Goal: Task Accomplishment & Management: Manage account settings

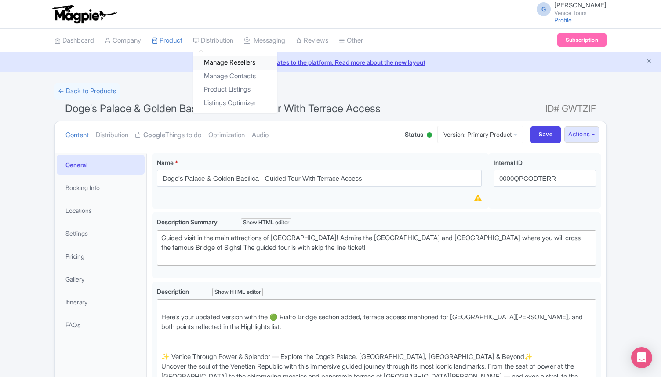
click at [230, 63] on link "Manage Resellers" at bounding box center [235, 63] width 84 height 14
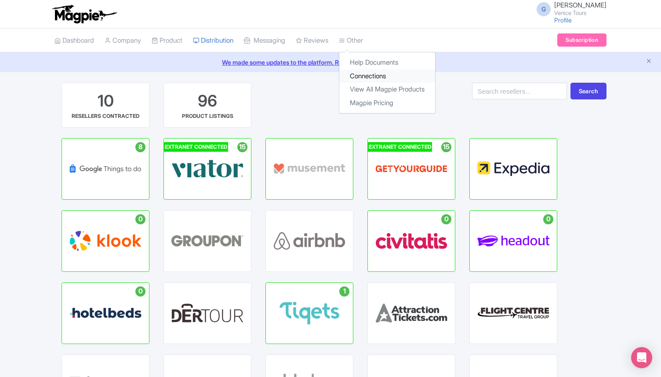
click at [364, 73] on link "Connections" at bounding box center [387, 76] width 96 height 14
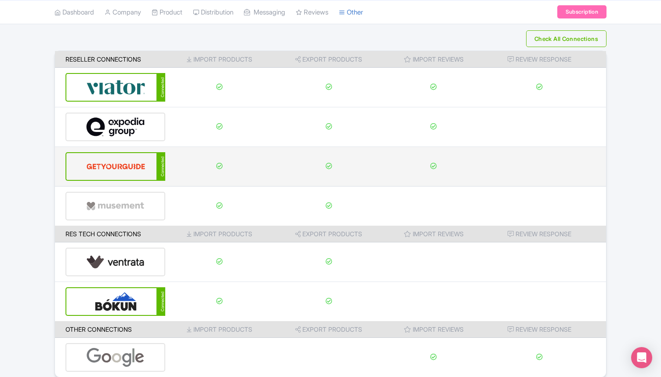
scroll to position [56, 0]
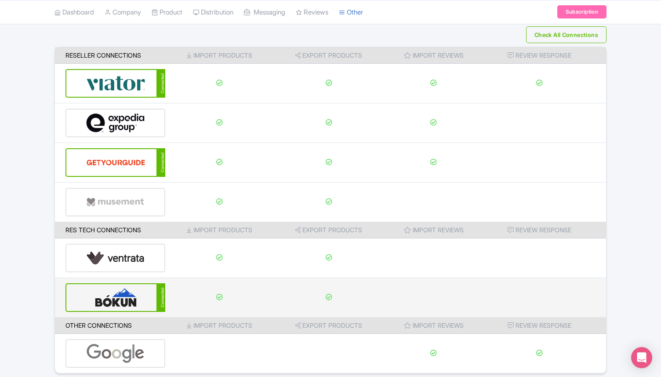
click at [118, 302] on img at bounding box center [115, 297] width 59 height 27
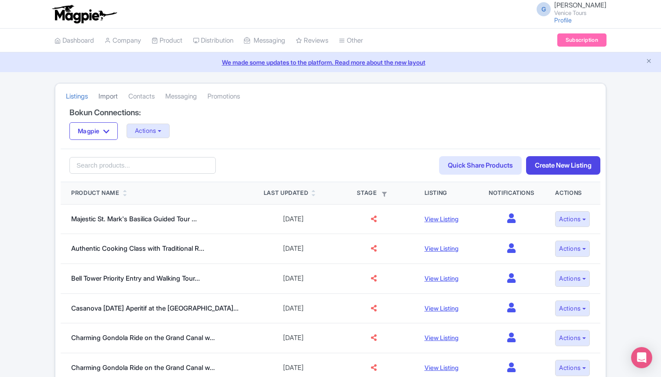
click at [104, 92] on link "Import" at bounding box center [108, 96] width 19 height 24
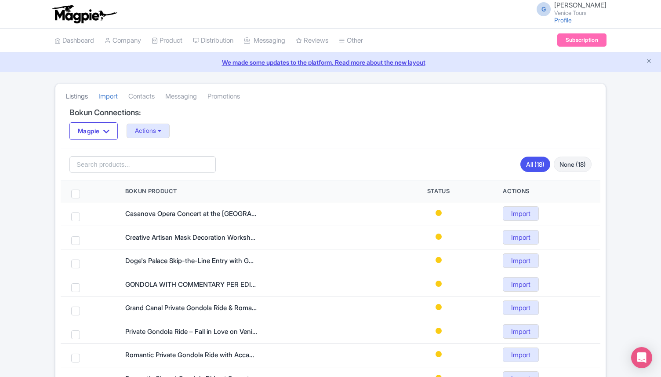
click at [84, 92] on link "Listings" at bounding box center [77, 96] width 22 height 24
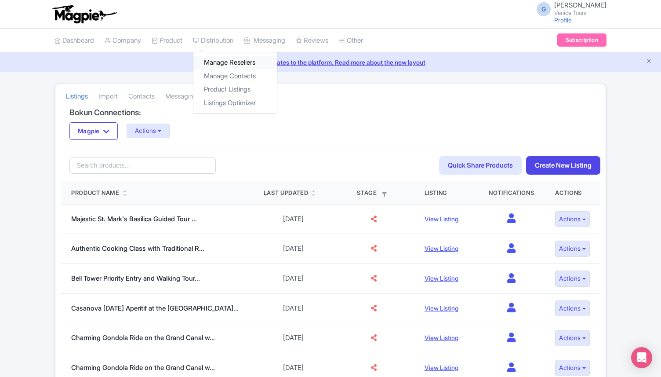
click at [228, 66] on link "Manage Resellers" at bounding box center [235, 63] width 84 height 14
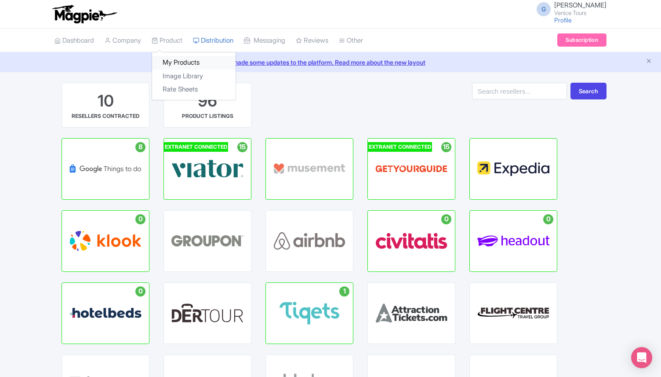
click at [182, 59] on link "My Products" at bounding box center [194, 63] width 84 height 14
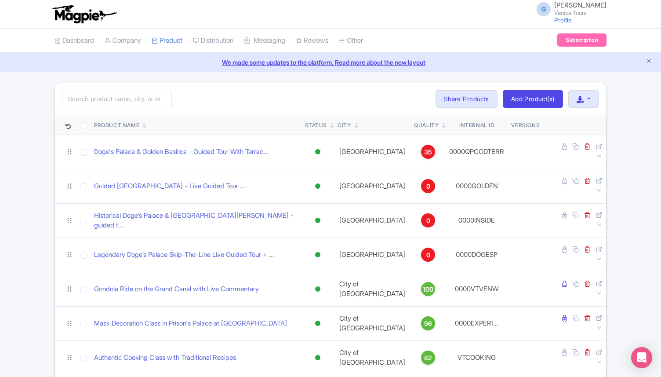
click at [442, 125] on icon at bounding box center [444, 126] width 4 height 5
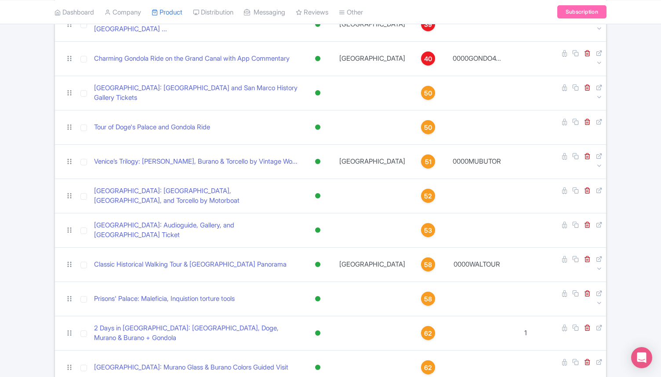
scroll to position [1936, 0]
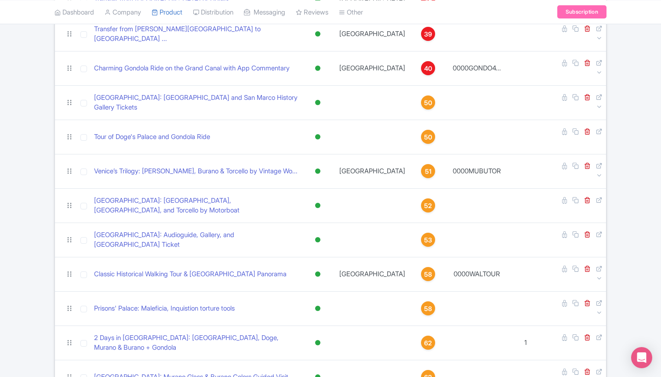
checkbox input "true"
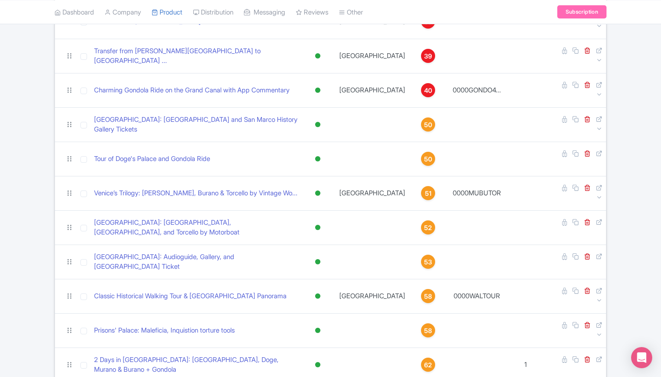
checkbox input "true"
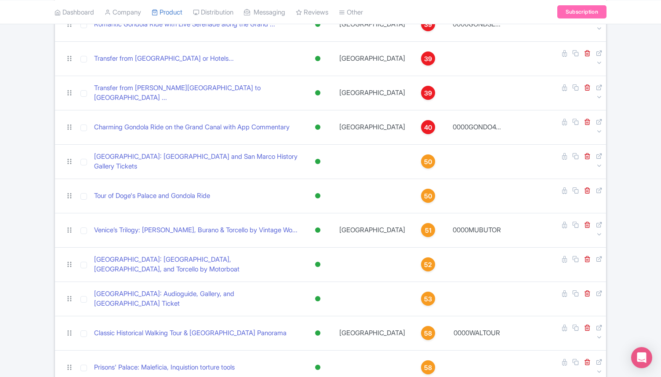
scroll to position [1876, 0]
checkbox input "true"
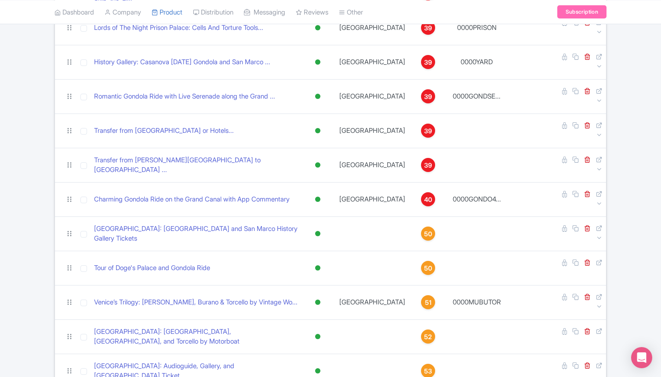
scroll to position [1792, 0]
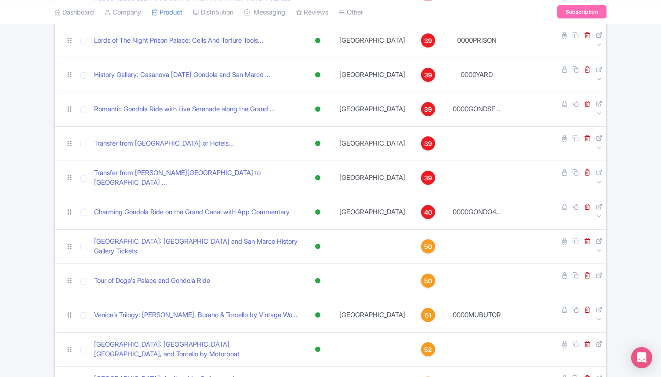
checkbox input "true"
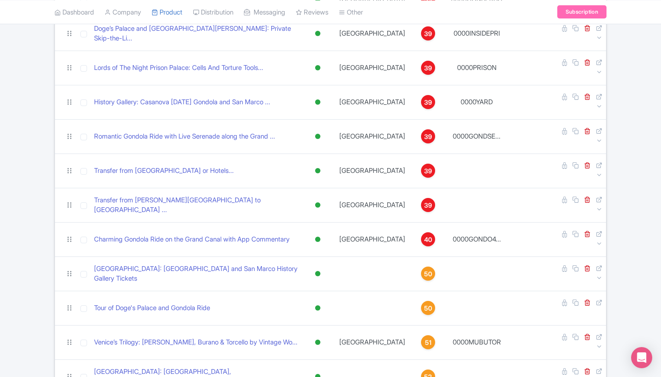
scroll to position [1759, 0]
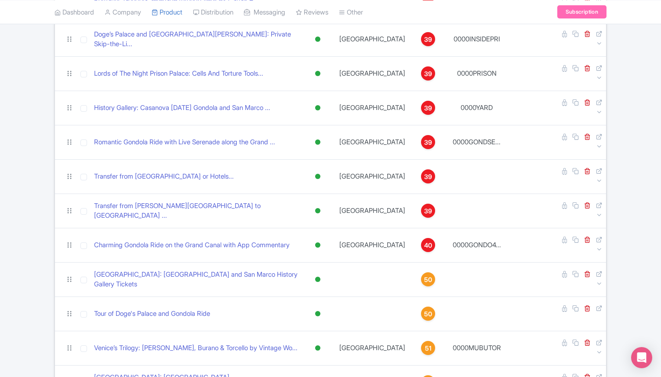
checkbox input "true"
click at [84, 376] on input "checkbox" at bounding box center [83, 383] width 7 height 7
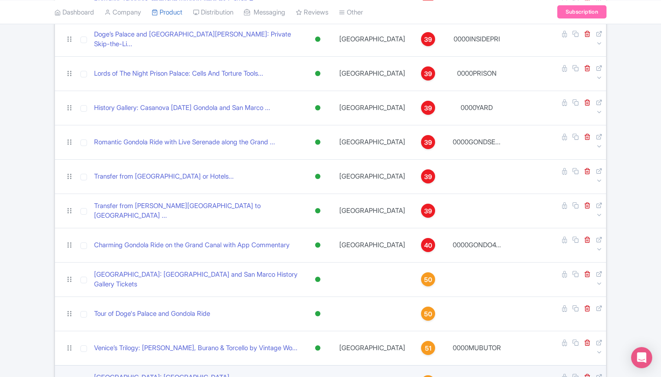
checkbox input "true"
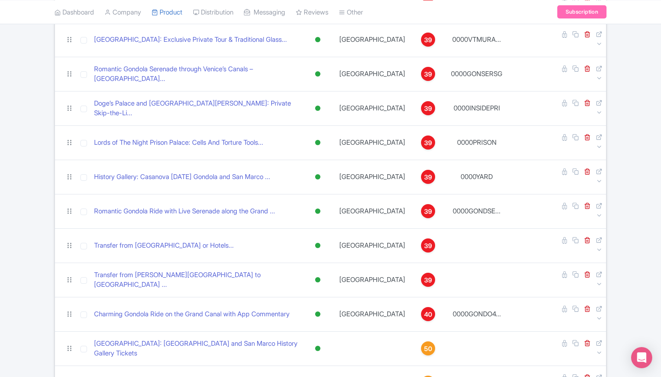
scroll to position [1688, 0]
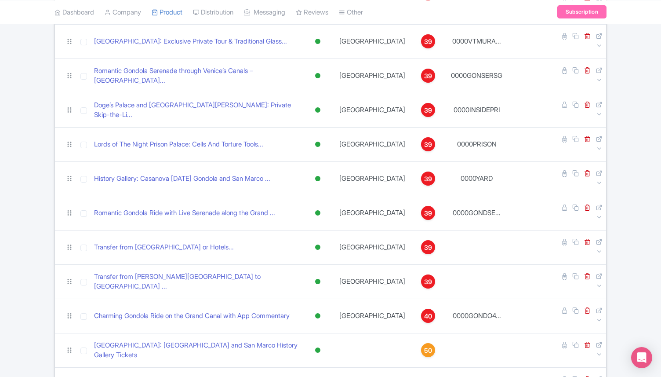
checkbox input "true"
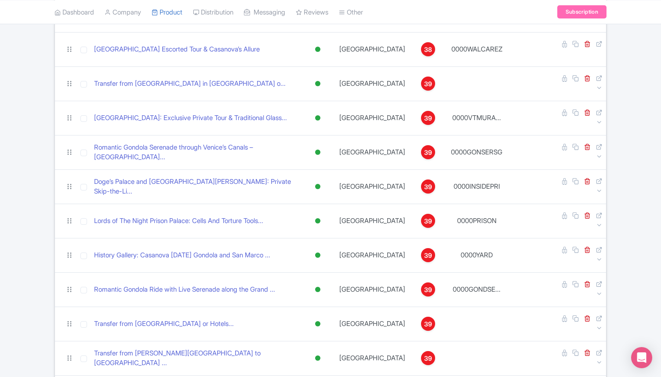
scroll to position [1612, 0]
checkbox input "true"
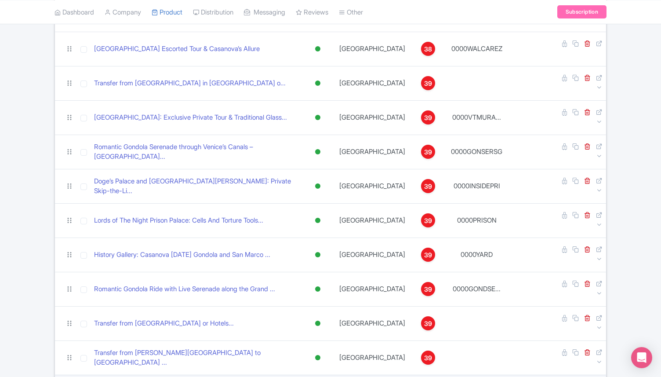
checkbox input "true"
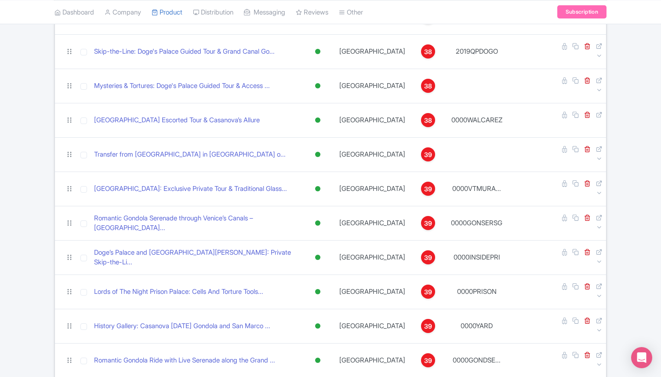
scroll to position [1537, 0]
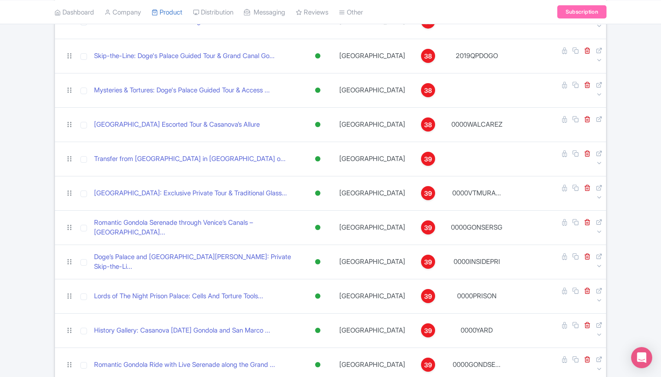
checkbox input "true"
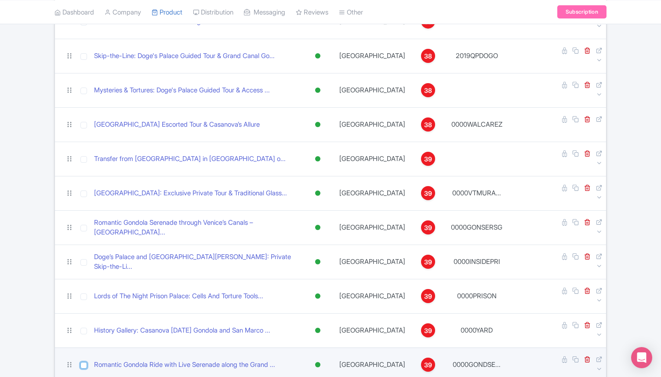
click at [84, 362] on input "checkbox" at bounding box center [83, 365] width 7 height 7
checkbox input "true"
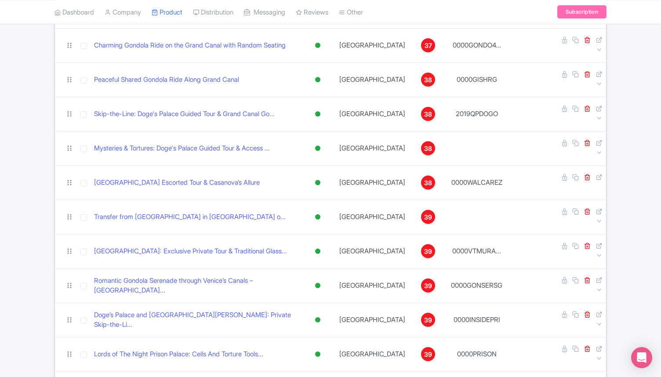
scroll to position [1461, 0]
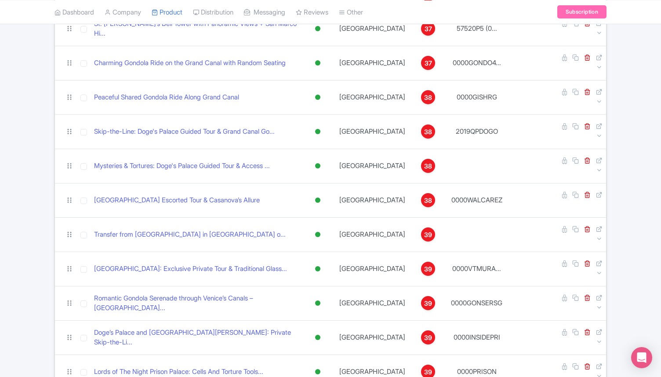
checkbox input "true"
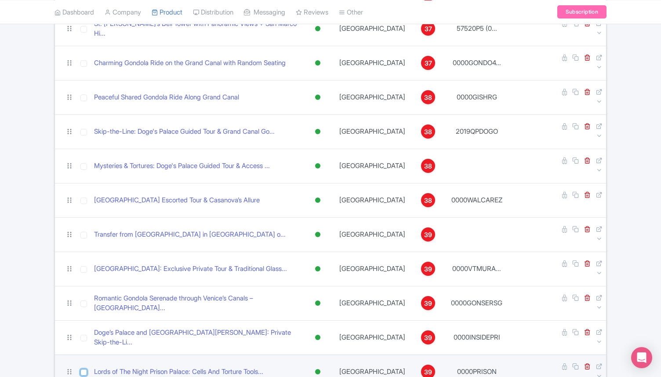
click at [83, 369] on input "checkbox" at bounding box center [83, 372] width 7 height 7
checkbox input "true"
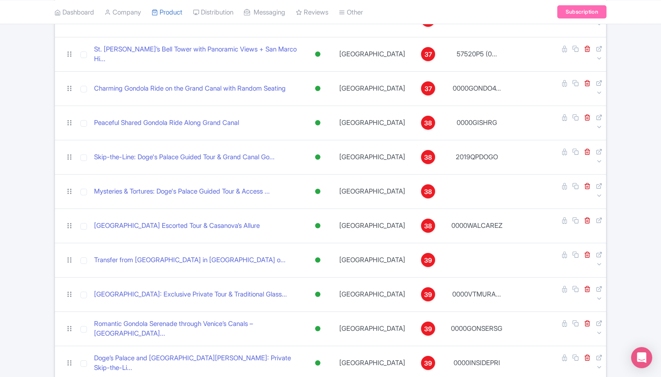
scroll to position [1406, 0]
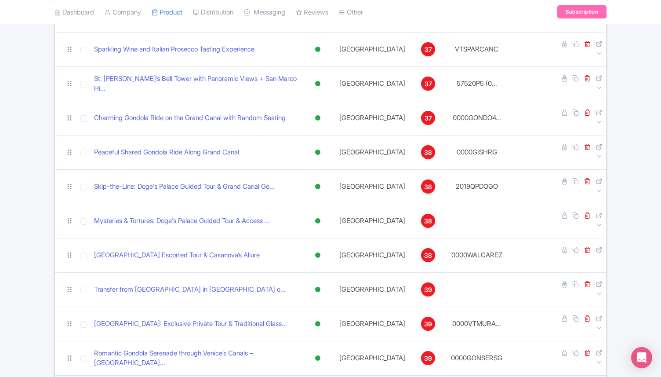
checkbox input "true"
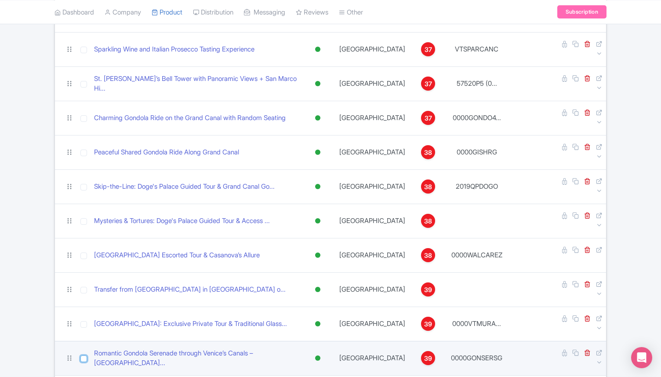
click at [85, 355] on input "checkbox" at bounding box center [83, 358] width 7 height 7
checkbox input "true"
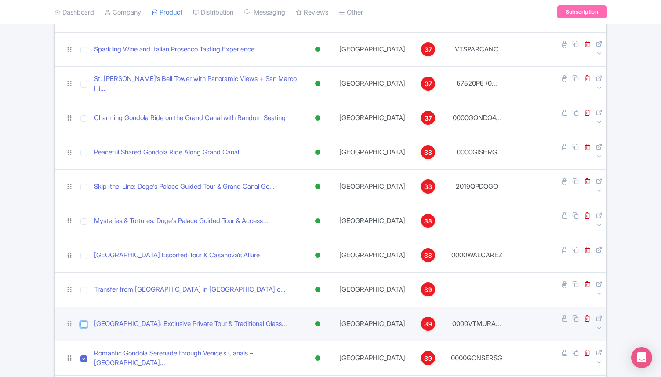
click at [85, 321] on input "checkbox" at bounding box center [83, 324] width 7 height 7
checkbox input "true"
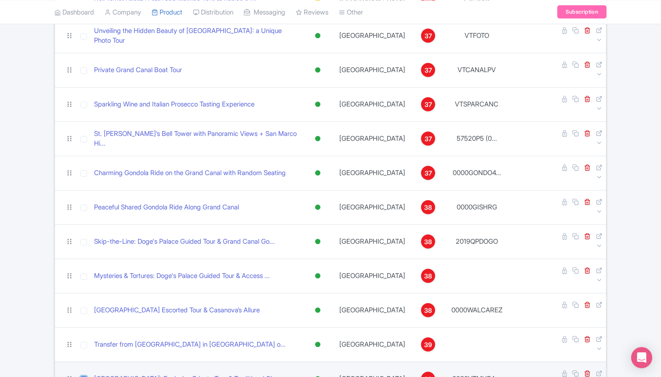
scroll to position [1345, 0]
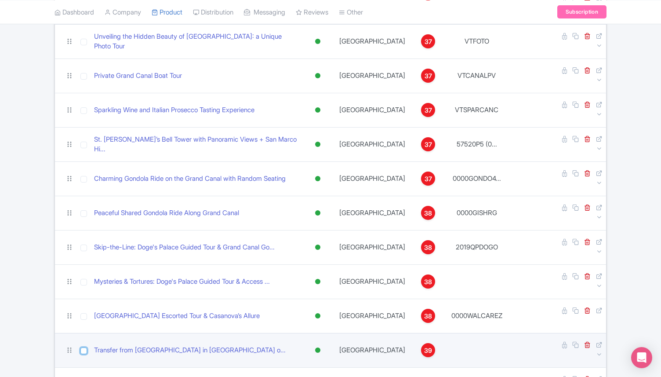
click at [84, 347] on input "checkbox" at bounding box center [83, 350] width 7 height 7
checkbox input "true"
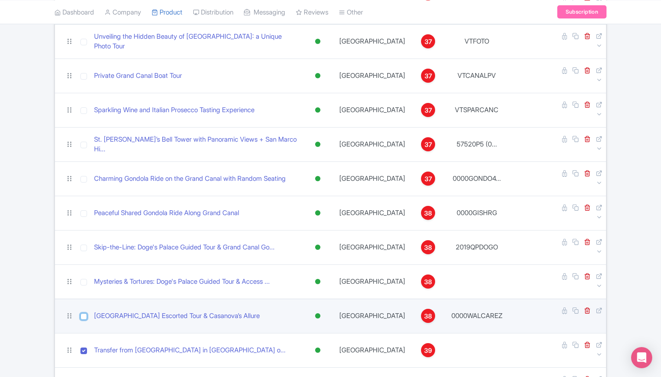
click at [84, 313] on input "checkbox" at bounding box center [83, 316] width 7 height 7
checkbox input "true"
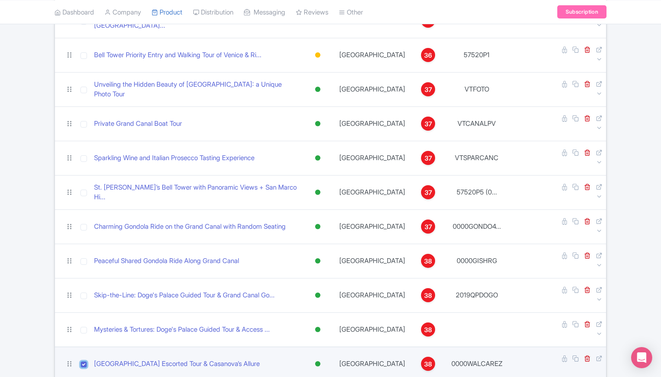
scroll to position [1282, 0]
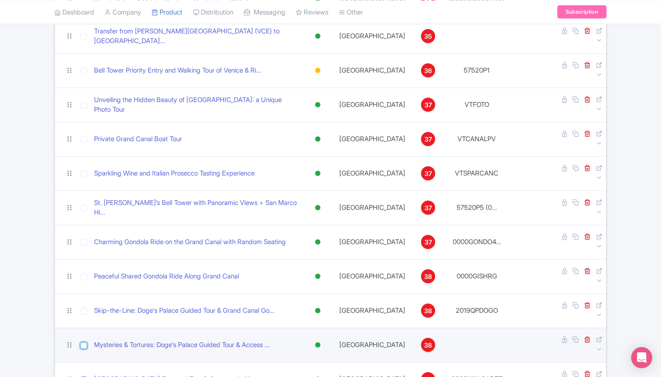
click at [85, 342] on input "checkbox" at bounding box center [83, 345] width 7 height 7
checkbox input "true"
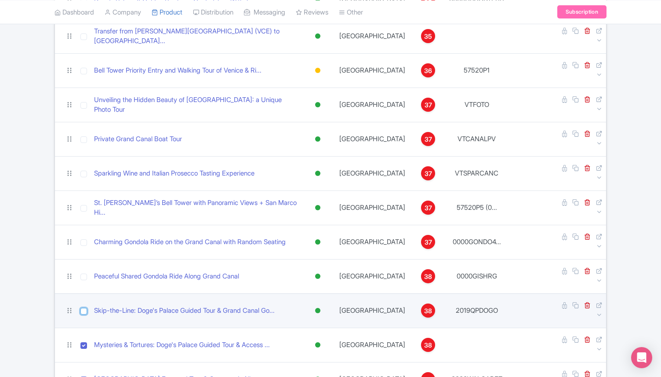
click at [83, 308] on input "checkbox" at bounding box center [83, 311] width 7 height 7
checkbox input "true"
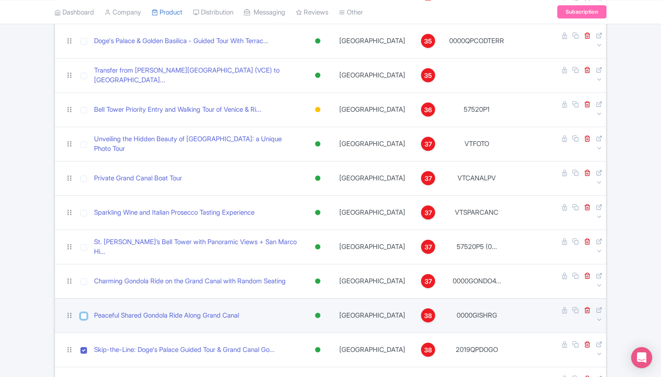
click at [84, 313] on input "checkbox" at bounding box center [83, 316] width 7 height 7
checkbox input "true"
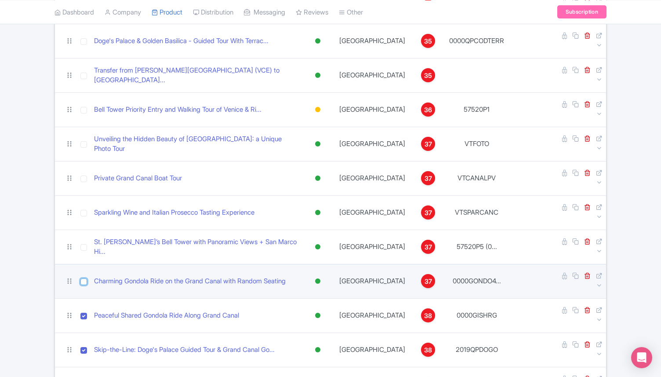
click at [83, 278] on input "checkbox" at bounding box center [83, 281] width 7 height 7
checkbox input "true"
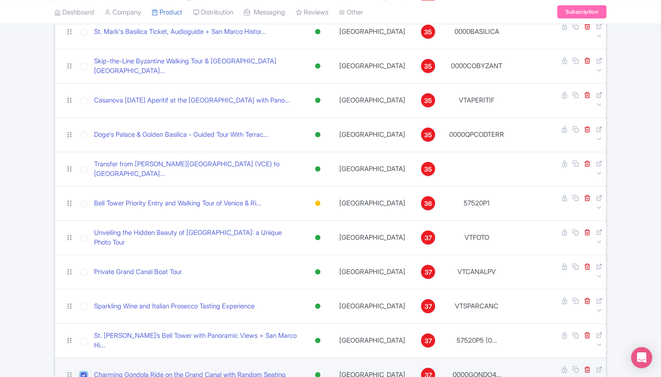
scroll to position [1144, 0]
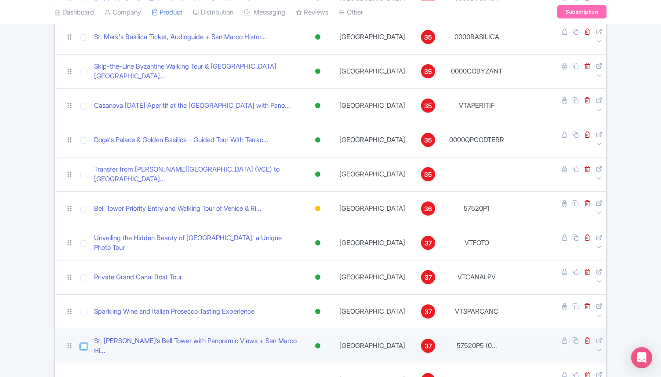
click at [84, 343] on input "checkbox" at bounding box center [83, 346] width 7 height 7
checkbox input "true"
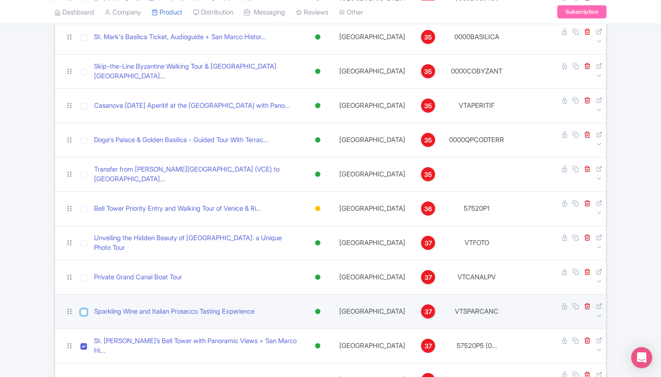
click at [83, 309] on input "checkbox" at bounding box center [83, 312] width 7 height 7
checkbox input "true"
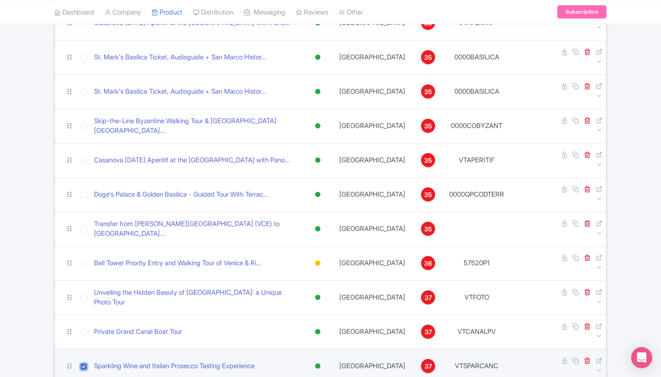
scroll to position [1086, 0]
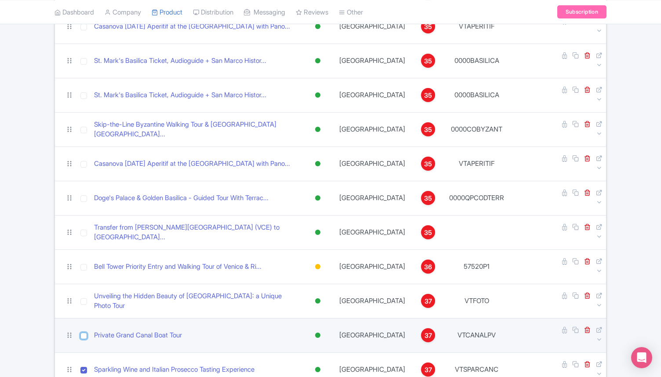
click at [84, 332] on input "checkbox" at bounding box center [83, 335] width 7 height 7
checkbox input "true"
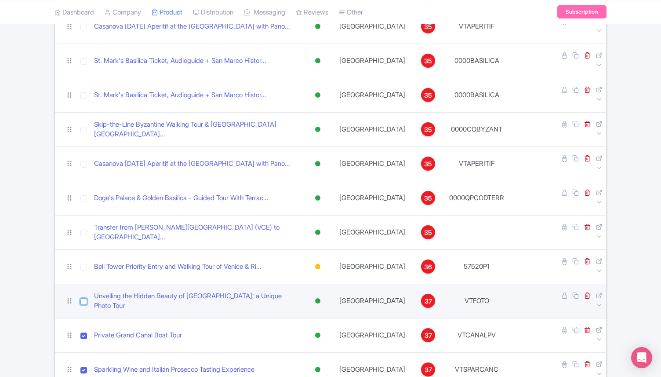
click at [84, 298] on input "checkbox" at bounding box center [83, 301] width 7 height 7
checkbox input "true"
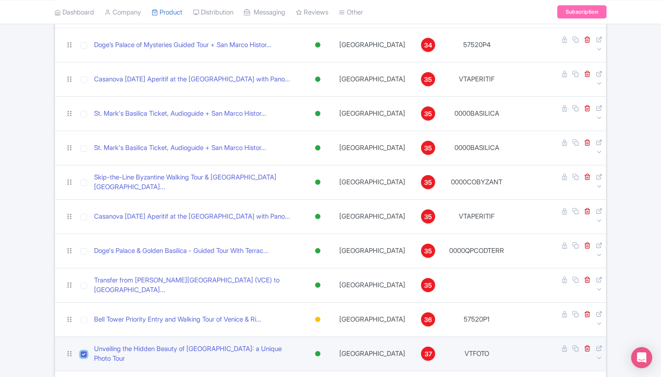
scroll to position [1030, 0]
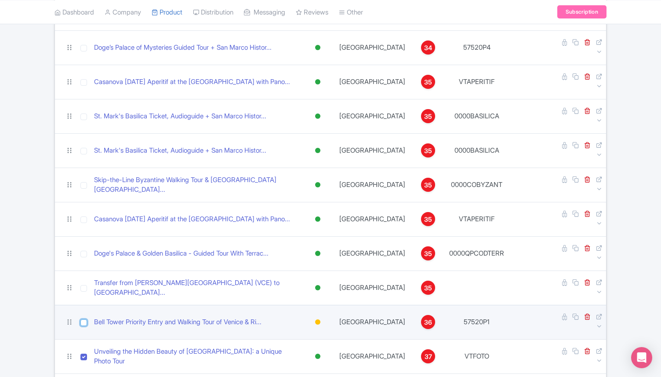
click at [85, 319] on input "checkbox" at bounding box center [83, 322] width 7 height 7
checkbox input "true"
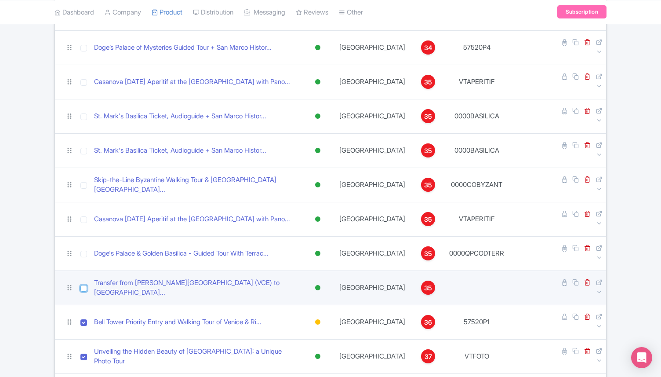
click at [84, 285] on input "checkbox" at bounding box center [83, 288] width 7 height 7
checkbox input "true"
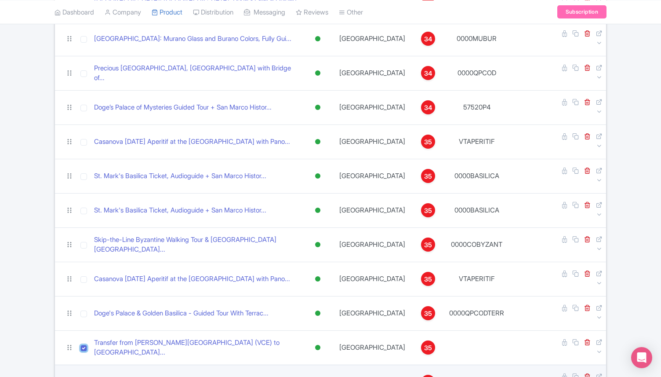
scroll to position [965, 0]
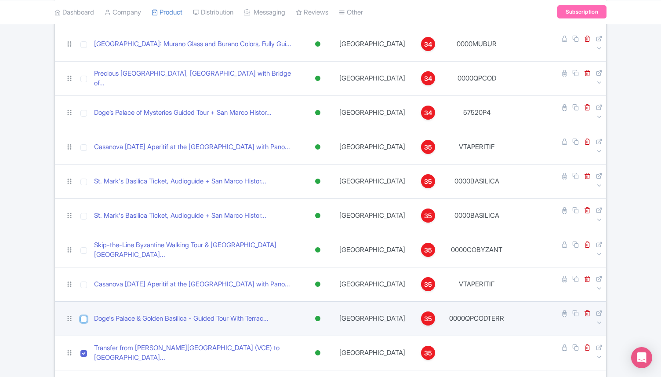
click at [85, 316] on input "checkbox" at bounding box center [83, 319] width 7 height 7
checkbox input "true"
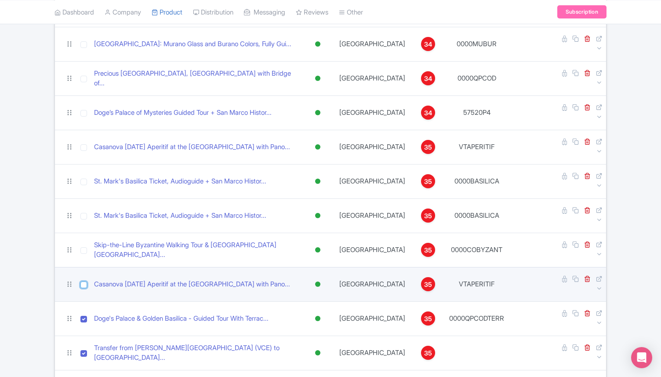
click at [85, 281] on input "checkbox" at bounding box center [83, 284] width 7 height 7
checkbox input "true"
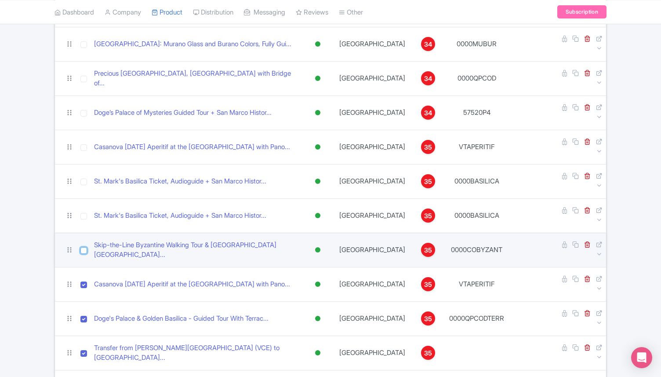
click at [83, 247] on input "checkbox" at bounding box center [83, 250] width 7 height 7
checkbox input "true"
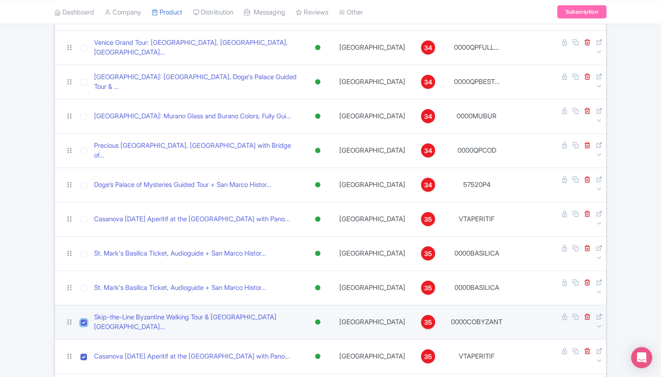
scroll to position [863, 0]
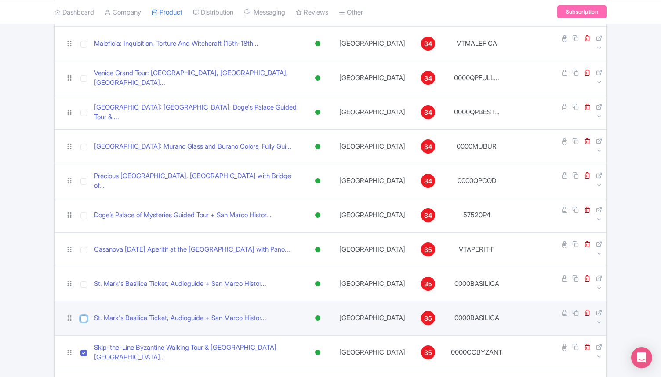
click at [83, 315] on input "checkbox" at bounding box center [83, 318] width 7 height 7
checkbox input "true"
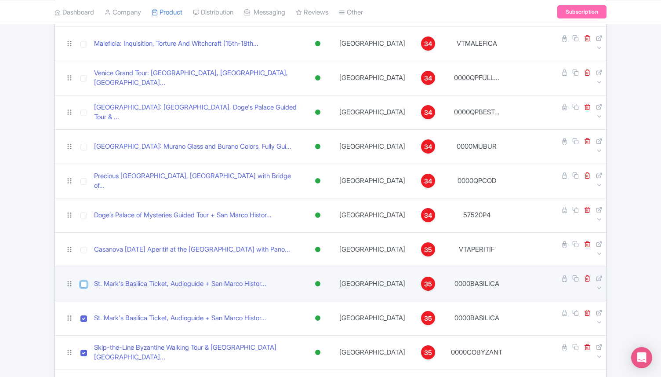
click at [84, 281] on input "checkbox" at bounding box center [83, 284] width 7 height 7
checkbox input "true"
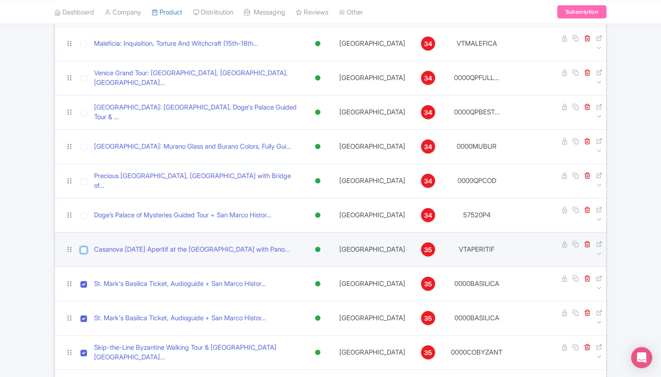
click at [83, 247] on input "checkbox" at bounding box center [83, 250] width 7 height 7
checkbox input "true"
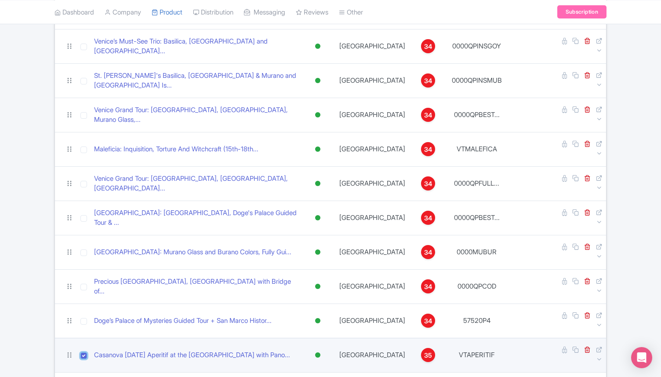
scroll to position [752, 0]
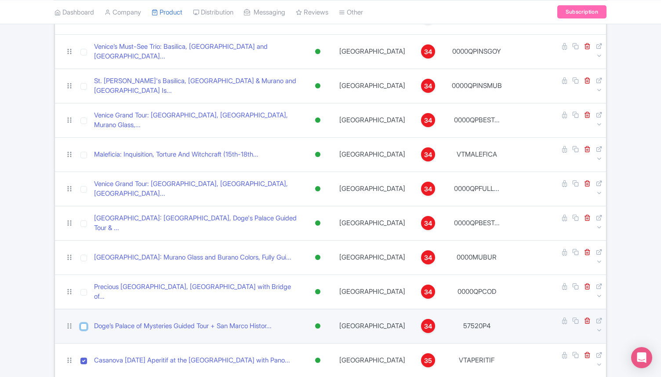
click at [84, 323] on input "checkbox" at bounding box center [83, 326] width 7 height 7
checkbox input "true"
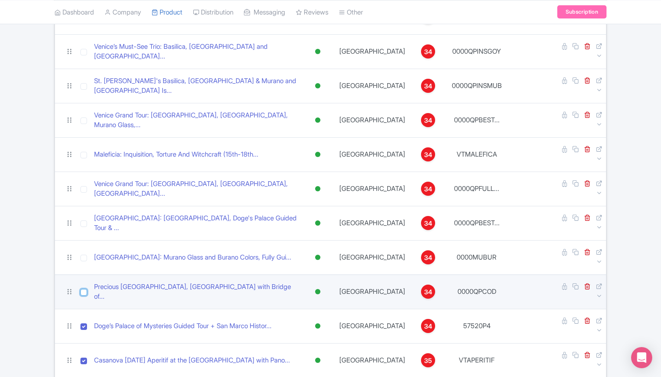
click at [83, 289] on input "checkbox" at bounding box center [83, 292] width 7 height 7
checkbox input "true"
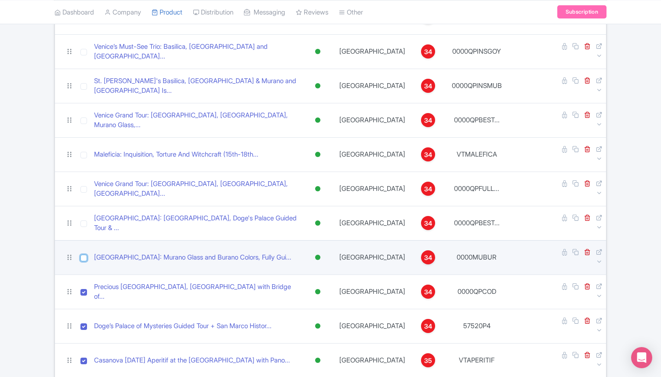
click at [85, 255] on input "checkbox" at bounding box center [83, 258] width 7 height 7
checkbox input "true"
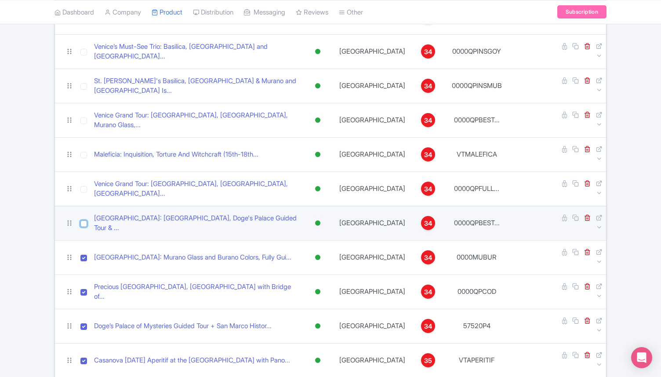
click at [84, 220] on input "checkbox" at bounding box center [83, 223] width 7 height 7
checkbox input "true"
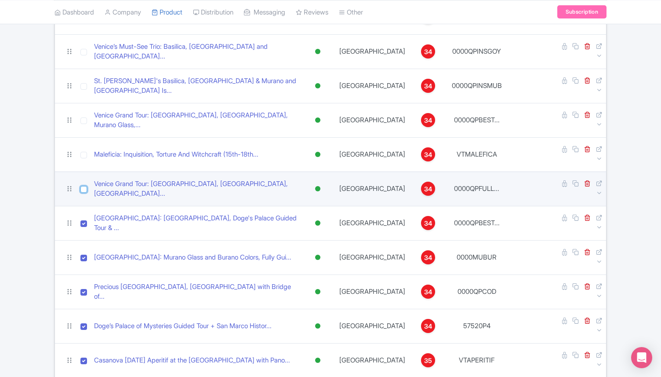
click at [84, 186] on input "checkbox" at bounding box center [83, 189] width 7 height 7
checkbox input "true"
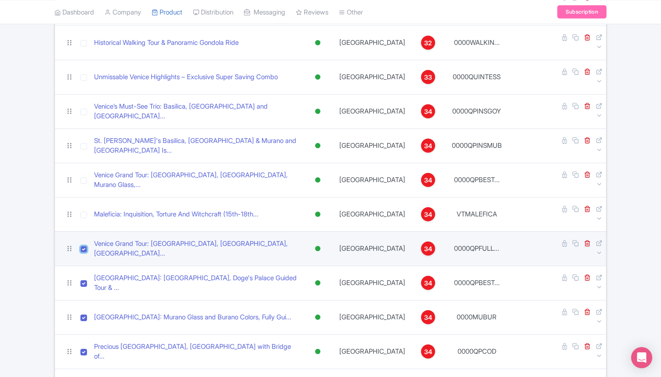
scroll to position [686, 0]
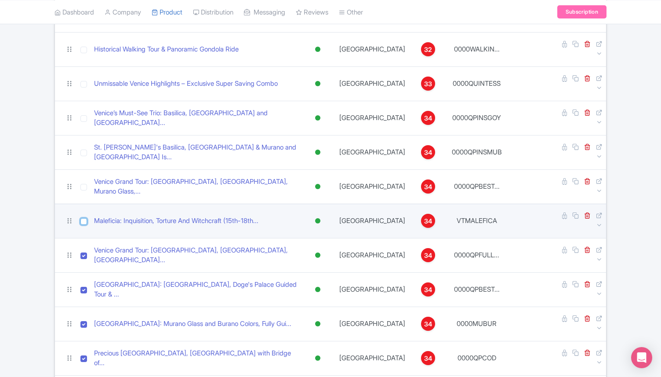
click at [85, 218] on input "checkbox" at bounding box center [83, 221] width 7 height 7
checkbox input "true"
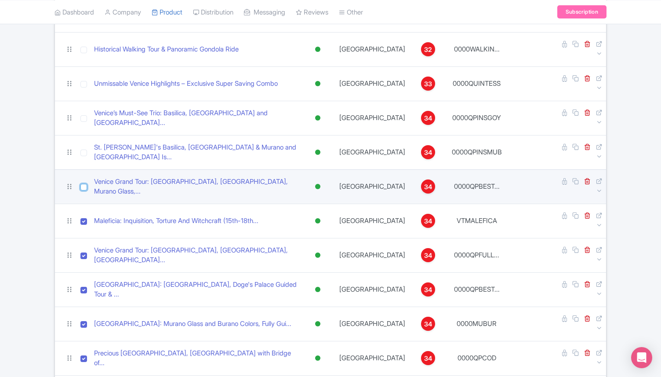
click at [85, 184] on input "checkbox" at bounding box center [83, 187] width 7 height 7
checkbox input "true"
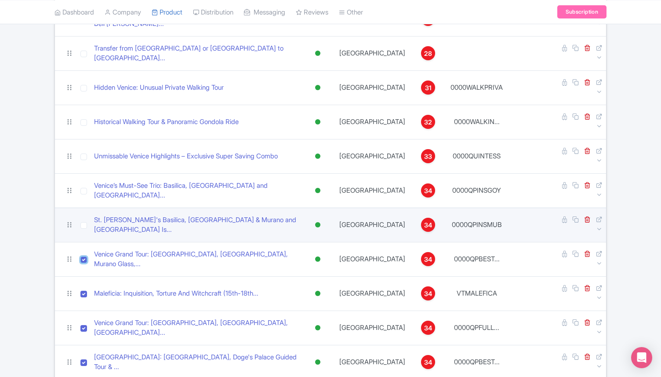
scroll to position [611, 0]
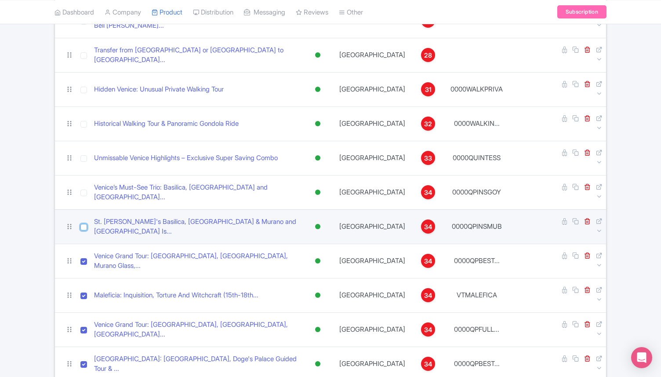
click at [84, 224] on input "checkbox" at bounding box center [83, 227] width 7 height 7
checkbox input "true"
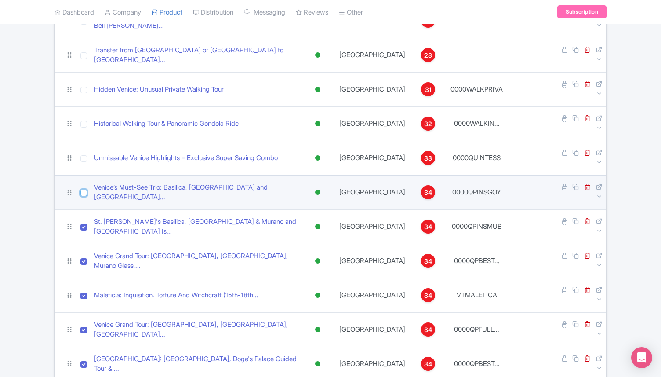
click at [83, 190] on input "checkbox" at bounding box center [83, 193] width 7 height 7
checkbox input "true"
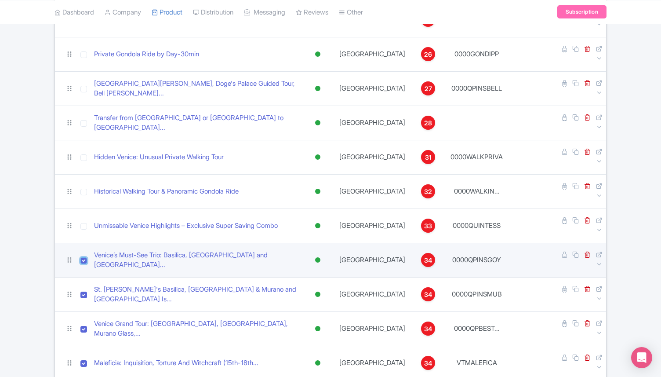
scroll to position [528, 0]
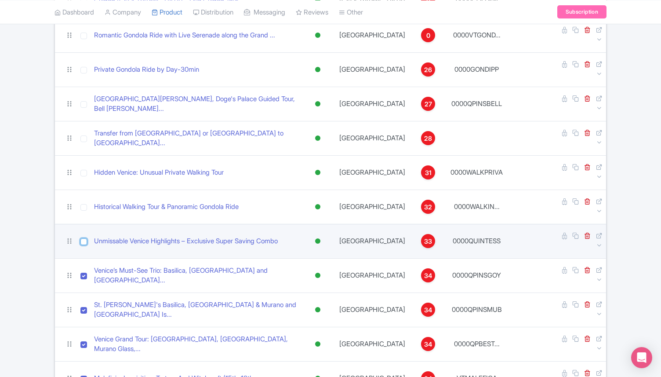
click at [84, 238] on input "checkbox" at bounding box center [83, 241] width 7 height 7
checkbox input "true"
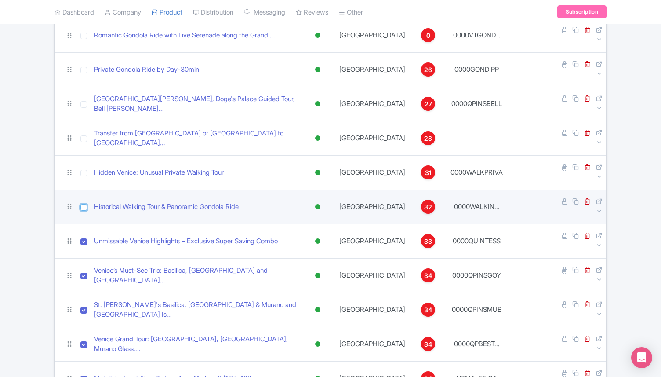
click at [84, 204] on input "checkbox" at bounding box center [83, 207] width 7 height 7
checkbox input "true"
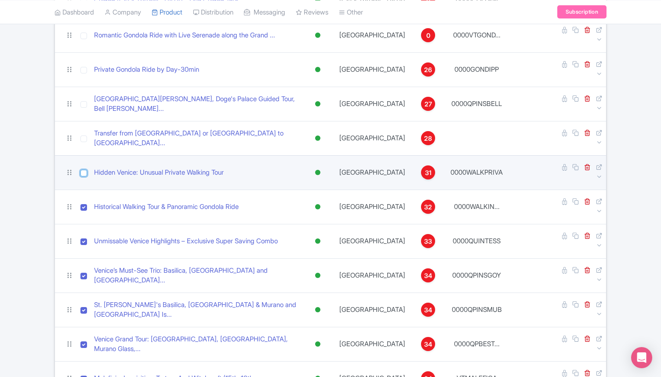
click at [83, 170] on input "checkbox" at bounding box center [83, 173] width 7 height 7
checkbox input "true"
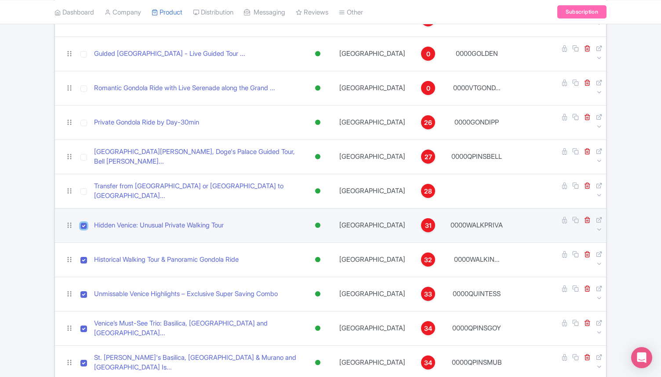
scroll to position [461, 0]
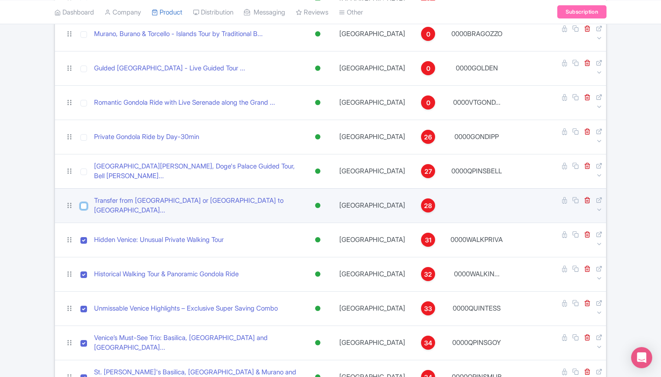
click at [84, 203] on input "checkbox" at bounding box center [83, 206] width 7 height 7
checkbox input "true"
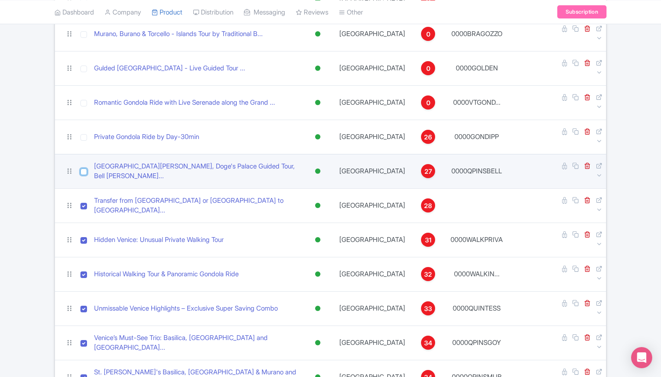
click at [84, 168] on input "checkbox" at bounding box center [83, 171] width 7 height 7
checkbox input "true"
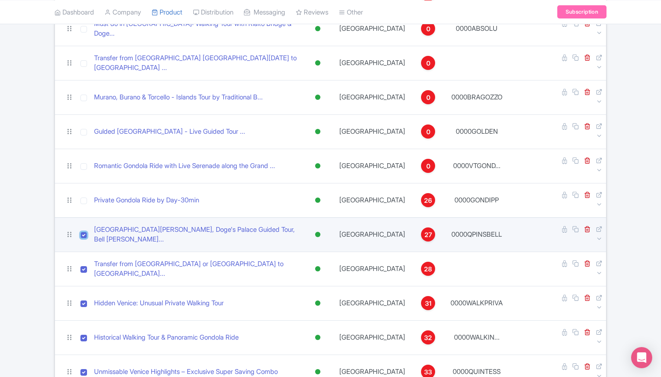
scroll to position [390, 0]
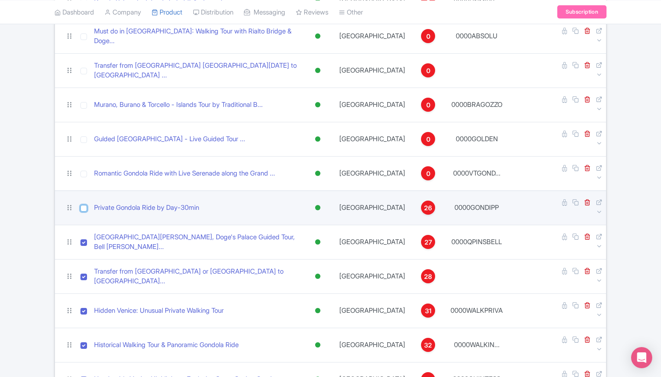
click at [84, 205] on input "checkbox" at bounding box center [83, 208] width 7 height 7
checkbox input "true"
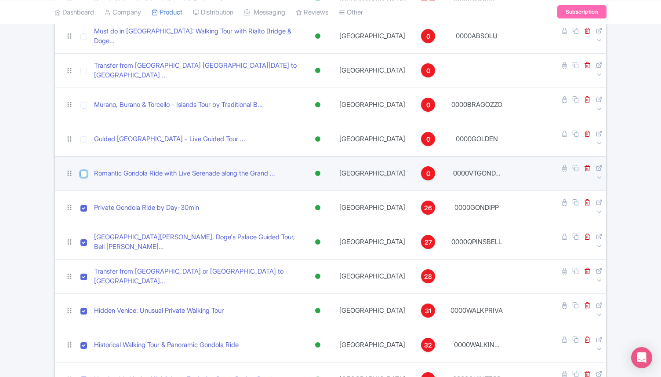
click at [83, 171] on input "checkbox" at bounding box center [83, 174] width 7 height 7
checkbox input "true"
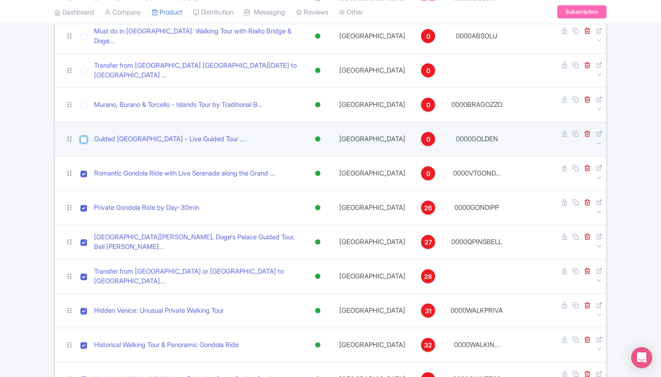
click at [83, 136] on input "checkbox" at bounding box center [83, 139] width 7 height 7
checkbox input "true"
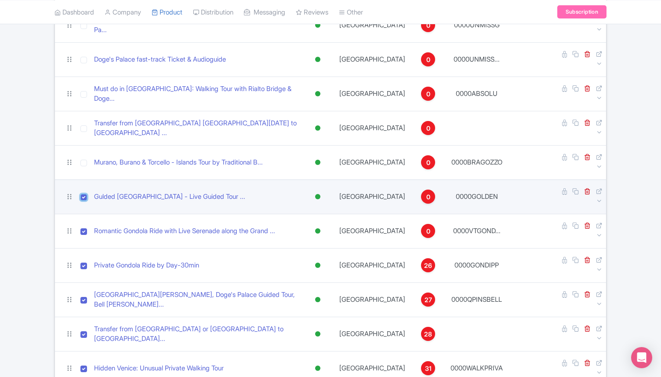
scroll to position [318, 0]
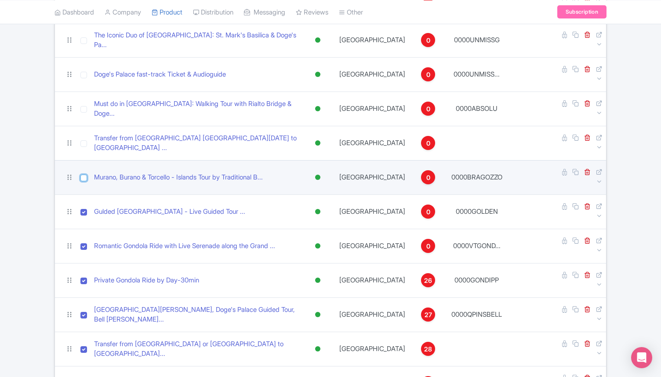
click at [84, 175] on input "checkbox" at bounding box center [83, 178] width 7 height 7
checkbox input "true"
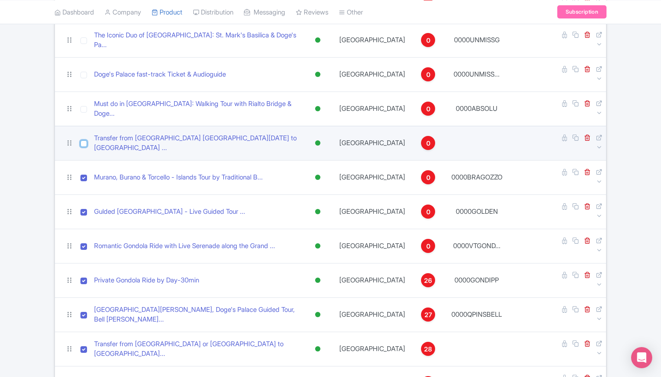
click at [83, 140] on input "checkbox" at bounding box center [83, 143] width 7 height 7
checkbox input "true"
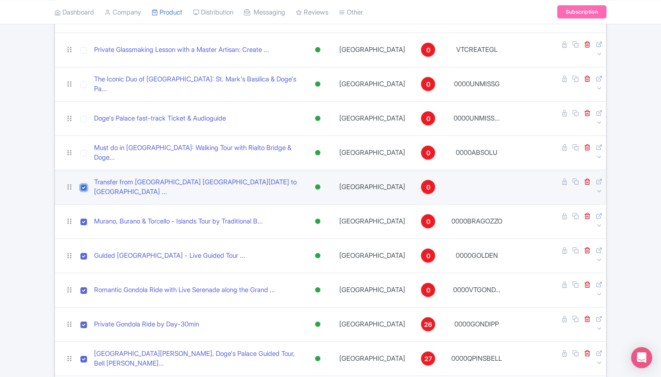
scroll to position [272, 0]
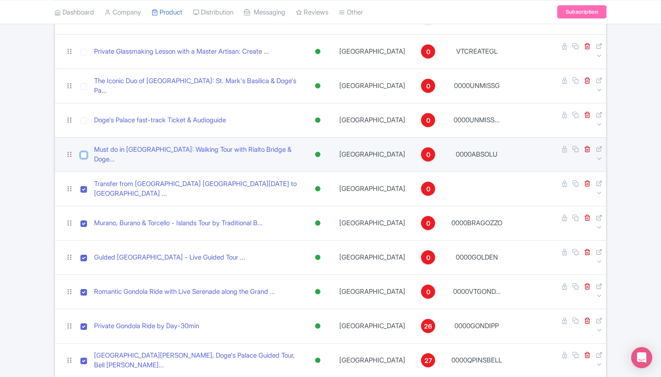
click at [86, 152] on input "checkbox" at bounding box center [83, 155] width 7 height 7
checkbox input "true"
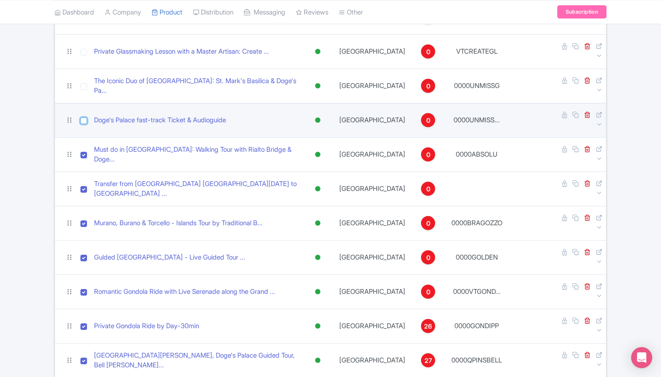
click at [85, 117] on input "checkbox" at bounding box center [83, 120] width 7 height 7
checkbox input "true"
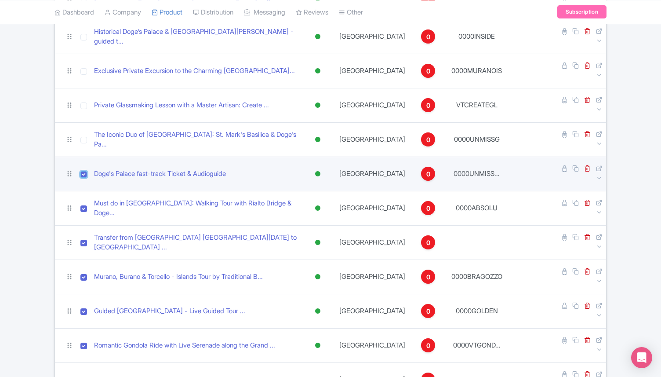
scroll to position [199, 0]
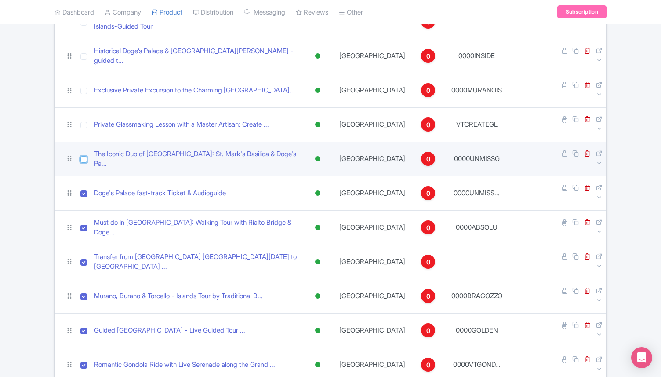
click at [84, 156] on input "checkbox" at bounding box center [83, 159] width 7 height 7
checkbox input "true"
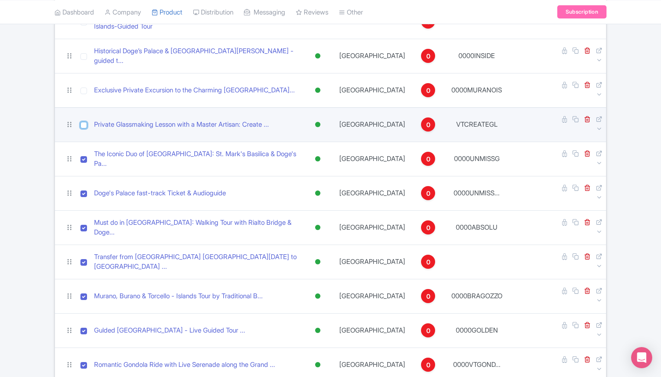
click at [87, 122] on input "checkbox" at bounding box center [83, 125] width 7 height 7
checkbox input "true"
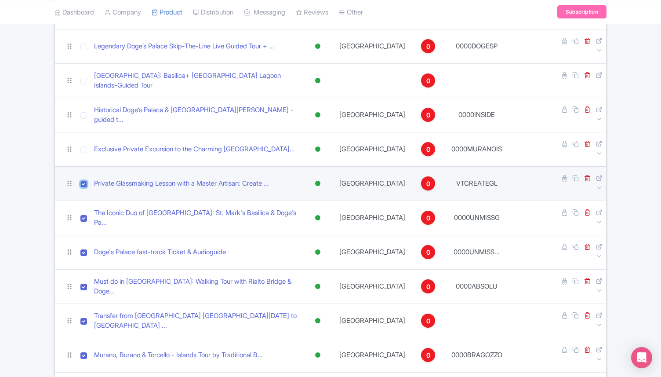
scroll to position [127, 0]
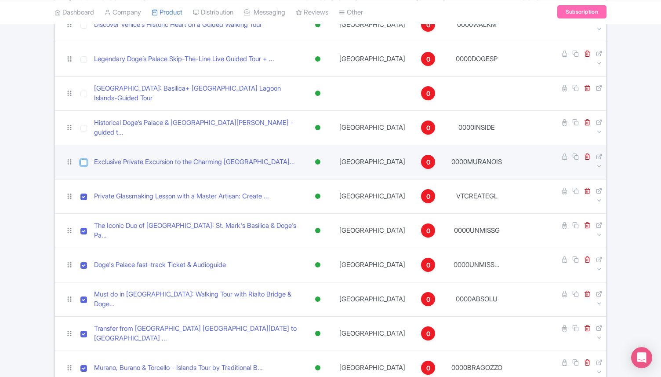
click at [84, 159] on input "checkbox" at bounding box center [83, 162] width 7 height 7
checkbox input "true"
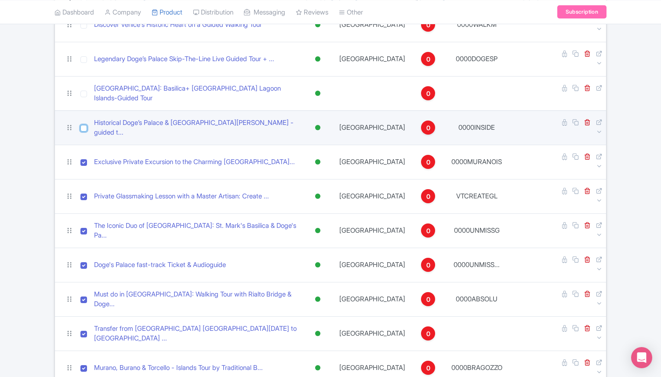
click at [84, 125] on input "checkbox" at bounding box center [83, 128] width 7 height 7
checkbox input "true"
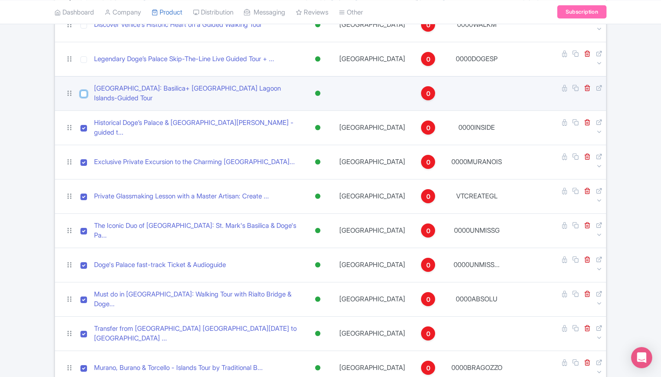
click at [84, 91] on input "checkbox" at bounding box center [83, 94] width 7 height 7
checkbox input "true"
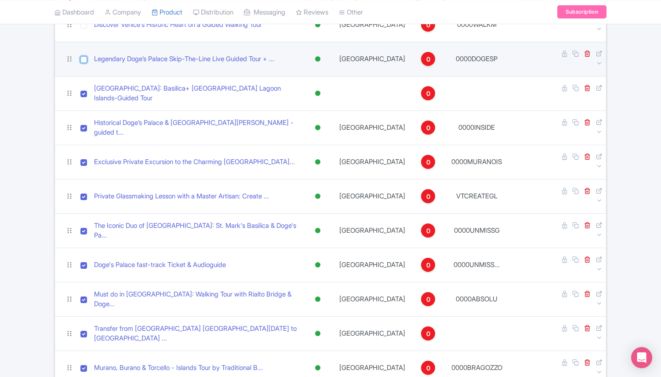
click at [86, 56] on input "checkbox" at bounding box center [83, 59] width 7 height 7
checkbox input "true"
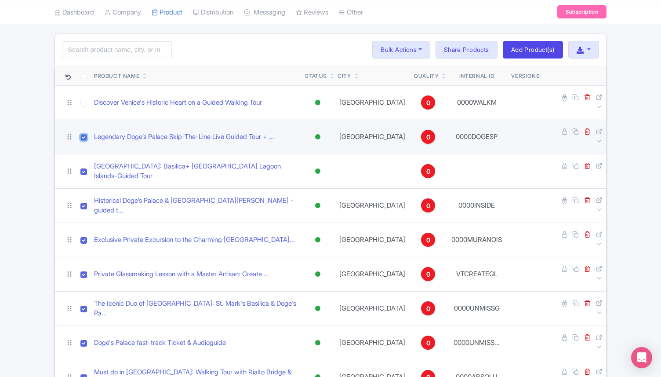
scroll to position [48, 0]
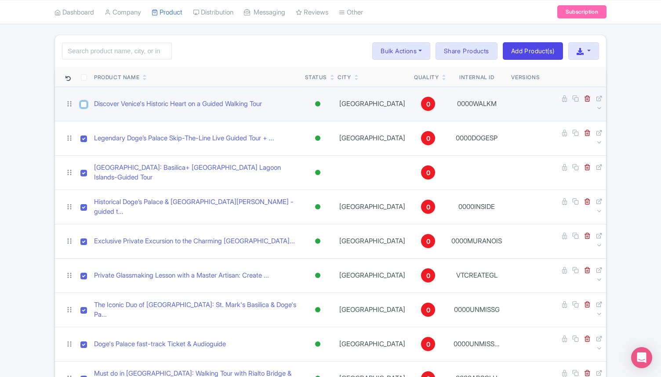
click at [86, 101] on input "checkbox" at bounding box center [83, 104] width 7 height 7
checkbox input "true"
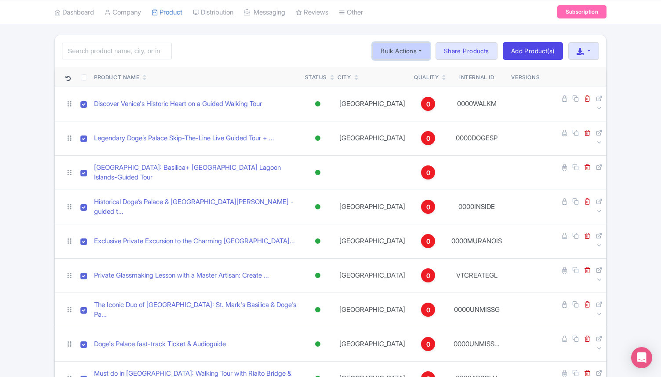
click at [413, 47] on button "Bulk Actions" at bounding box center [401, 51] width 58 height 18
click at [405, 67] on link "Delete" at bounding box center [415, 72] width 84 height 14
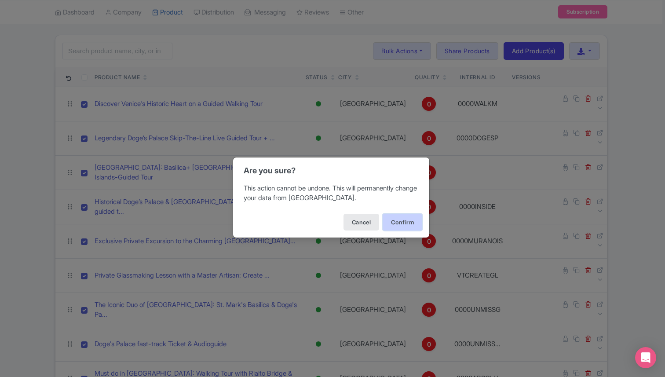
click at [402, 214] on button "Confirm" at bounding box center [403, 222] width 40 height 17
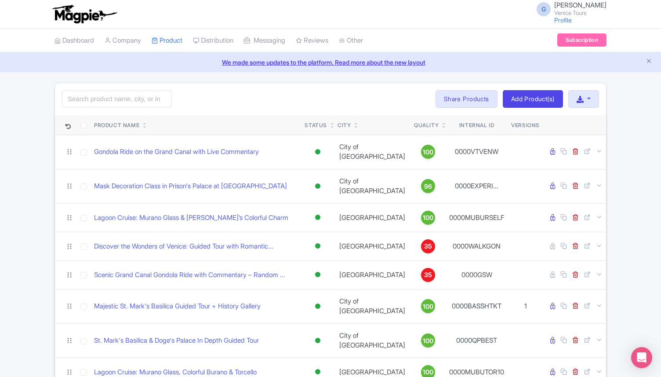
click at [423, 126] on div "Quality" at bounding box center [426, 125] width 25 height 8
click at [442, 124] on link at bounding box center [444, 126] width 4 height 7
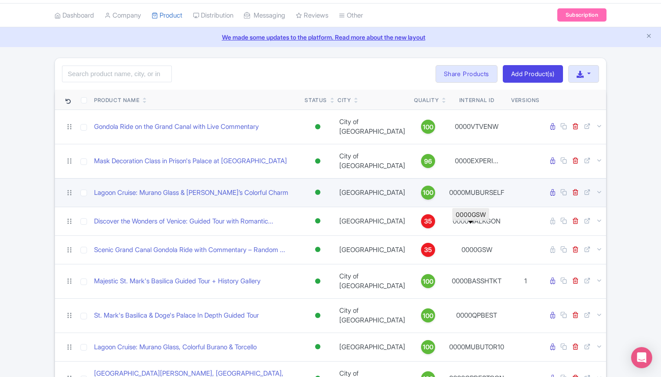
scroll to position [20, 0]
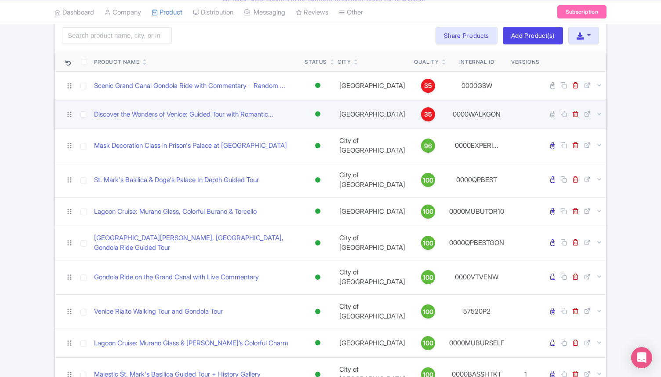
scroll to position [82, 0]
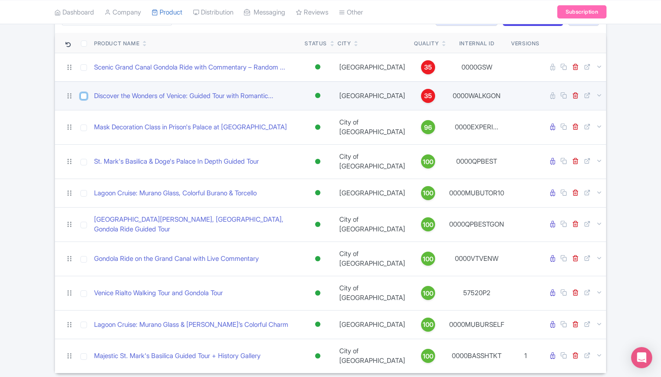
click at [83, 97] on input "checkbox" at bounding box center [83, 96] width 7 height 7
checkbox input "true"
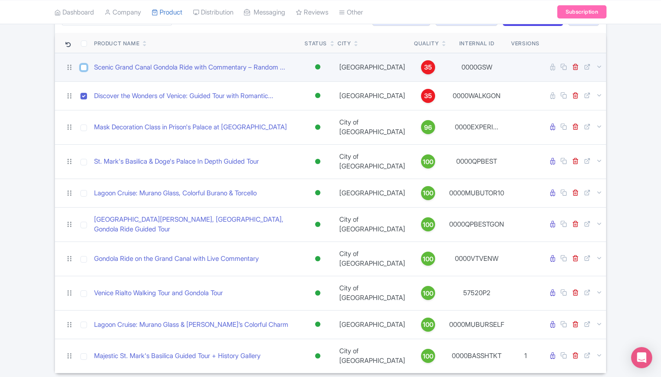
click at [84, 69] on input "checkbox" at bounding box center [83, 67] width 7 height 7
checkbox input "true"
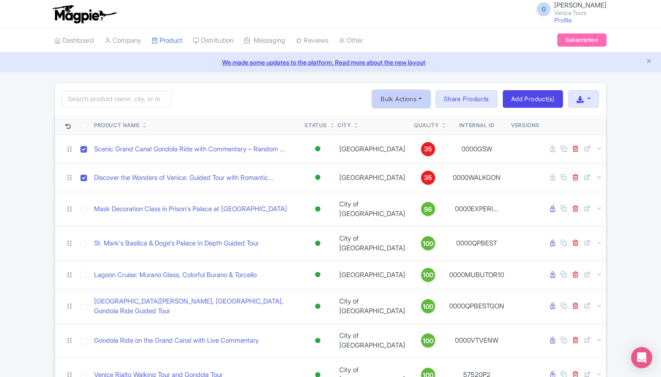
click at [412, 91] on button "Bulk Actions" at bounding box center [401, 99] width 58 height 18
click at [408, 120] on link "Delete" at bounding box center [415, 120] width 84 height 14
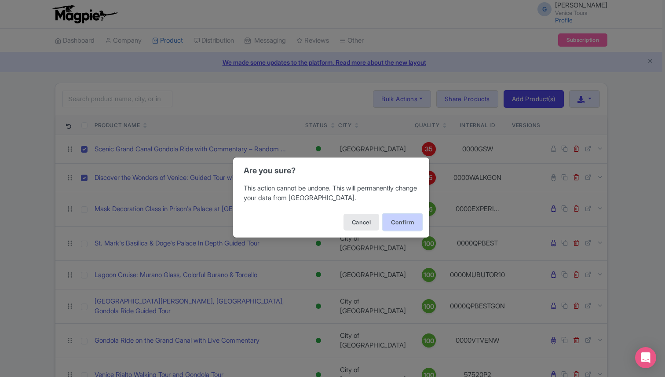
click at [397, 218] on button "Confirm" at bounding box center [403, 222] width 40 height 17
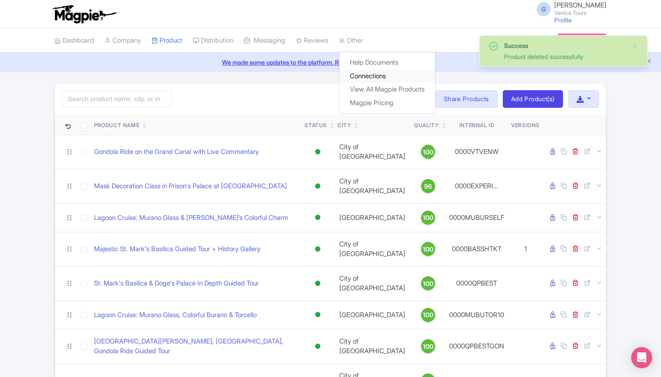
click at [371, 73] on link "Connections" at bounding box center [387, 76] width 96 height 14
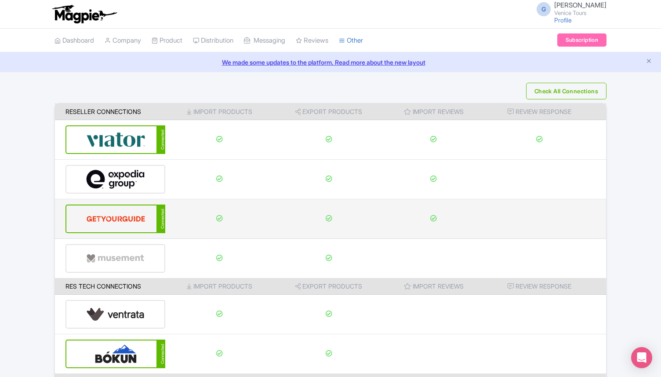
click at [135, 212] on img at bounding box center [115, 218] width 59 height 27
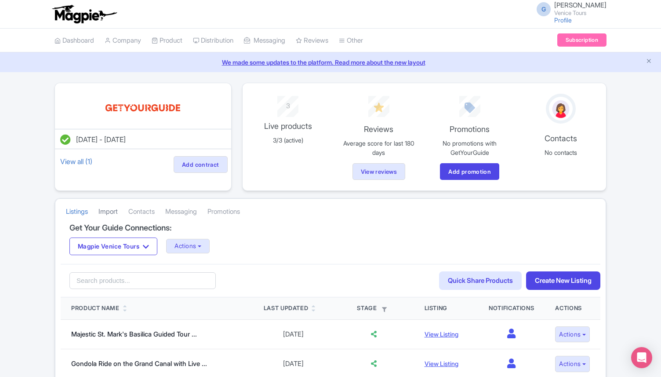
click at [118, 211] on link "Import" at bounding box center [108, 212] width 19 height 24
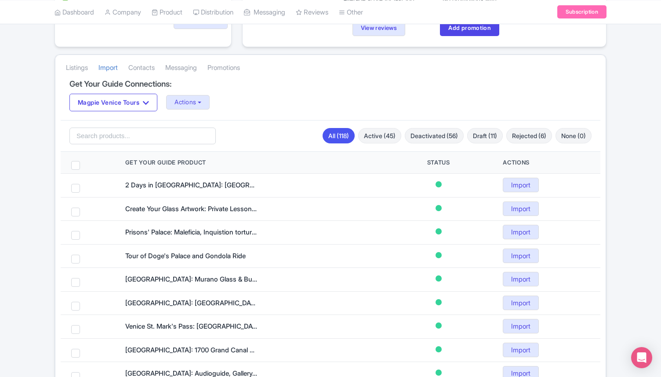
scroll to position [144, 0]
click at [369, 132] on link "Active (45)" at bounding box center [379, 135] width 43 height 15
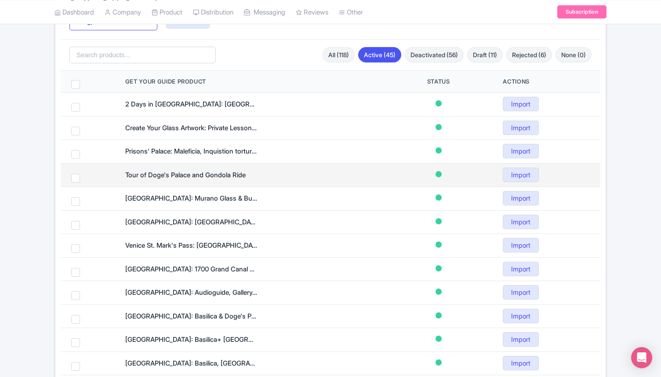
scroll to position [228, 0]
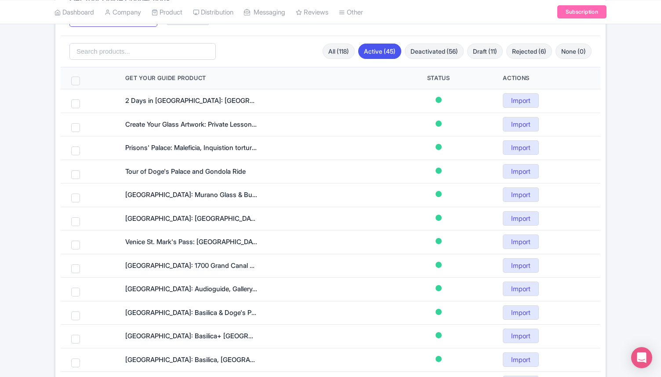
click at [74, 77] on span at bounding box center [75, 81] width 9 height 9
click at [84, 77] on input "checkbox" at bounding box center [87, 80] width 6 height 6
click at [74, 78] on span at bounding box center [75, 81] width 9 height 9
click at [84, 78] on input "checkbox" at bounding box center [87, 80] width 6 height 6
checkbox input "false"
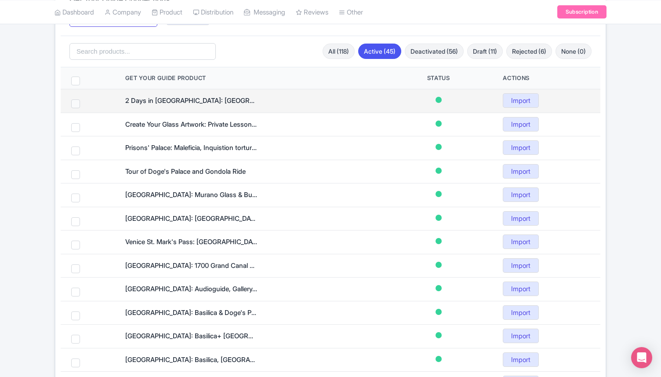
click at [74, 102] on span at bounding box center [75, 103] width 9 height 9
click at [84, 102] on input "checkbox" at bounding box center [87, 102] width 6 height 6
checkbox input "true"
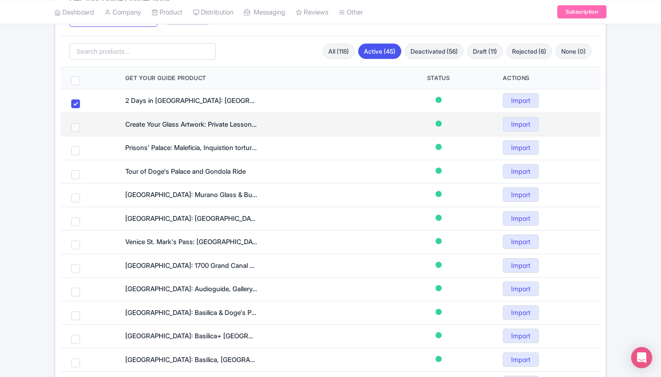
click at [77, 130] on span at bounding box center [75, 127] width 9 height 9
click at [84, 129] on input "checkbox" at bounding box center [87, 126] width 6 height 6
checkbox input "true"
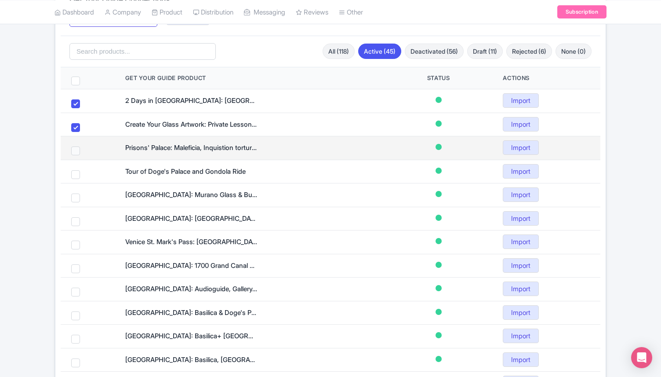
click at [74, 153] on span at bounding box center [75, 150] width 9 height 9
click at [84, 152] on input "checkbox" at bounding box center [87, 149] width 6 height 6
checkbox input "true"
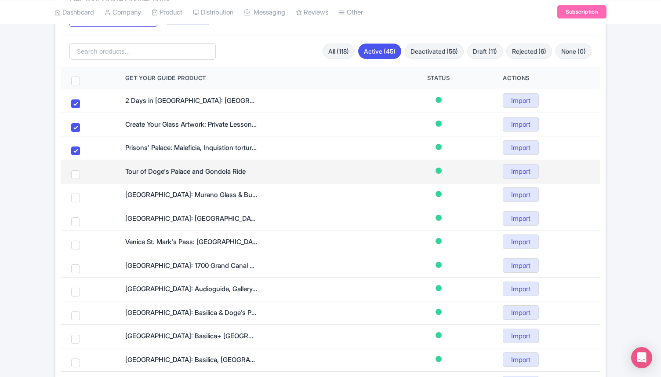
click at [78, 181] on td at bounding box center [88, 172] width 54 height 24
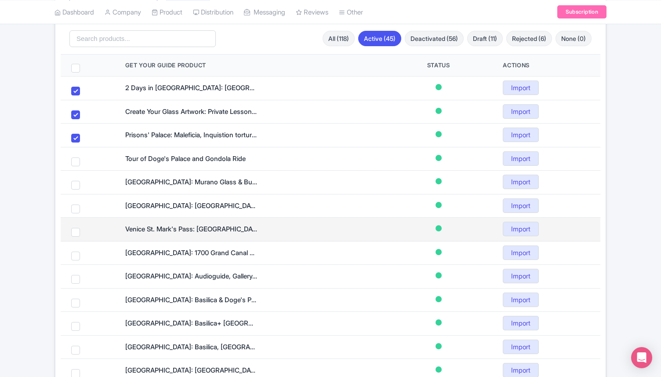
scroll to position [252, 0]
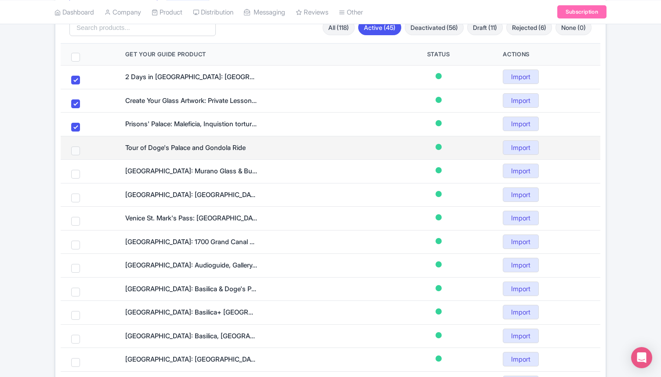
click at [75, 151] on span at bounding box center [75, 150] width 9 height 9
click at [84, 151] on input "checkbox" at bounding box center [87, 149] width 6 height 6
checkbox input "true"
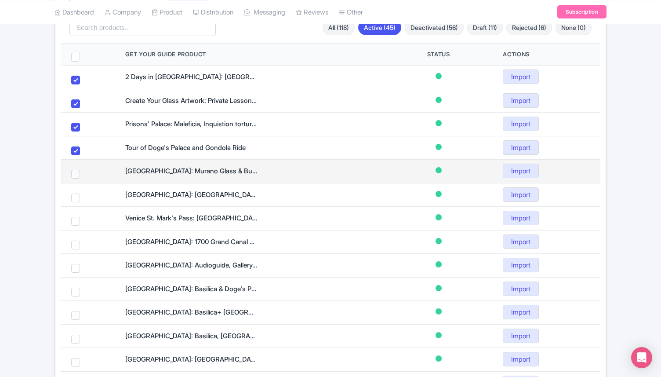
click at [76, 174] on span at bounding box center [75, 174] width 9 height 9
click at [84, 174] on input "checkbox" at bounding box center [87, 173] width 6 height 6
checkbox input "true"
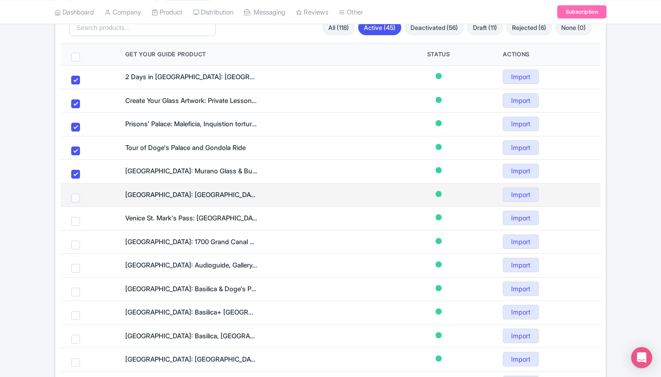
click at [76, 199] on span at bounding box center [75, 197] width 9 height 9
click at [84, 199] on input "checkbox" at bounding box center [87, 196] width 6 height 6
checkbox input "true"
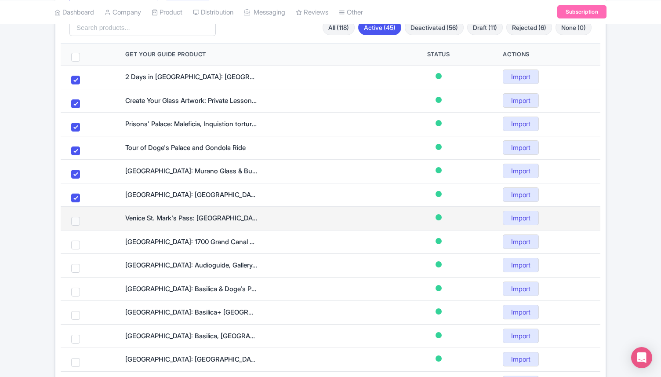
click at [76, 221] on span at bounding box center [75, 221] width 9 height 9
click at [84, 221] on input "checkbox" at bounding box center [87, 220] width 6 height 6
checkbox input "true"
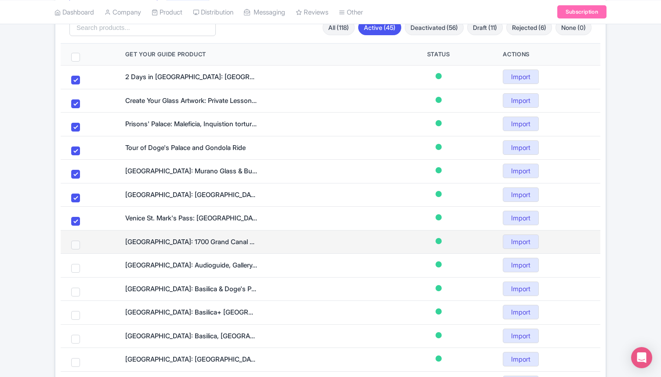
click at [76, 244] on span at bounding box center [75, 245] width 9 height 9
click at [84, 244] on input "checkbox" at bounding box center [87, 244] width 6 height 6
checkbox input "true"
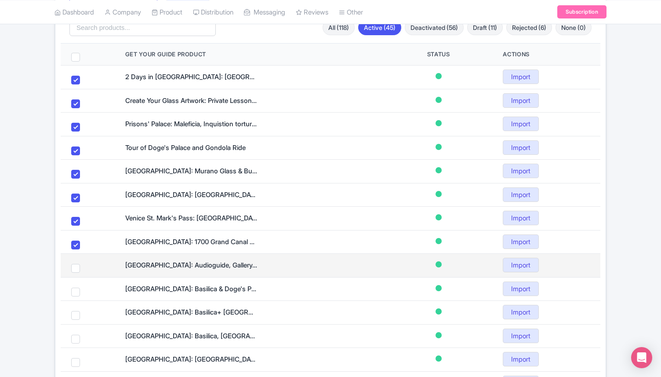
click at [77, 273] on td at bounding box center [88, 266] width 54 height 24
click at [75, 271] on span at bounding box center [75, 268] width 9 height 9
click at [84, 270] on input "checkbox" at bounding box center [87, 267] width 6 height 6
checkbox input "true"
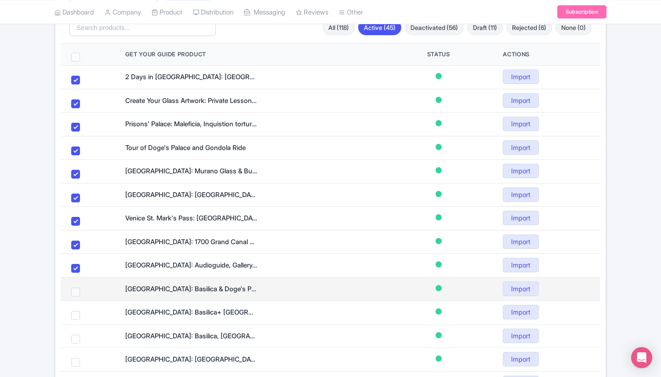
click at [75, 289] on span at bounding box center [75, 292] width 9 height 9
click at [84, 289] on input "checkbox" at bounding box center [87, 291] width 6 height 6
checkbox input "true"
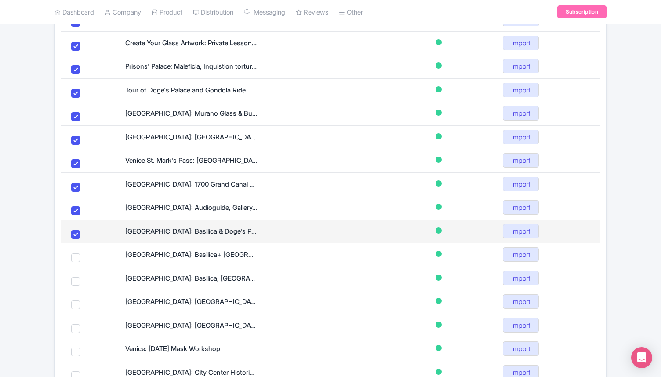
scroll to position [324, 0]
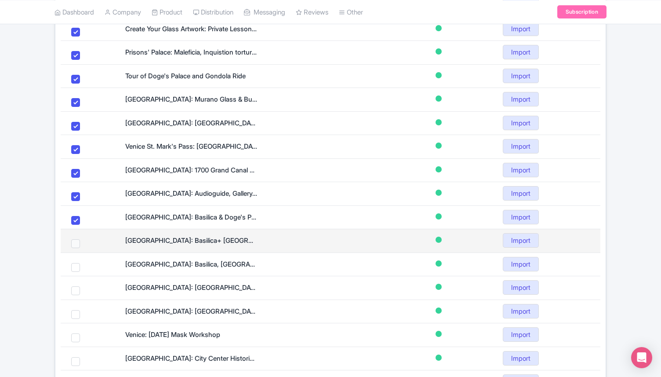
click at [75, 247] on span at bounding box center [75, 243] width 9 height 9
click at [84, 245] on input "checkbox" at bounding box center [87, 242] width 6 height 6
checkbox input "true"
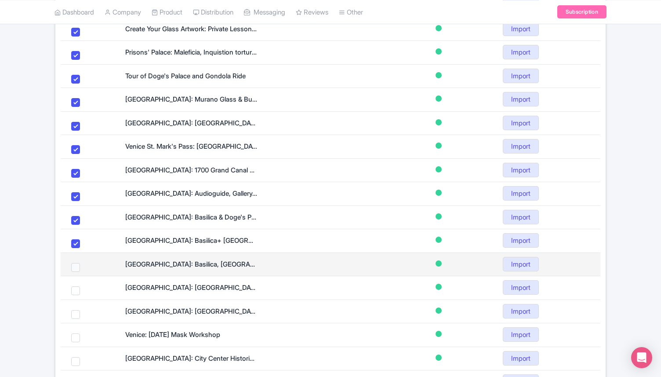
click at [77, 265] on span at bounding box center [75, 267] width 9 height 9
click at [84, 265] on input "checkbox" at bounding box center [87, 266] width 6 height 6
checkbox input "true"
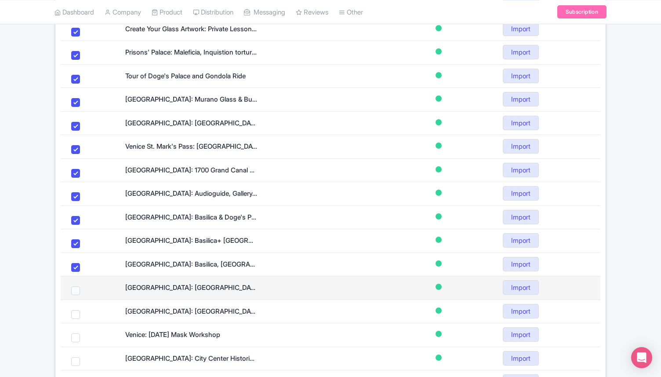
click at [77, 292] on span at bounding box center [75, 290] width 9 height 9
click at [84, 292] on input "checkbox" at bounding box center [87, 289] width 6 height 6
checkbox input "true"
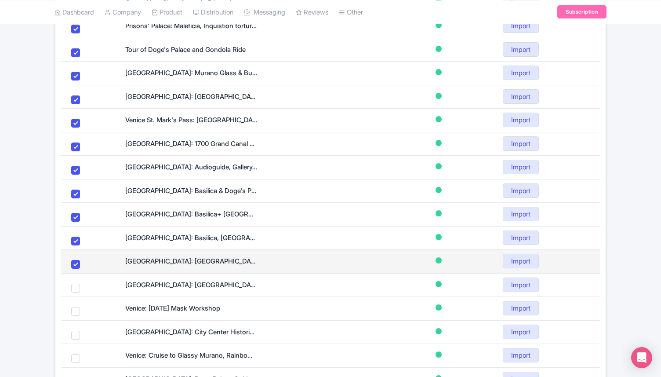
scroll to position [354, 0]
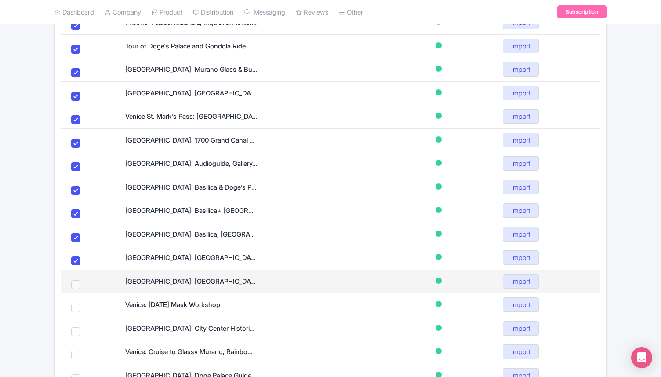
click at [76, 282] on span at bounding box center [75, 284] width 9 height 9
click at [84, 282] on input "checkbox" at bounding box center [87, 283] width 6 height 6
checkbox input "true"
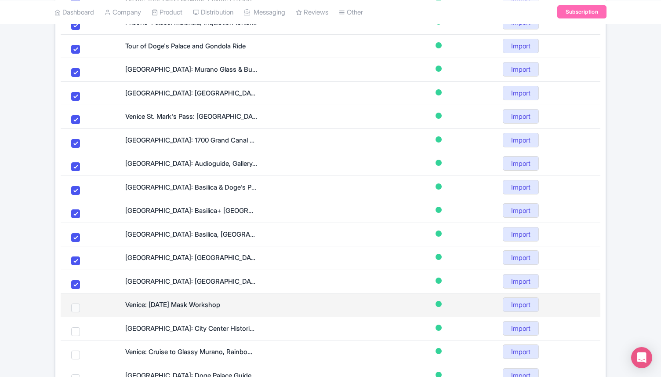
click at [76, 305] on span at bounding box center [75, 307] width 9 height 9
click at [84, 305] on input "checkbox" at bounding box center [87, 306] width 6 height 6
checkbox input "true"
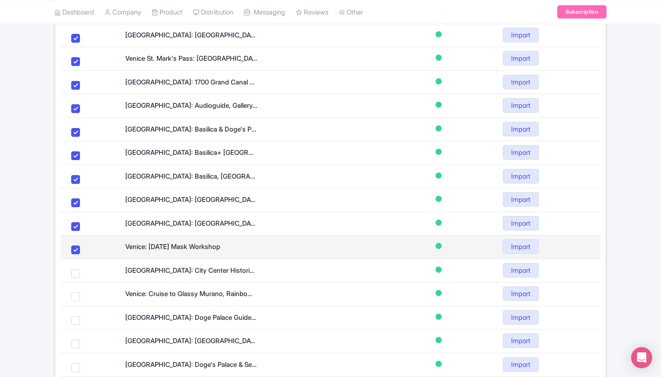
scroll to position [427, 0]
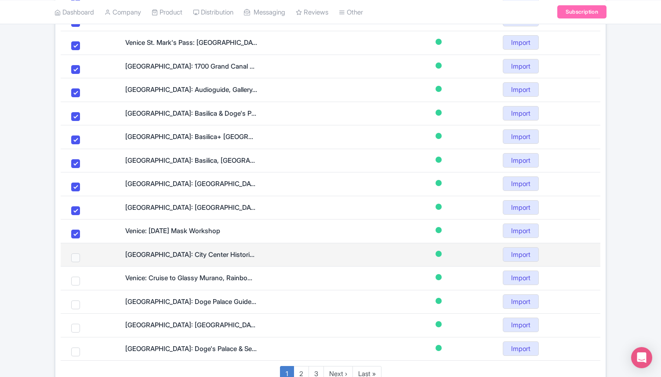
click at [77, 254] on span at bounding box center [75, 257] width 9 height 9
click at [84, 254] on input "checkbox" at bounding box center [87, 256] width 6 height 6
checkbox input "true"
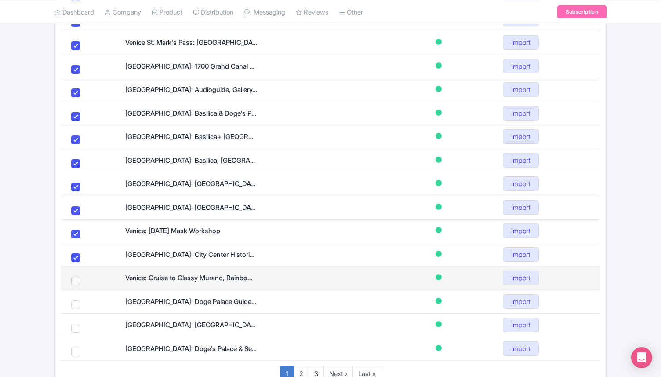
click at [75, 282] on span at bounding box center [75, 281] width 9 height 9
click at [84, 282] on input "checkbox" at bounding box center [87, 280] width 6 height 6
checkbox input "true"
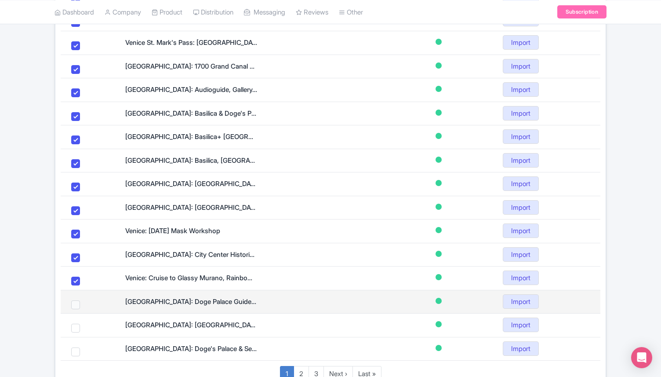
click at [75, 304] on span at bounding box center [75, 304] width 9 height 9
click at [84, 304] on input "checkbox" at bounding box center [87, 303] width 6 height 6
checkbox input "true"
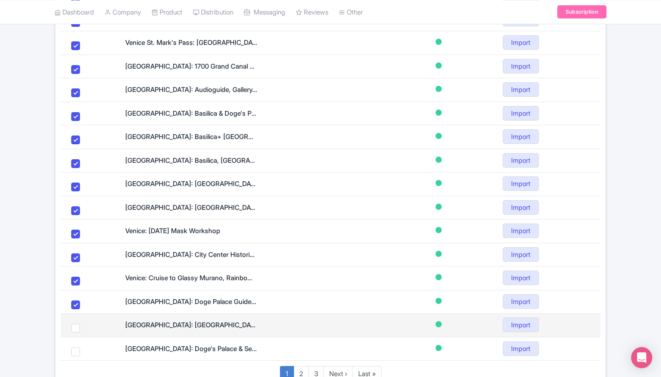
click at [75, 321] on td at bounding box center [88, 326] width 54 height 24
click at [76, 325] on span at bounding box center [75, 328] width 9 height 9
click at [84, 325] on input "checkbox" at bounding box center [87, 327] width 6 height 6
checkbox input "true"
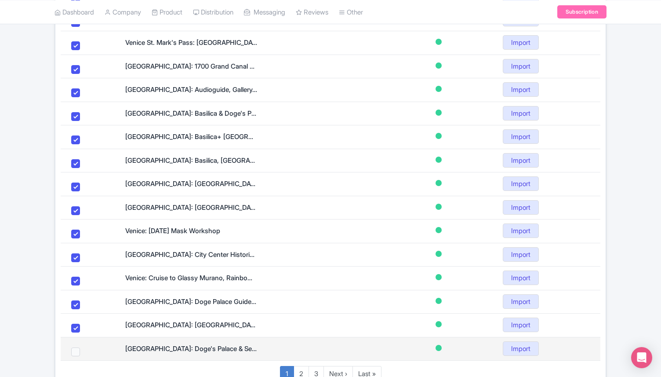
click at [76, 351] on span at bounding box center [75, 351] width 9 height 9
click at [84, 351] on input "checkbox" at bounding box center [87, 350] width 6 height 6
checkbox input "true"
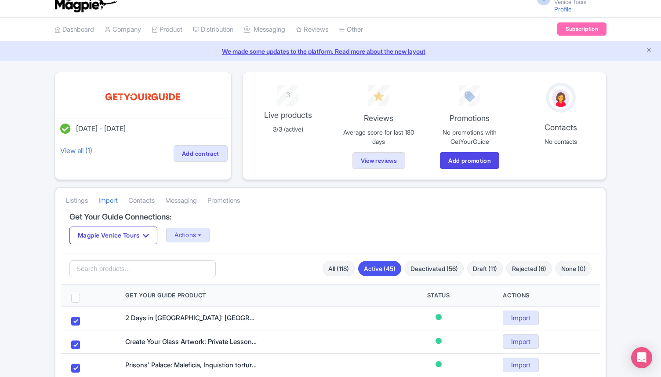
scroll to position [79, 0]
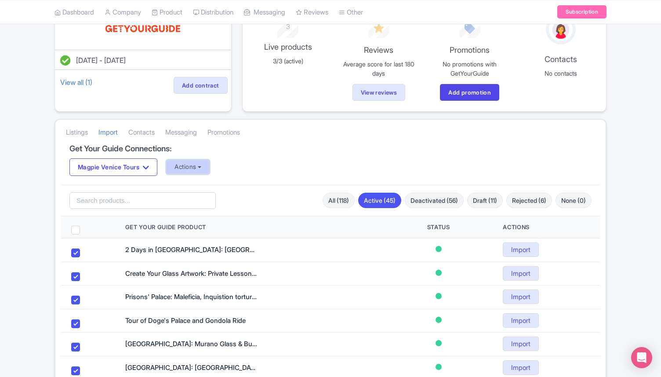
click at [194, 160] on button "Actions" at bounding box center [188, 167] width 44 height 15
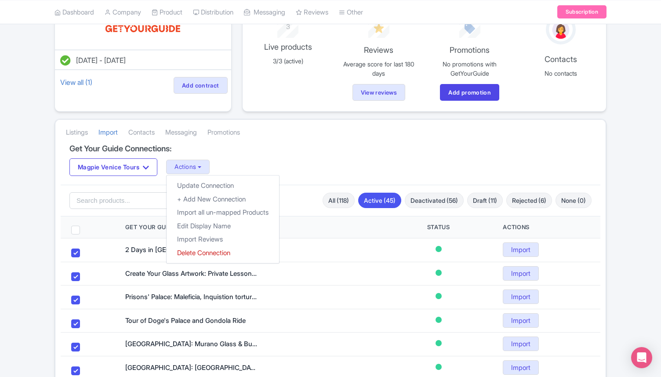
click at [300, 167] on div "Magpie Venice Tours Magpie Venice Tours Actions Update Connection + Add New Con…" at bounding box center [330, 167] width 522 height 18
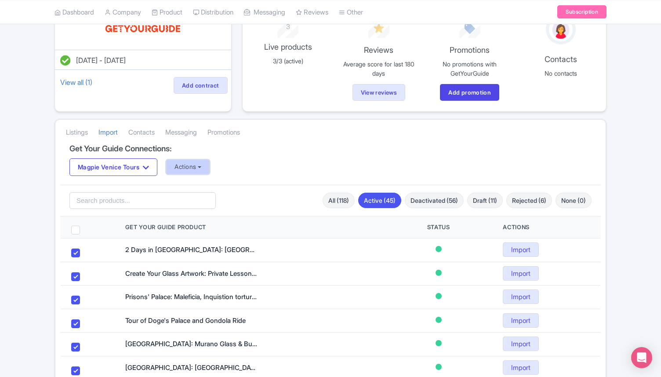
click at [183, 166] on button "Actions" at bounding box center [188, 167] width 44 height 15
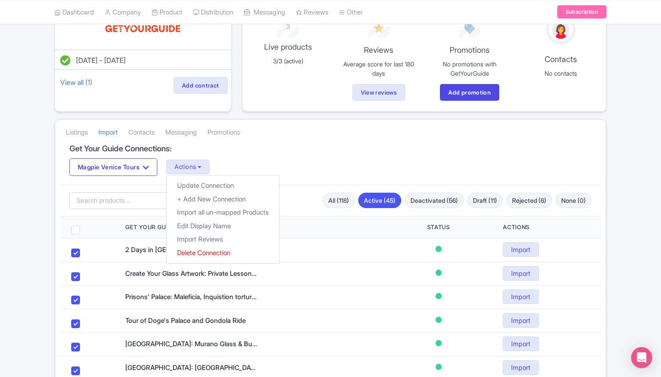
click at [299, 145] on h4 "Get Your Guide Connections:" at bounding box center [330, 148] width 522 height 9
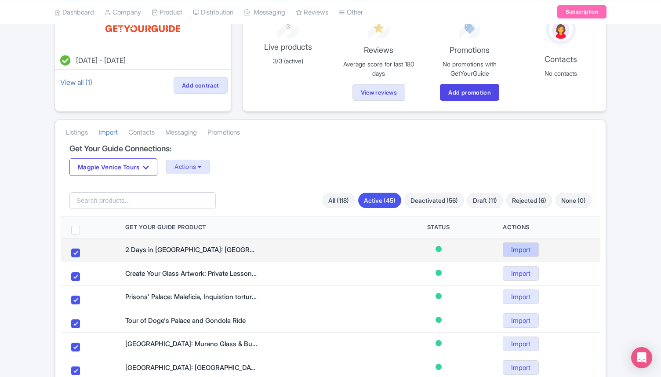
click at [519, 249] on link "Import" at bounding box center [521, 249] width 36 height 15
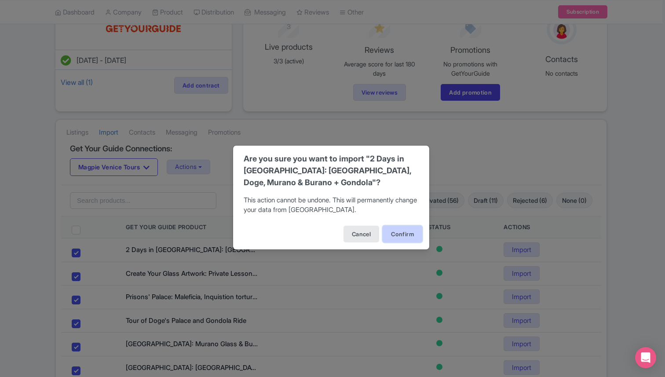
click at [410, 239] on button "Confirm" at bounding box center [403, 234] width 40 height 17
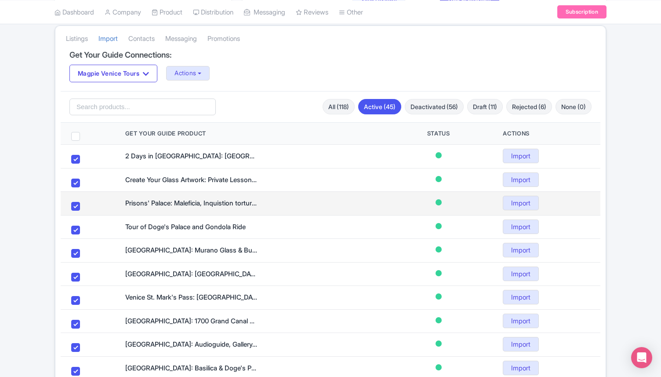
scroll to position [180, 0]
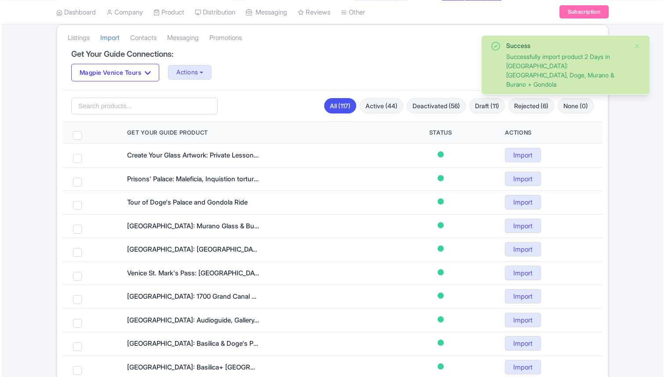
scroll to position [182, 0]
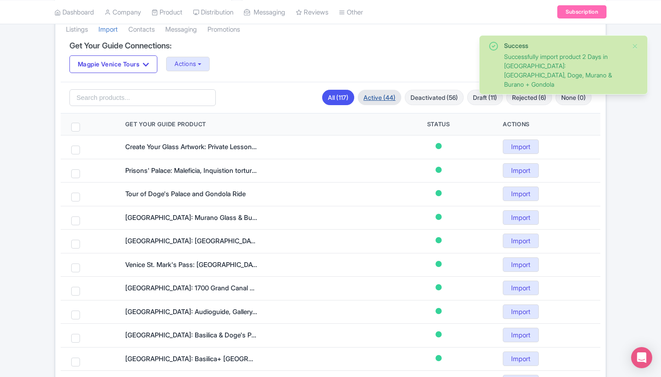
click at [366, 95] on link "Active (44)" at bounding box center [380, 97] width 44 height 15
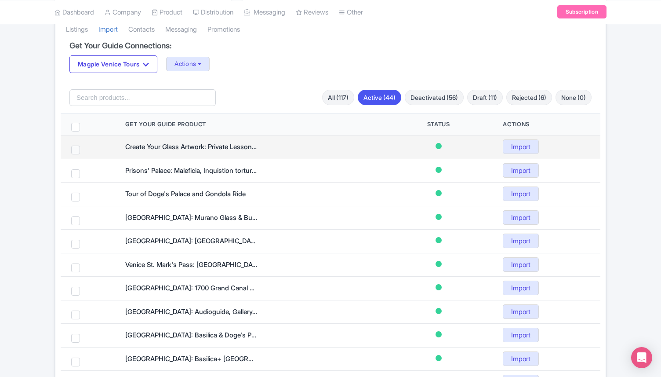
click at [76, 151] on span at bounding box center [75, 150] width 9 height 9
click at [84, 151] on input "checkbox" at bounding box center [87, 149] width 6 height 6
checkbox input "true"
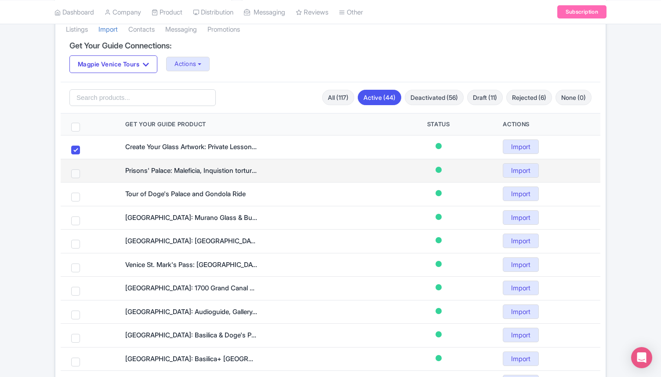
click at [75, 175] on span at bounding box center [75, 173] width 9 height 9
click at [84, 175] on input "checkbox" at bounding box center [87, 172] width 6 height 6
checkbox input "true"
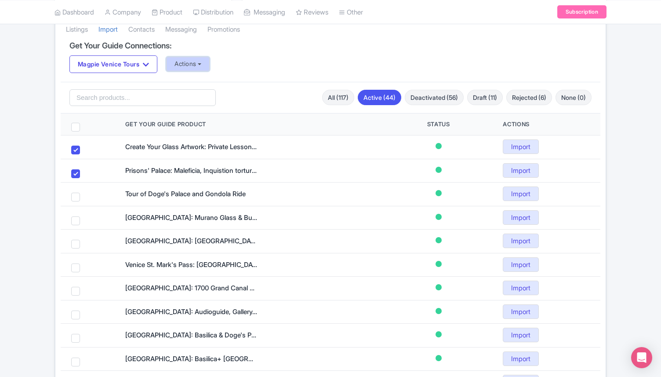
click at [189, 65] on button "Actions" at bounding box center [188, 64] width 44 height 15
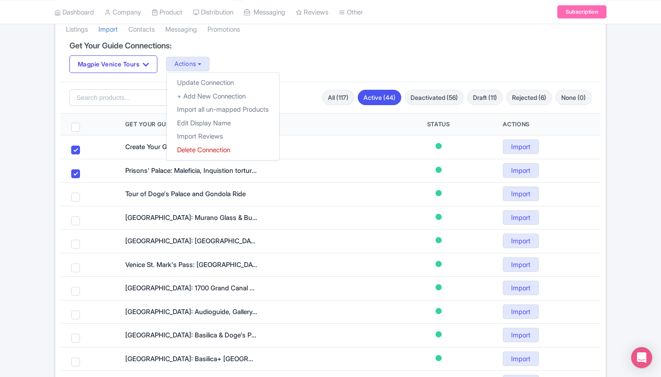
click at [293, 53] on div "Get Your Guide Connections: Magpie Venice Tours Magpie Venice Tours Actions Upd…" at bounding box center [331, 61] width 540 height 40
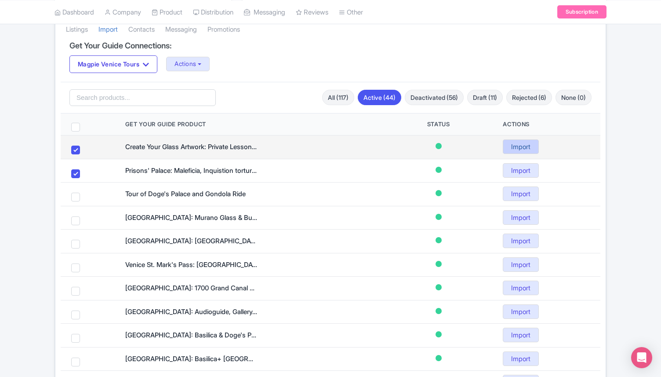
click at [519, 146] on link "Import" at bounding box center [521, 146] width 36 height 15
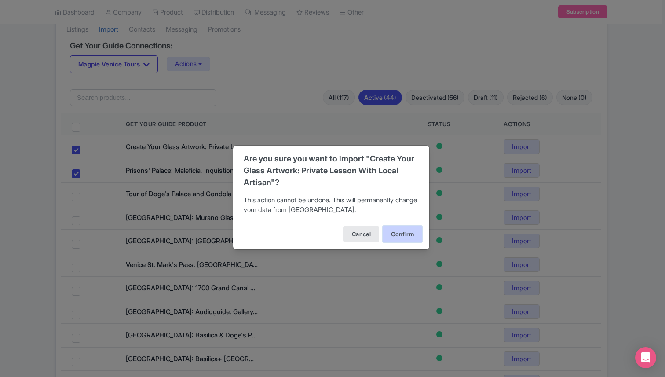
click at [401, 231] on button "Confirm" at bounding box center [403, 234] width 40 height 17
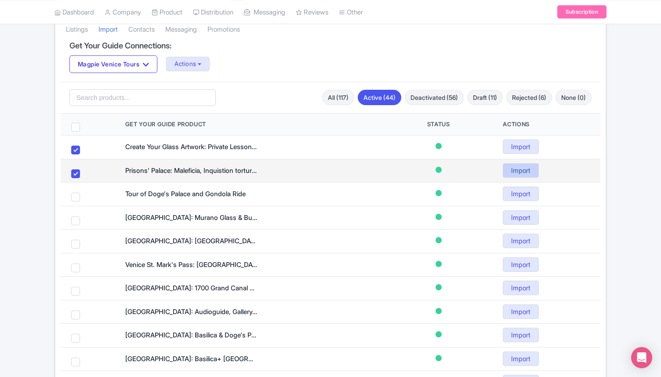
click at [528, 172] on link "Import" at bounding box center [521, 170] width 36 height 15
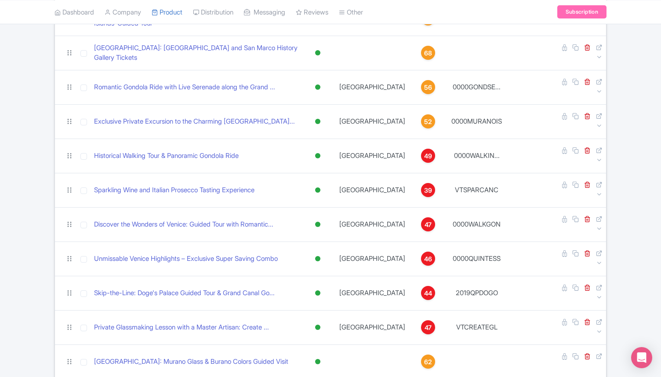
scroll to position [729, 0]
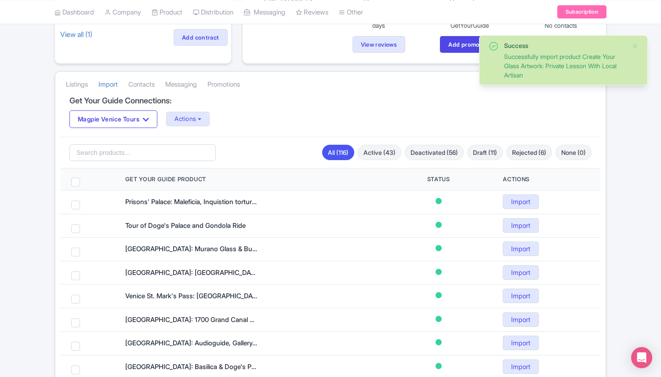
scroll to position [128, 0]
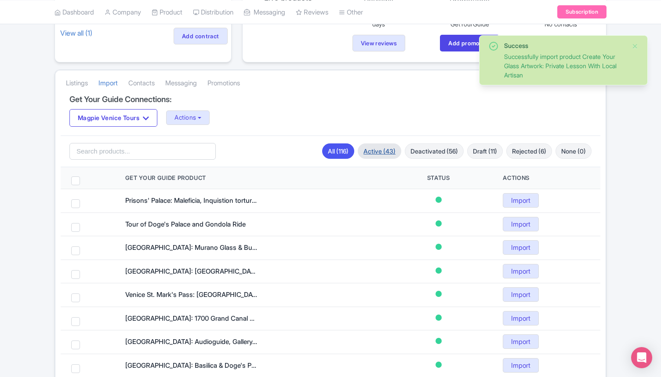
click at [376, 154] on link "Active (43)" at bounding box center [380, 150] width 44 height 15
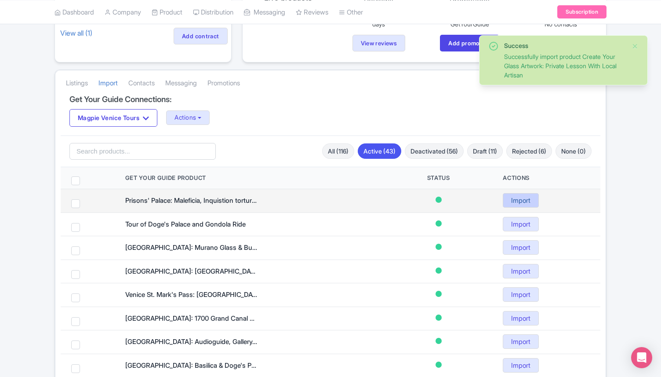
click at [517, 200] on link "Import" at bounding box center [521, 200] width 36 height 15
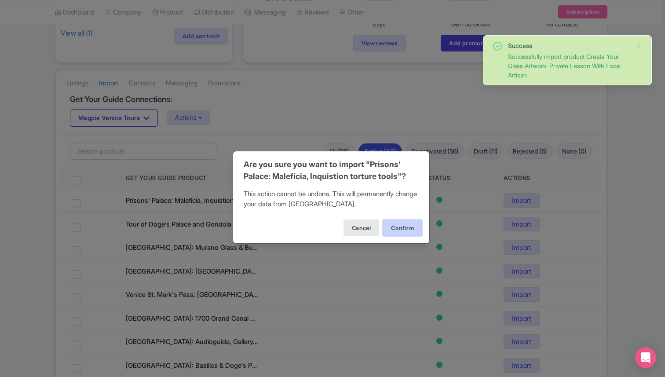
click at [405, 231] on button "Confirm" at bounding box center [403, 227] width 40 height 17
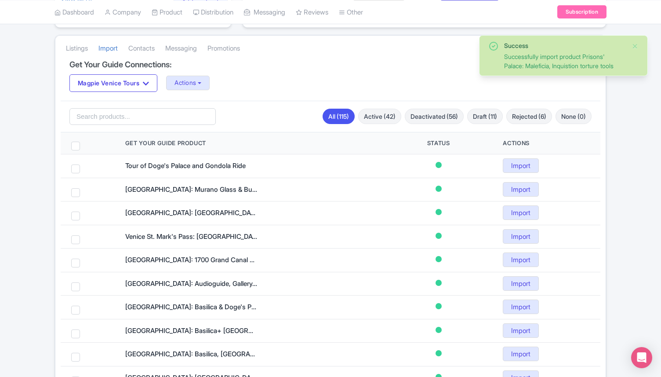
scroll to position [167, 0]
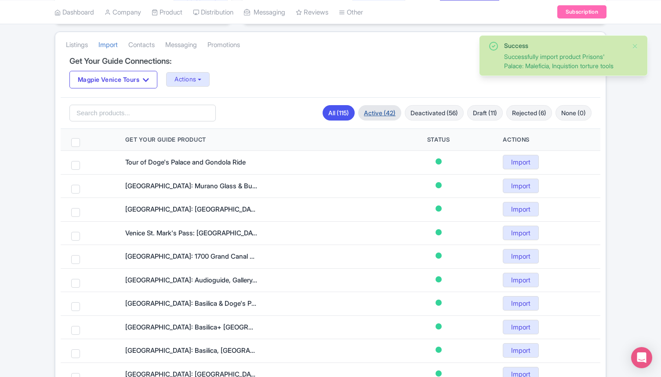
click at [376, 114] on link "Active (42)" at bounding box center [379, 112] width 43 height 15
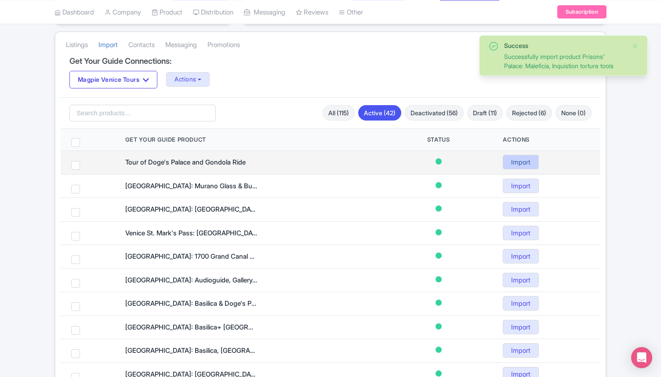
click at [516, 165] on link "Import" at bounding box center [521, 162] width 36 height 15
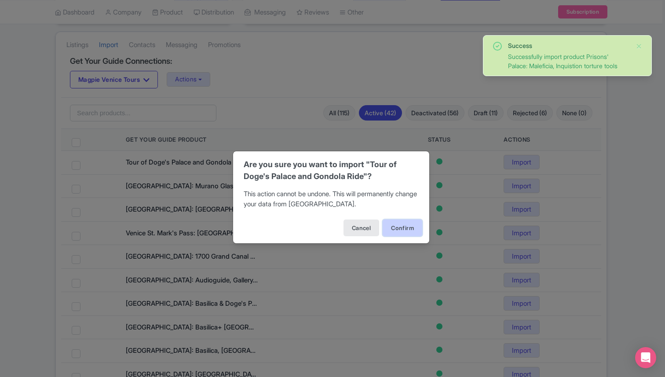
click at [402, 224] on button "Confirm" at bounding box center [403, 227] width 40 height 17
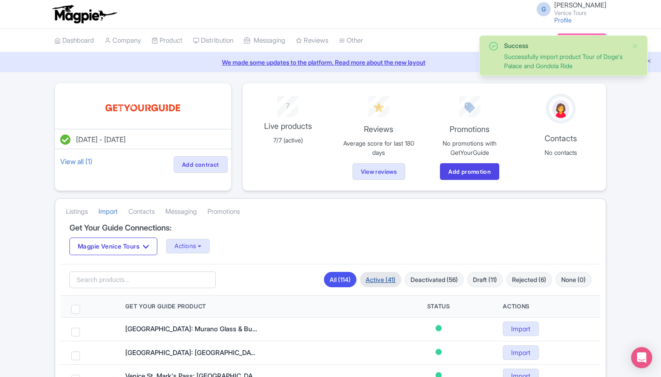
click at [375, 276] on link "Active (41)" at bounding box center [380, 279] width 41 height 15
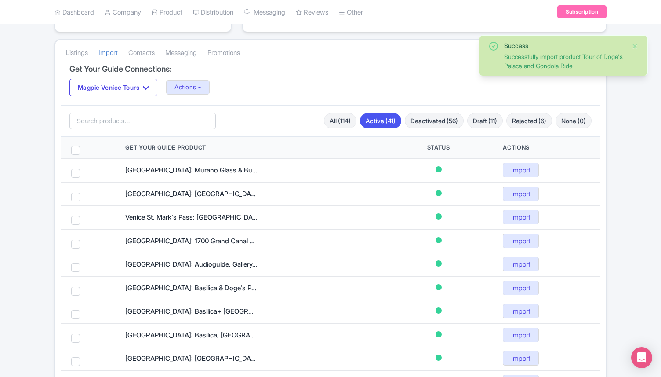
scroll to position [170, 0]
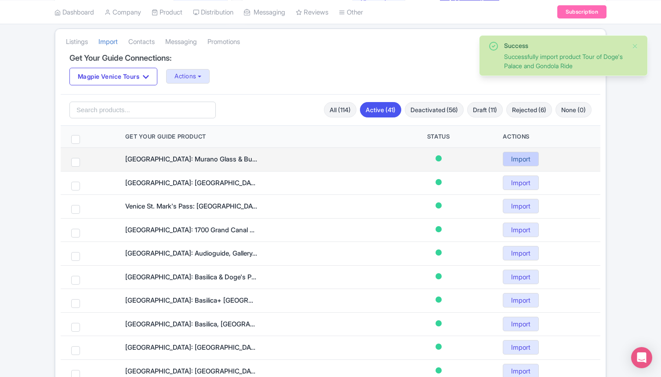
click at [529, 159] on link "Import" at bounding box center [521, 159] width 36 height 15
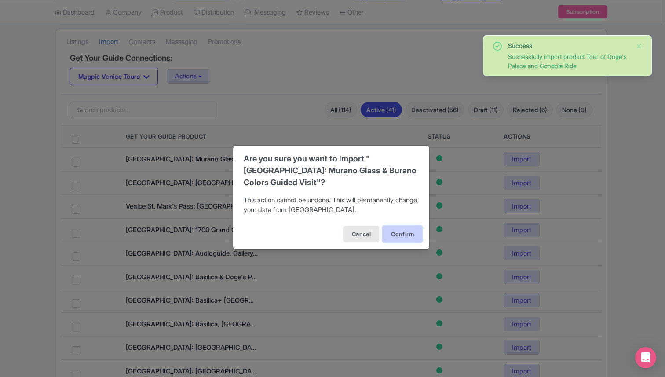
click at [411, 237] on button "Confirm" at bounding box center [403, 234] width 40 height 17
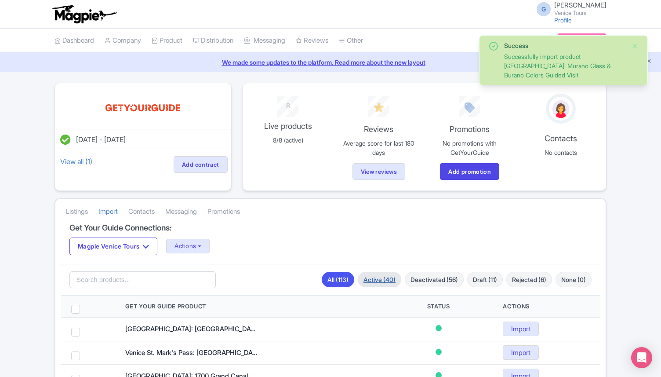
click at [370, 276] on link "Active (40)" at bounding box center [380, 279] width 44 height 15
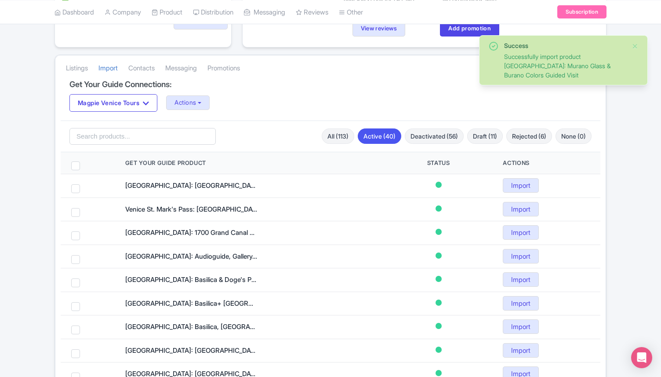
scroll to position [162, 0]
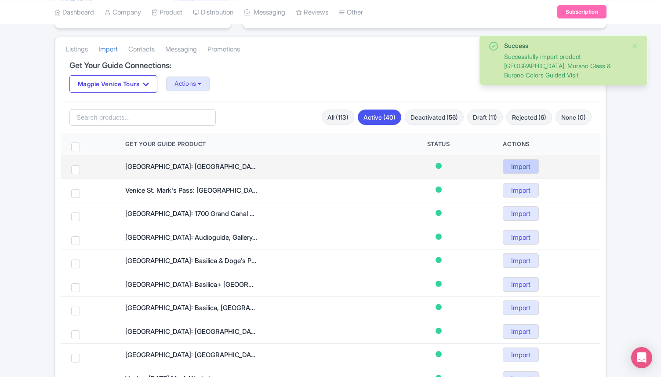
click at [516, 165] on link "Import" at bounding box center [521, 166] width 36 height 15
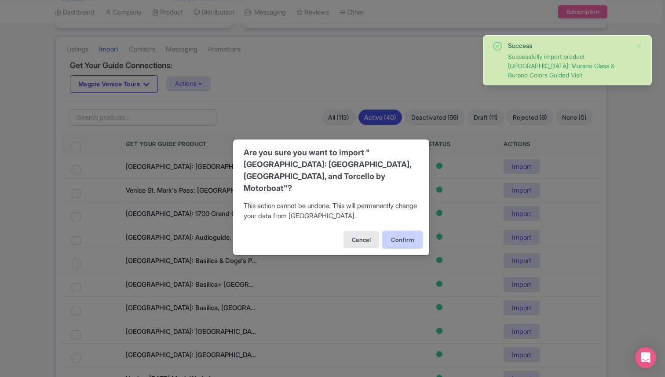
click at [406, 231] on button "Confirm" at bounding box center [403, 239] width 40 height 17
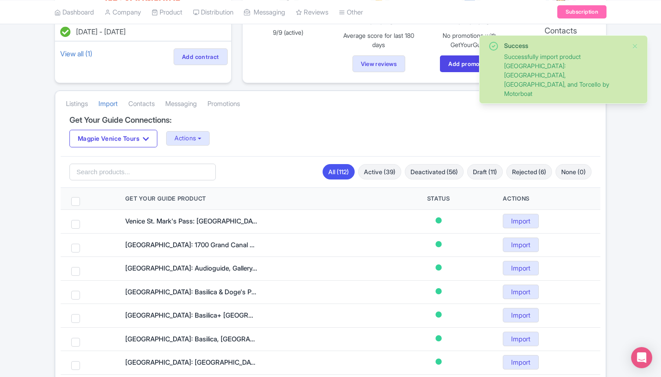
scroll to position [110, 0]
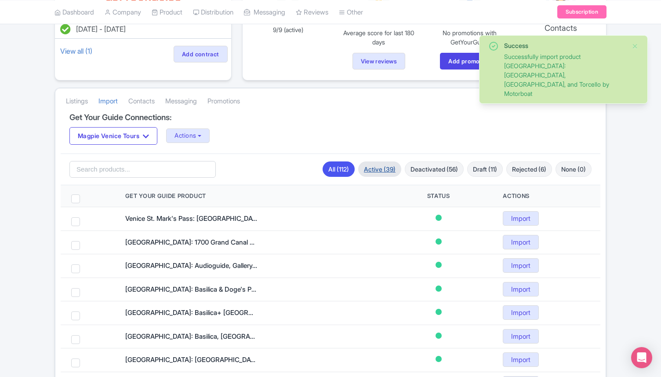
click at [372, 162] on link "Active (39)" at bounding box center [379, 168] width 43 height 15
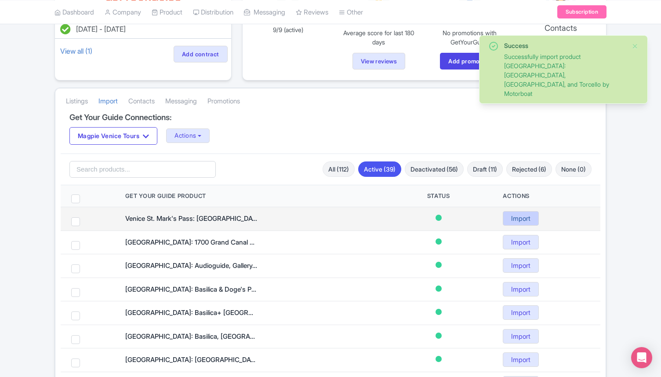
click at [524, 220] on link "Import" at bounding box center [521, 218] width 36 height 15
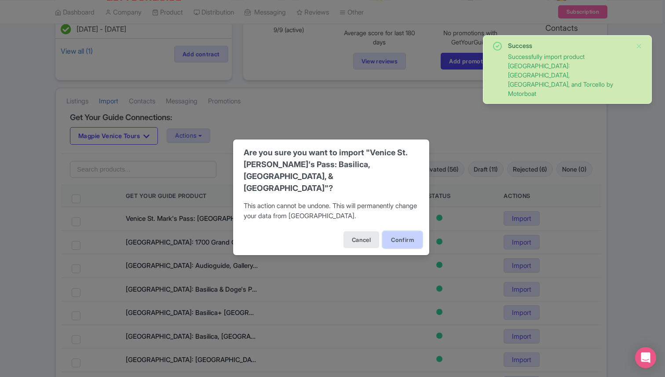
click at [402, 238] on button "Confirm" at bounding box center [403, 239] width 40 height 17
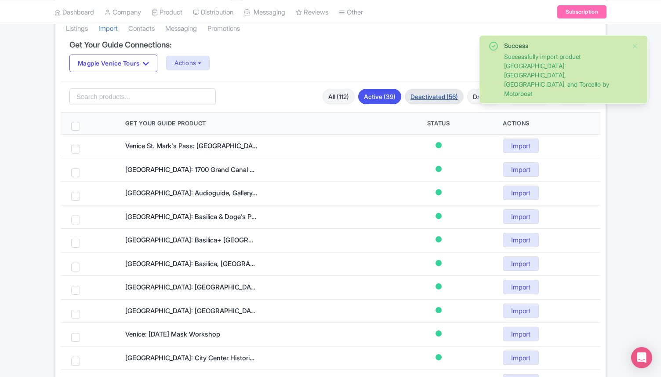
scroll to position [188, 0]
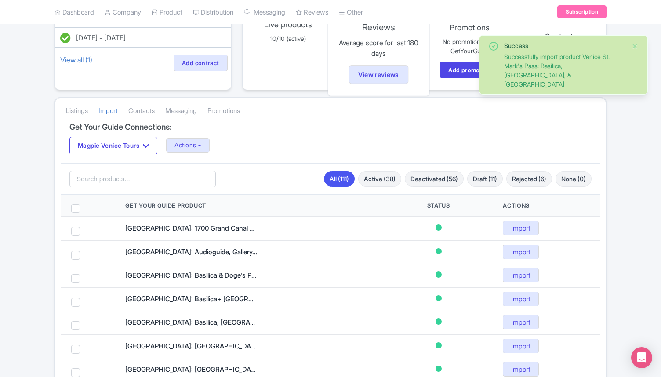
scroll to position [117, 0]
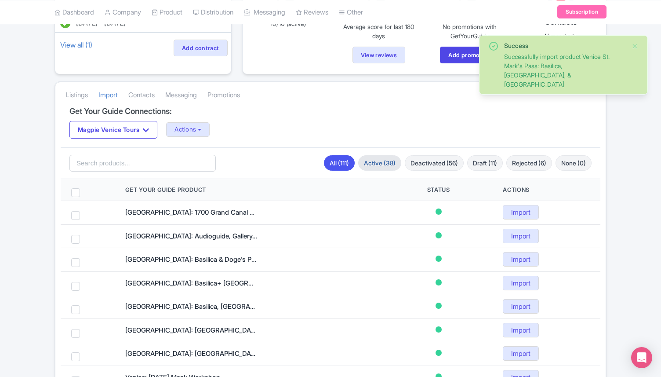
click at [381, 161] on link "Active (38)" at bounding box center [379, 162] width 43 height 15
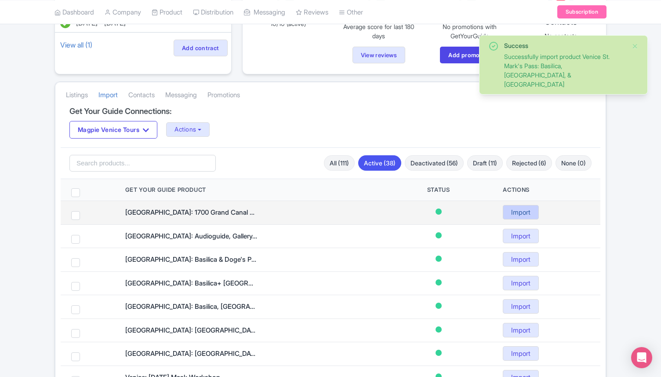
click at [526, 214] on link "Import" at bounding box center [521, 212] width 36 height 15
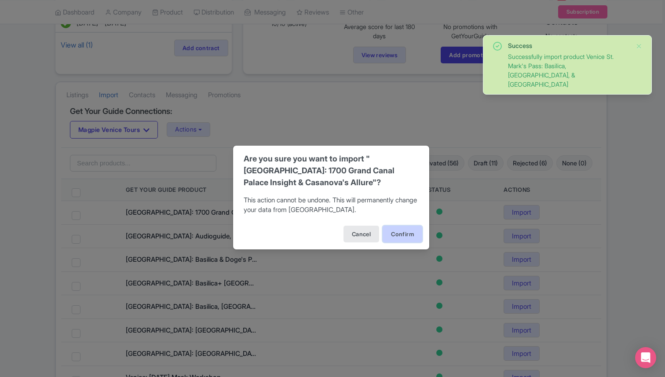
click at [406, 234] on button "Confirm" at bounding box center [403, 234] width 40 height 17
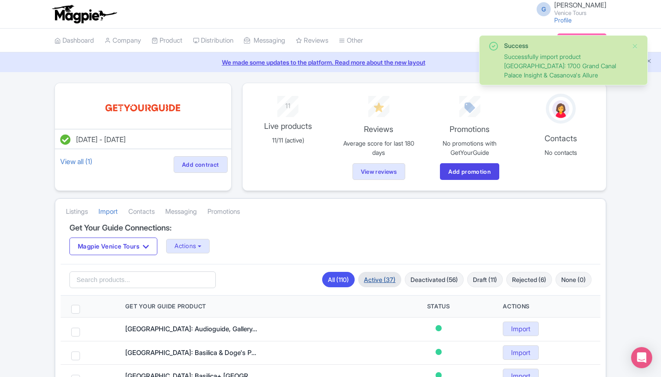
click at [373, 279] on link "Active (37)" at bounding box center [379, 279] width 43 height 15
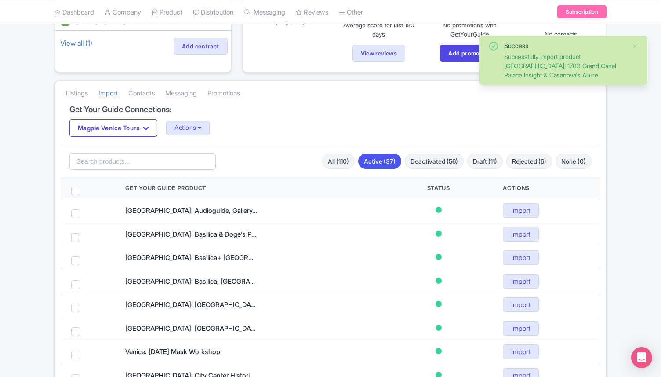
scroll to position [139, 0]
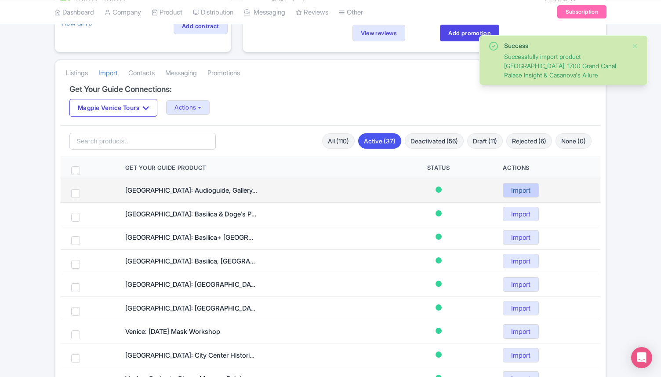
click at [511, 191] on link "Import" at bounding box center [521, 190] width 36 height 15
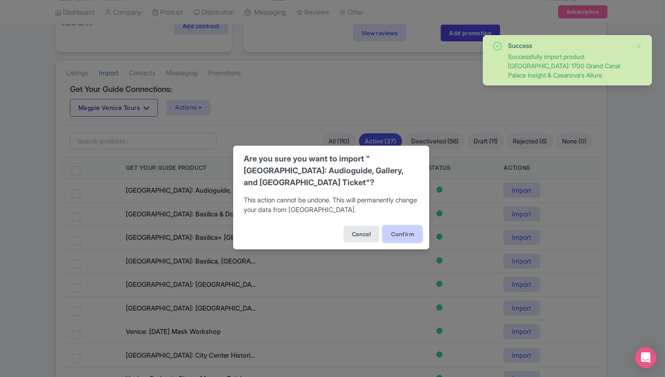
click at [407, 230] on button "Confirm" at bounding box center [403, 234] width 40 height 17
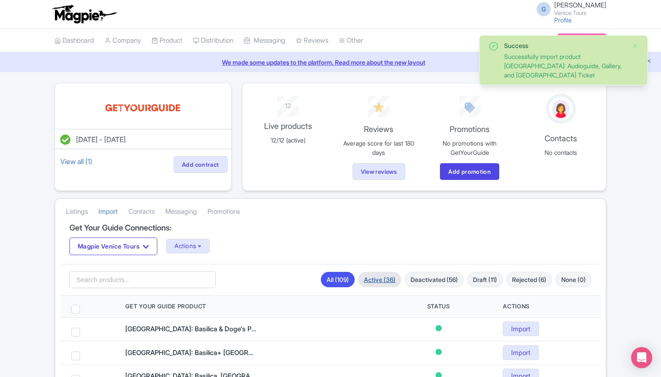
click at [373, 282] on link "Active (36)" at bounding box center [379, 279] width 43 height 15
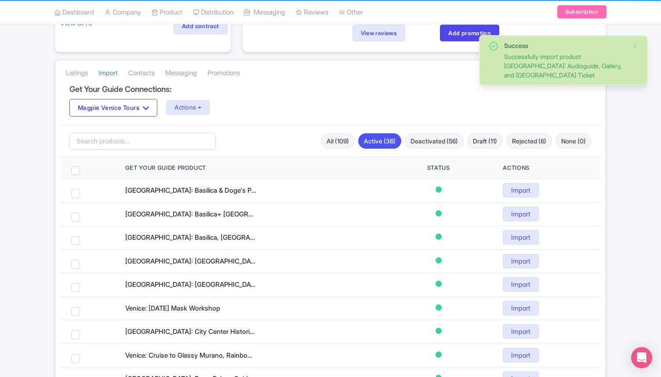
scroll to position [139, 0]
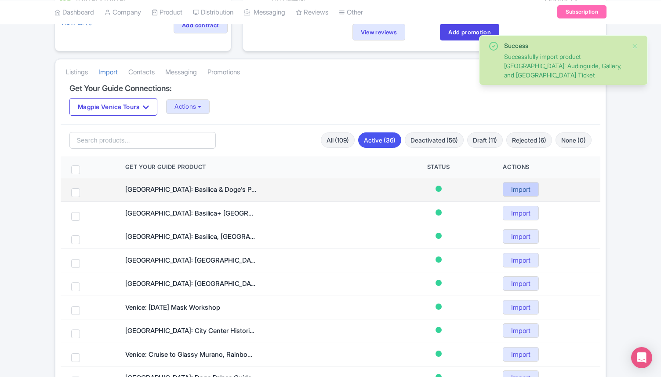
click at [519, 186] on link "Import" at bounding box center [521, 189] width 36 height 15
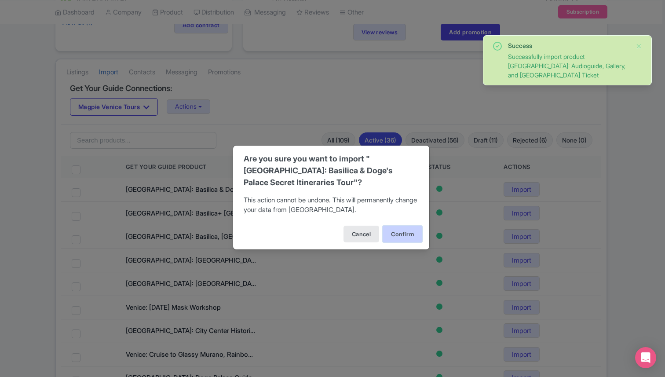
click at [414, 230] on button "Confirm" at bounding box center [403, 234] width 40 height 17
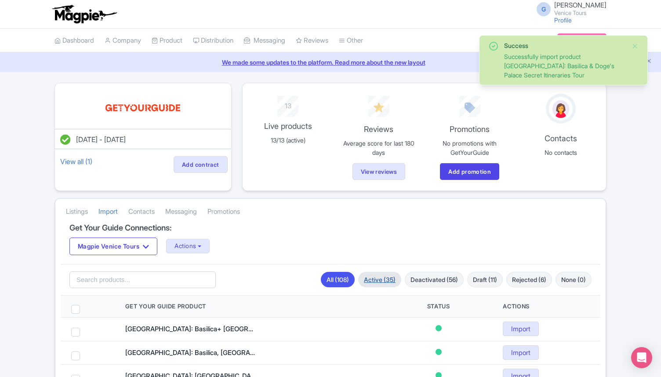
click at [374, 281] on link "Active (35)" at bounding box center [379, 279] width 43 height 15
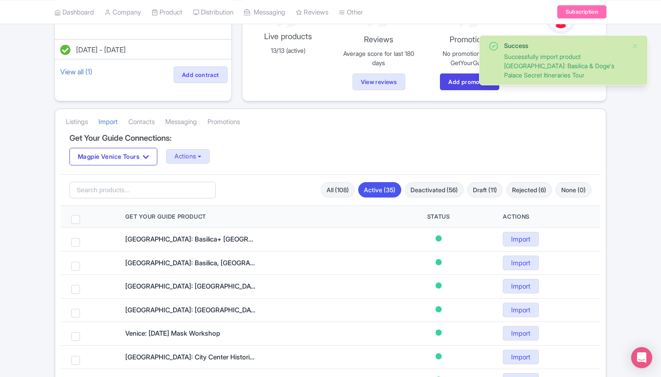
scroll to position [93, 0]
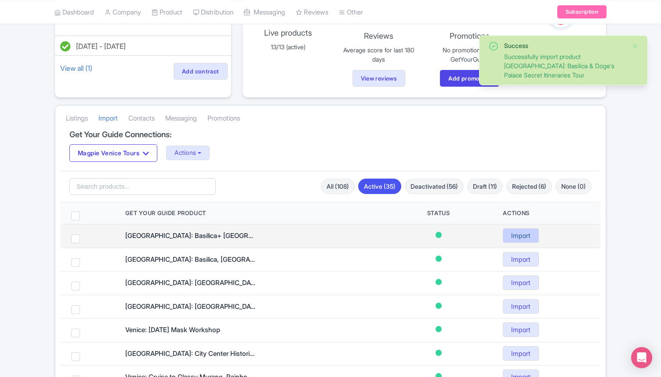
click at [528, 236] on link "Import" at bounding box center [521, 235] width 36 height 15
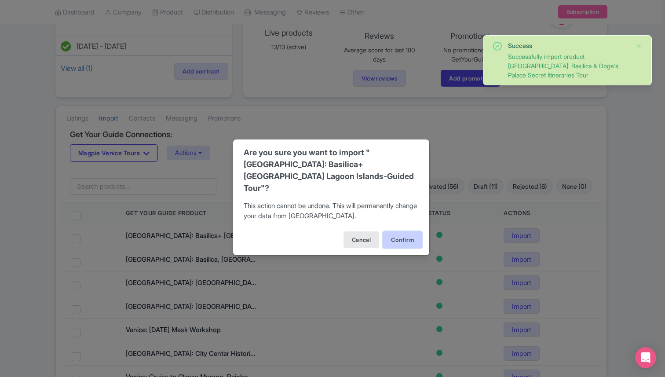
click at [414, 231] on button "Confirm" at bounding box center [403, 239] width 40 height 17
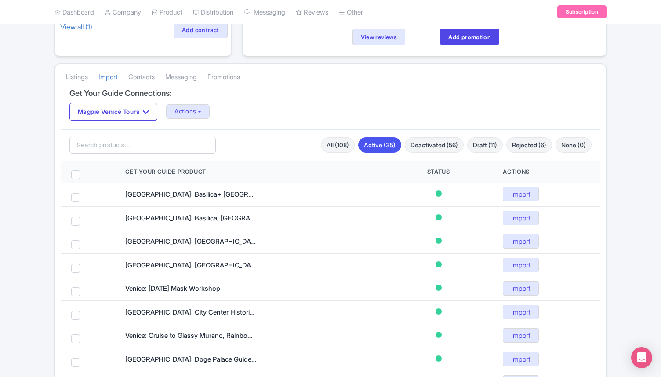
scroll to position [135, 0]
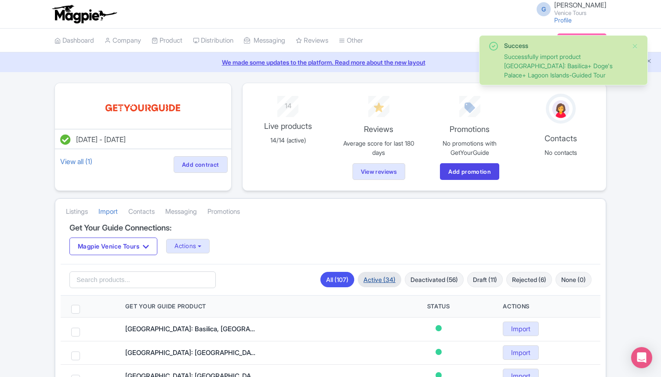
click at [371, 280] on link "Active (34)" at bounding box center [380, 279] width 44 height 15
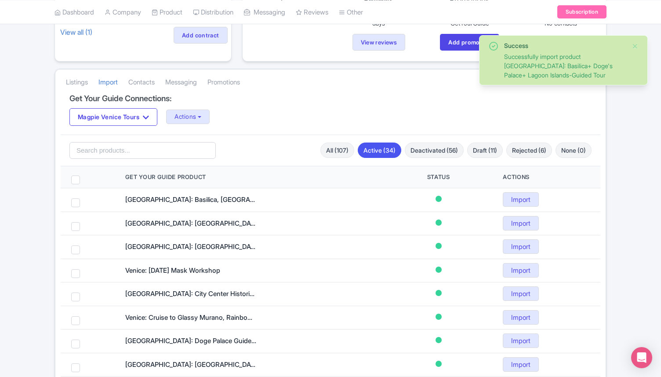
scroll to position [131, 0]
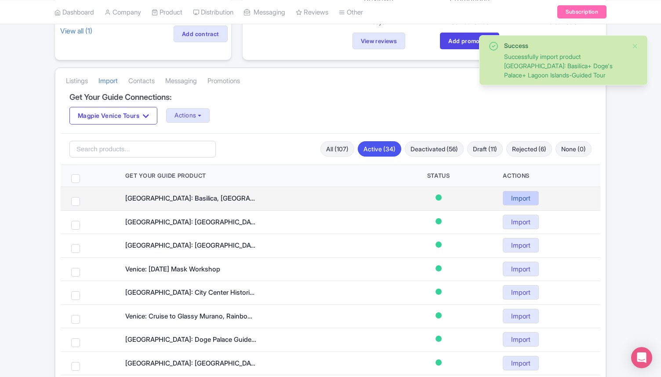
click at [520, 196] on link "Import" at bounding box center [521, 198] width 36 height 15
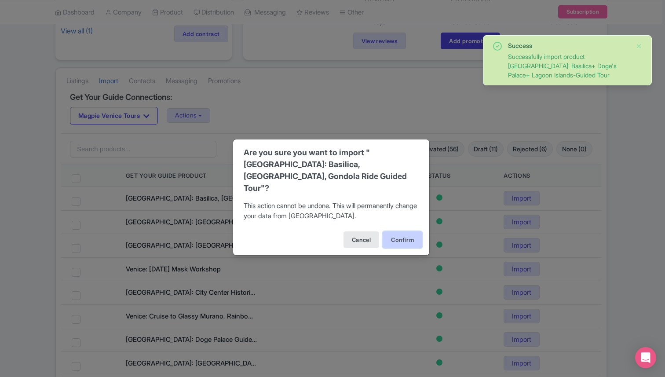
click at [406, 237] on button "Confirm" at bounding box center [403, 239] width 40 height 17
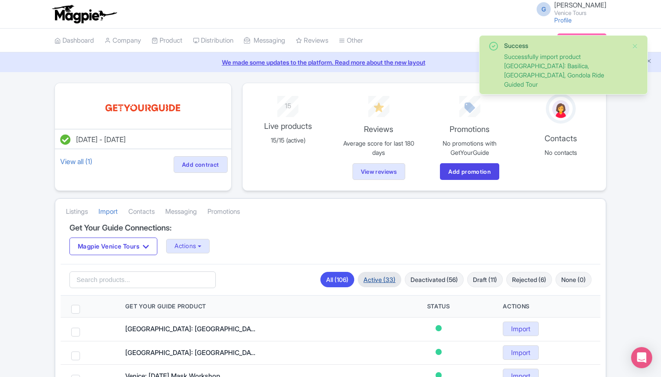
click at [374, 277] on link "Active (33)" at bounding box center [380, 279] width 44 height 15
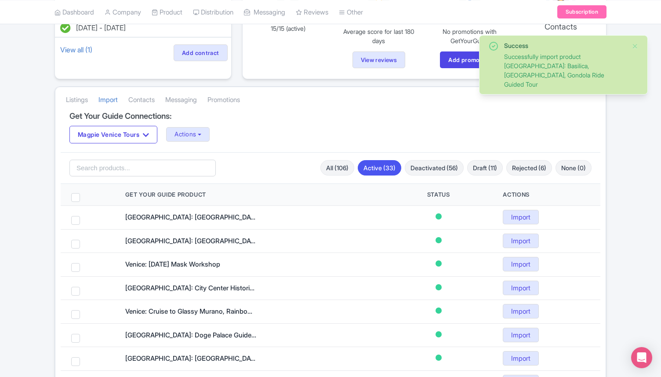
scroll to position [125, 0]
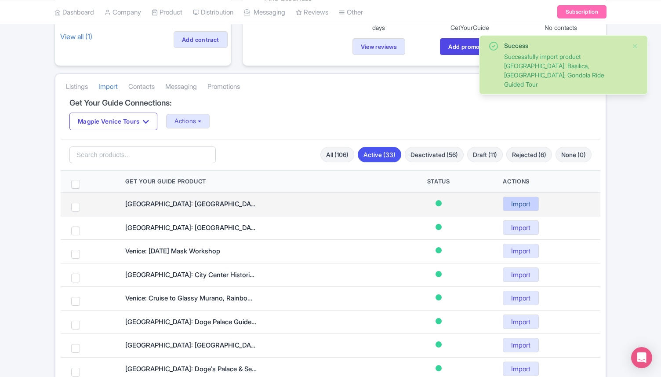
click at [523, 205] on link "Import" at bounding box center [521, 204] width 36 height 15
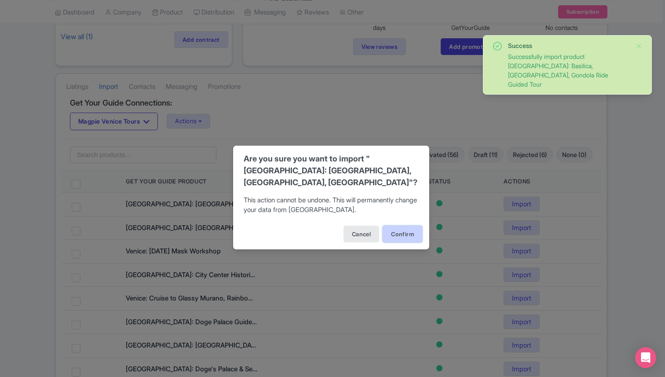
click at [409, 232] on button "Confirm" at bounding box center [403, 234] width 40 height 17
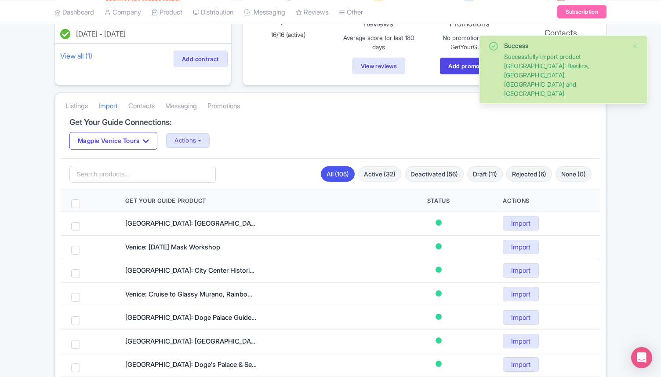
scroll to position [117, 0]
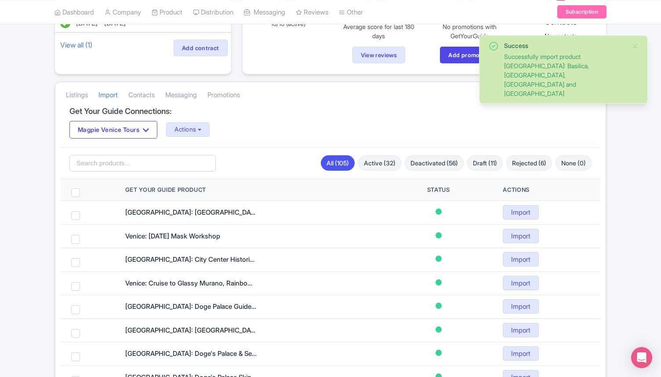
click at [382, 154] on div "Search All (105) Active (32) Deactivated (56) Draft (11) Rejected (6) None (0)" at bounding box center [331, 163] width 540 height 32
click at [382, 159] on link "Active (32)" at bounding box center [379, 162] width 43 height 15
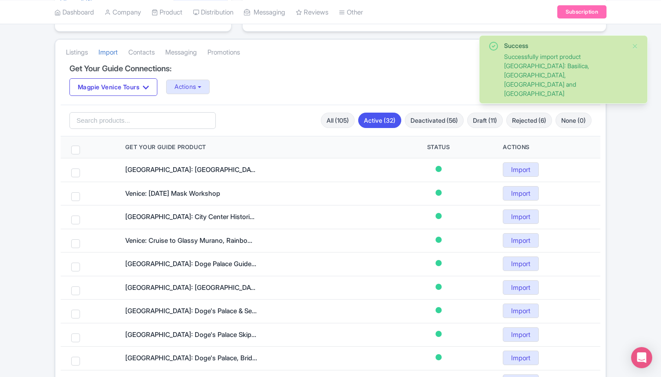
scroll to position [168, 0]
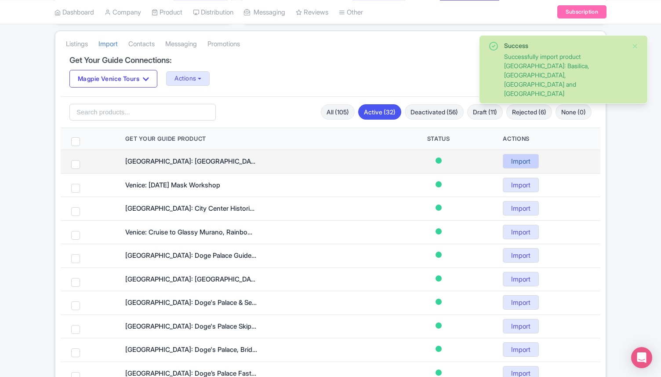
click at [515, 159] on link "Import" at bounding box center [521, 161] width 36 height 15
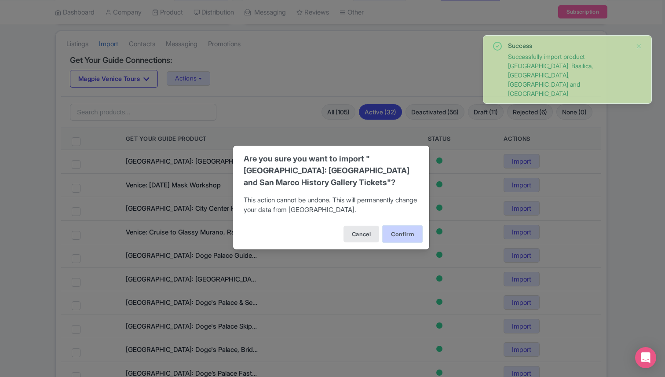
click at [405, 232] on button "Confirm" at bounding box center [403, 234] width 40 height 17
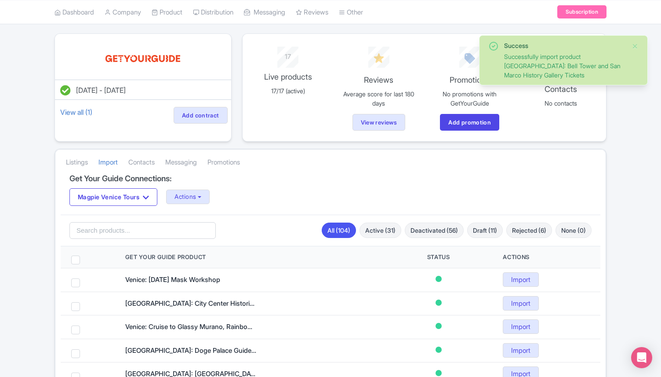
scroll to position [50, 0]
click at [381, 237] on link "Active (31)" at bounding box center [381, 229] width 42 height 15
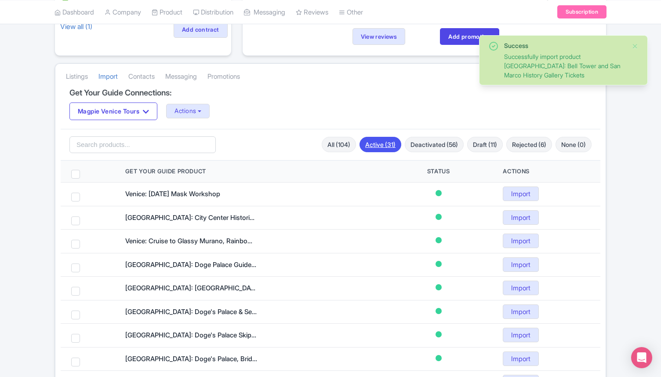
scroll to position [170, 0]
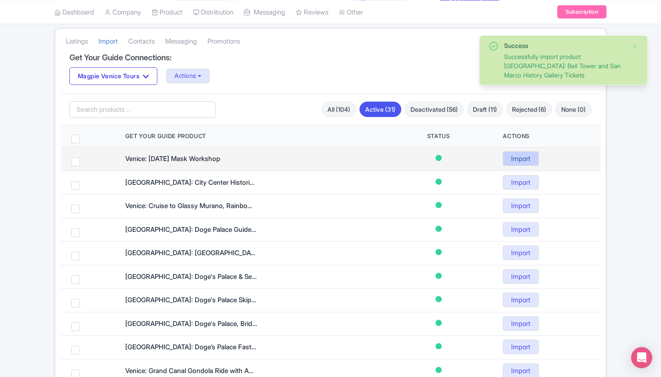
click at [520, 154] on link "Import" at bounding box center [521, 158] width 36 height 15
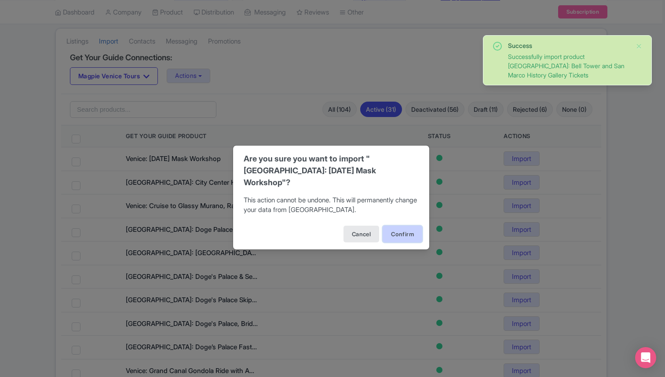
click at [403, 234] on button "Confirm" at bounding box center [403, 234] width 40 height 17
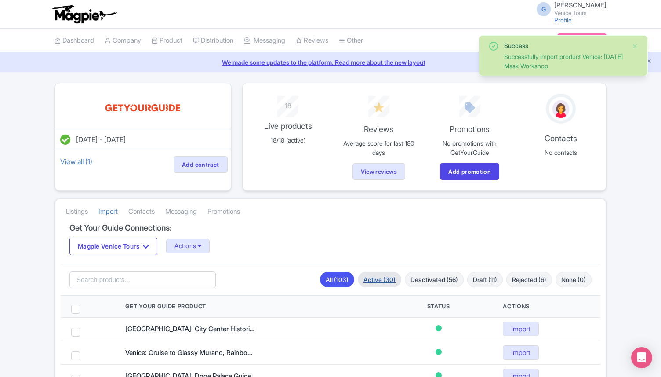
click at [366, 279] on link "Active (30)" at bounding box center [380, 279] width 44 height 15
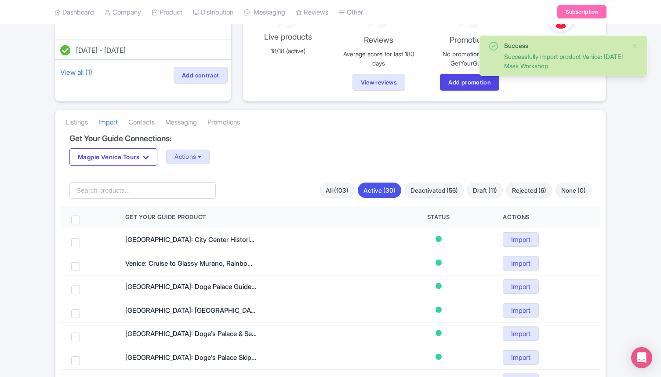
scroll to position [102, 0]
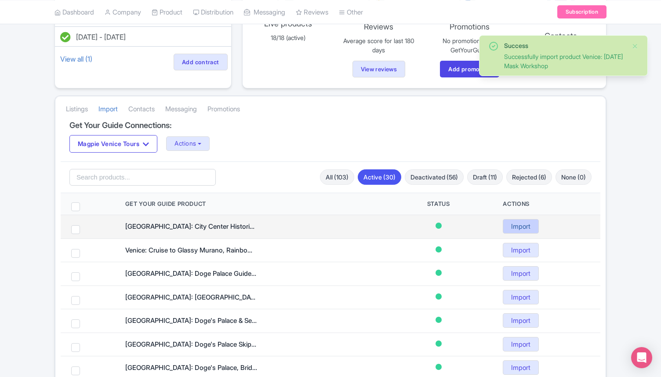
click at [523, 223] on link "Import" at bounding box center [521, 226] width 36 height 15
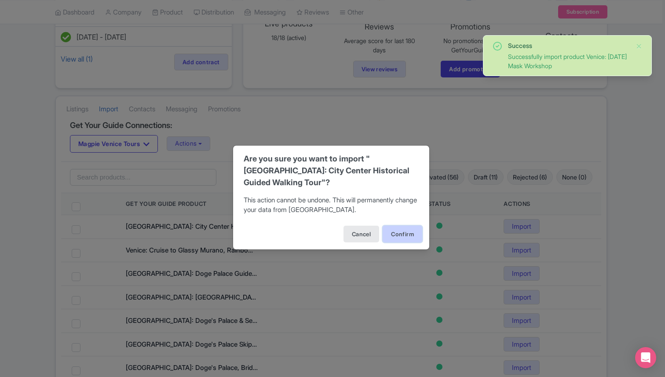
click at [397, 226] on button "Confirm" at bounding box center [403, 234] width 40 height 17
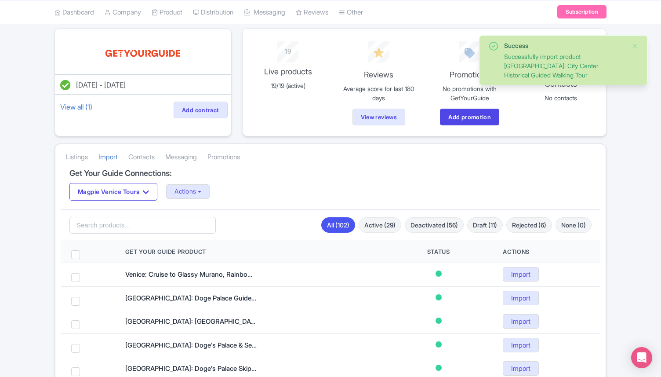
scroll to position [73, 0]
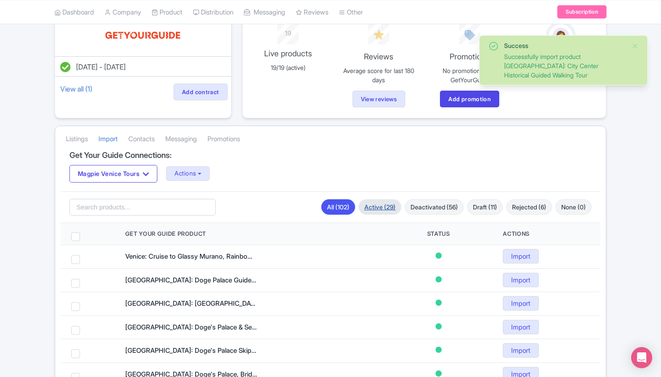
click at [375, 209] on link "Active (29)" at bounding box center [380, 206] width 43 height 15
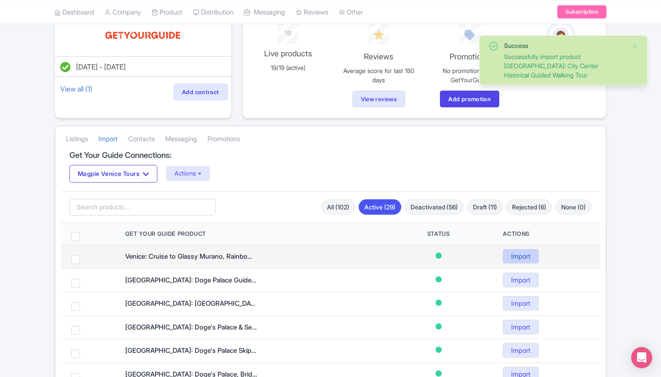
click at [518, 252] on link "Import" at bounding box center [521, 256] width 36 height 15
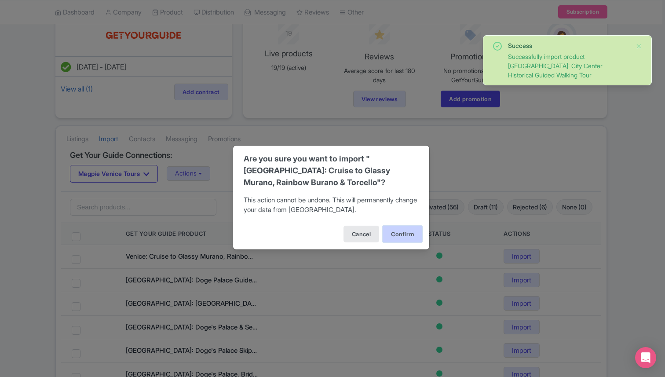
click at [407, 234] on button "Confirm" at bounding box center [403, 234] width 40 height 17
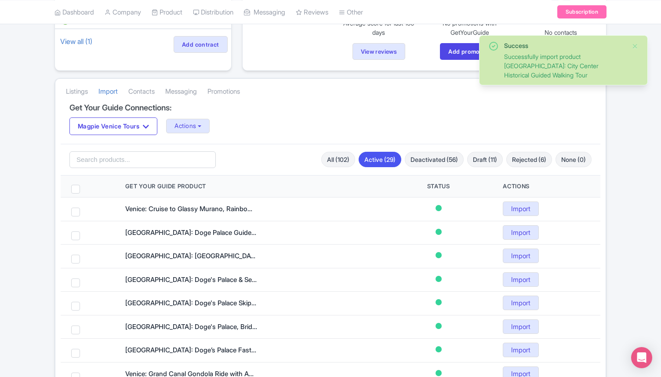
scroll to position [123, 0]
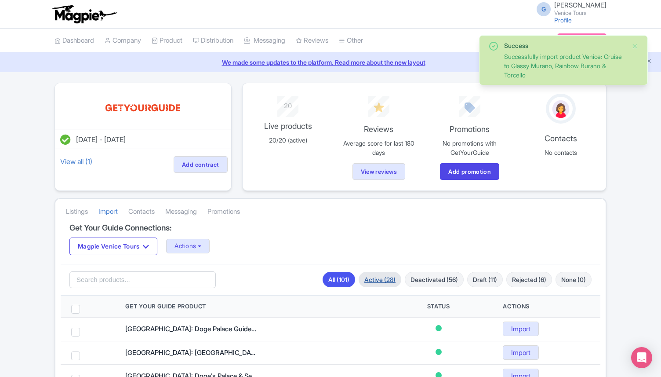
click at [378, 277] on link "Active (28)" at bounding box center [380, 279] width 43 height 15
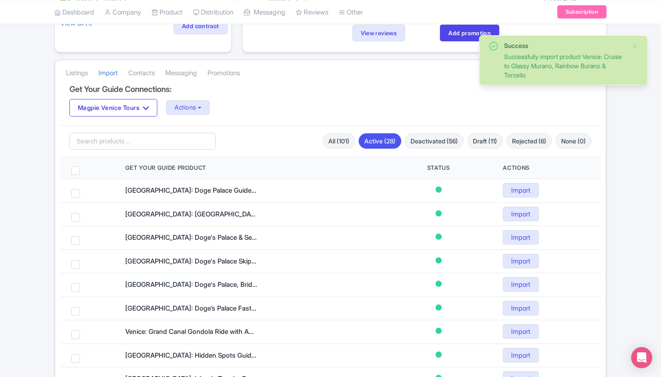
scroll to position [140, 0]
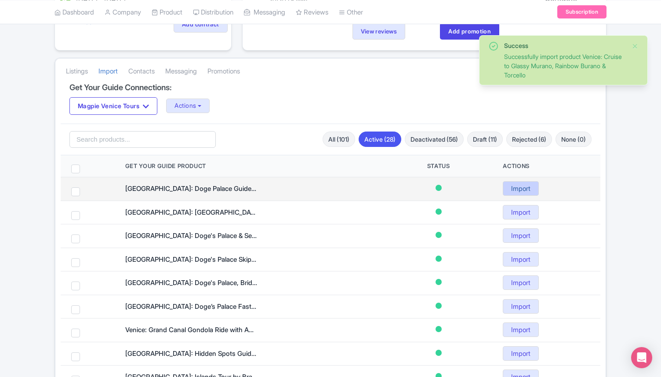
click at [513, 190] on link "Import" at bounding box center [521, 188] width 36 height 15
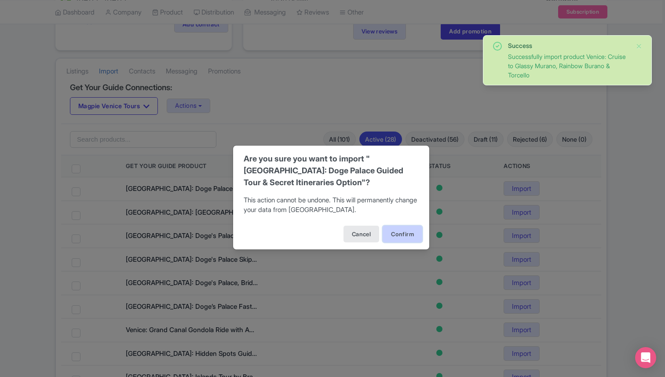
click at [401, 232] on button "Confirm" at bounding box center [403, 234] width 40 height 17
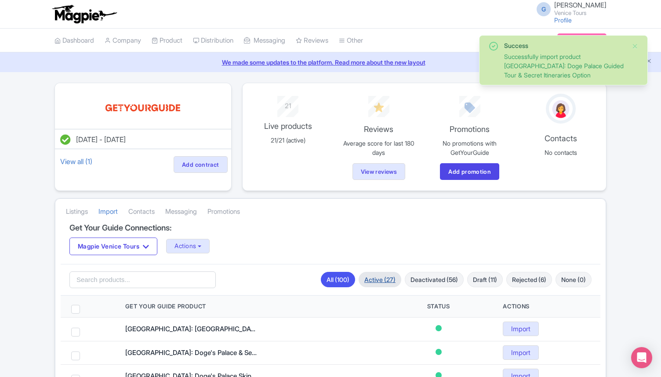
click at [375, 281] on link "Active (27)" at bounding box center [380, 279] width 43 height 15
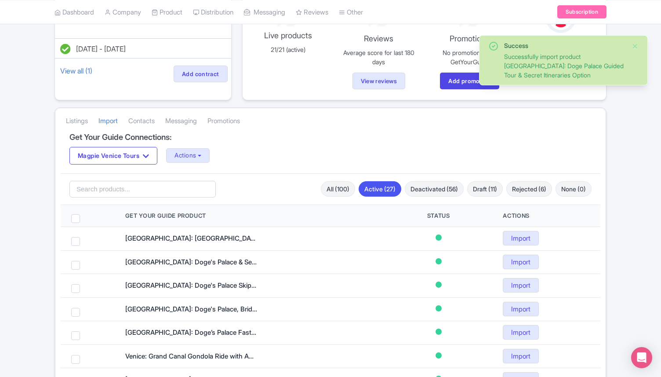
scroll to position [93, 0]
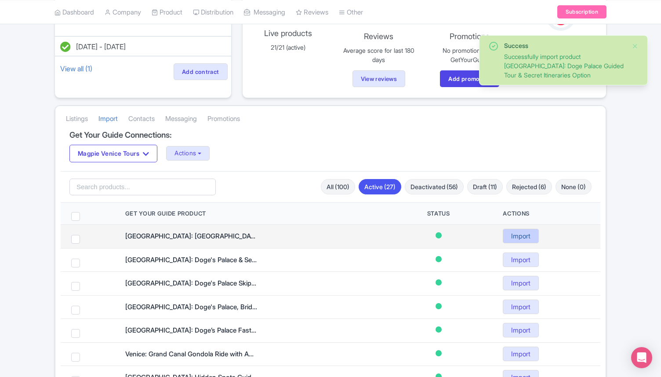
click at [516, 235] on link "Import" at bounding box center [521, 236] width 36 height 15
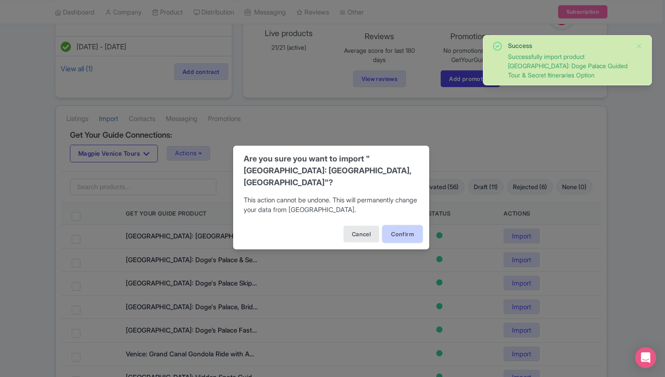
click at [400, 237] on button "Confirm" at bounding box center [403, 234] width 40 height 17
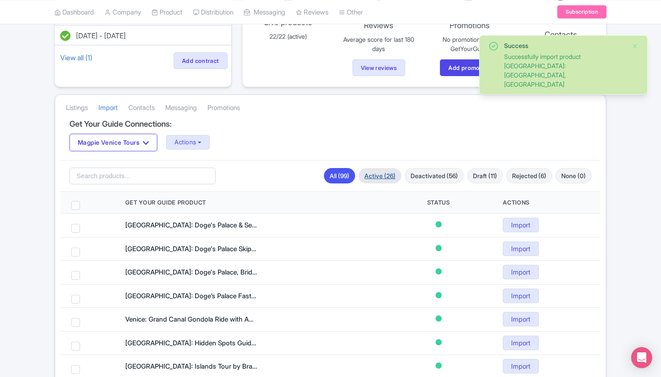
scroll to position [108, 0]
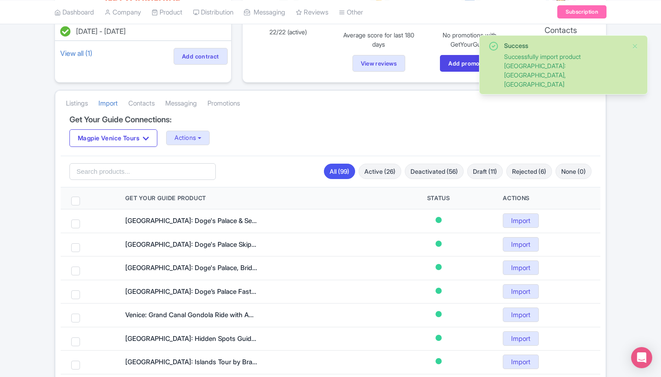
click at [372, 179] on div "Search All (99) Active (26) Deactivated (56) Draft (11) Rejected (6) None (0)" at bounding box center [331, 172] width 540 height 32
click at [372, 172] on link "Active (26)" at bounding box center [380, 171] width 43 height 15
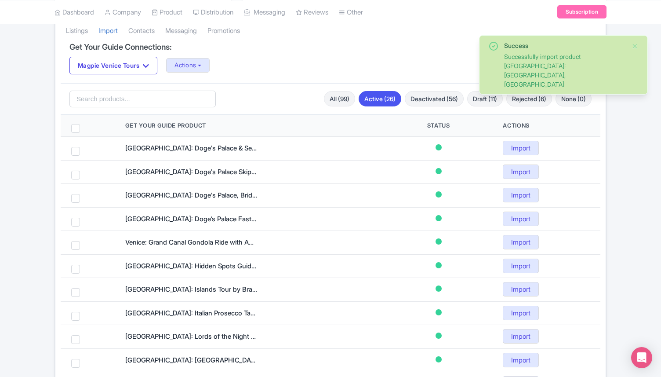
scroll to position [186, 0]
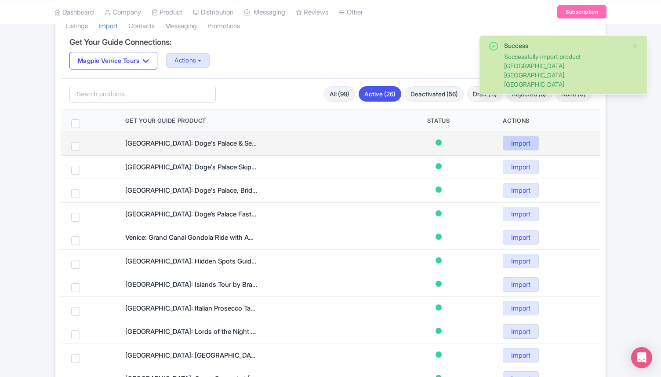
click at [523, 142] on link "Import" at bounding box center [521, 143] width 36 height 15
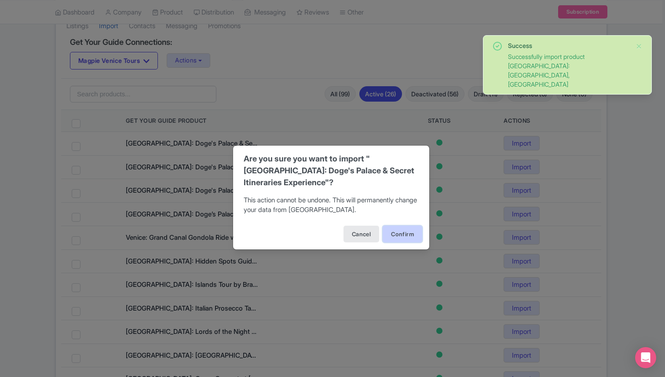
click at [408, 233] on button "Confirm" at bounding box center [403, 234] width 40 height 17
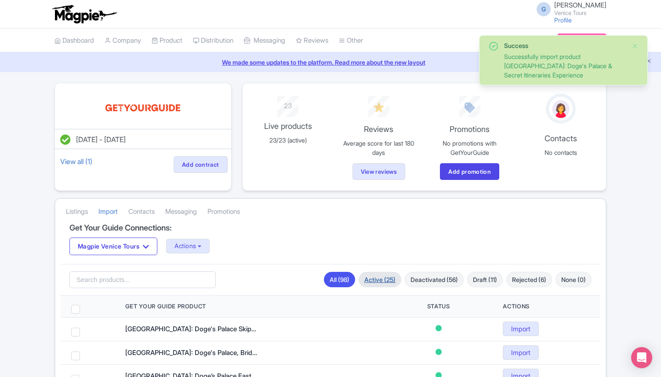
click at [377, 280] on link "Active (25)" at bounding box center [380, 279] width 43 height 15
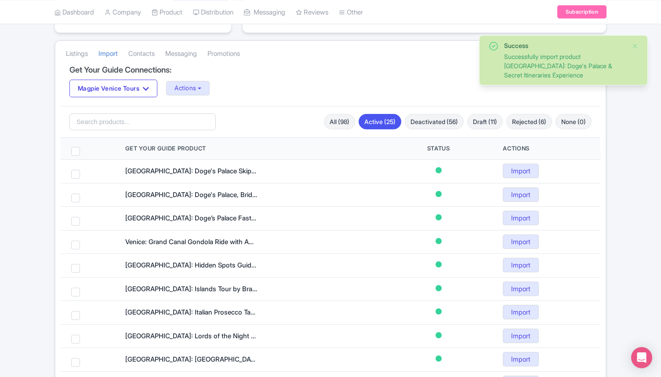
scroll to position [161, 0]
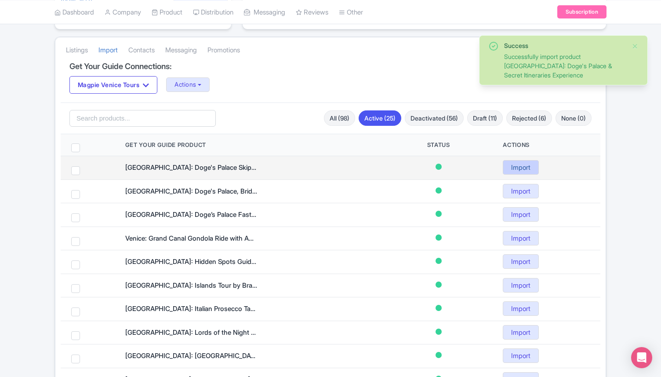
click at [521, 169] on link "Import" at bounding box center [521, 167] width 36 height 15
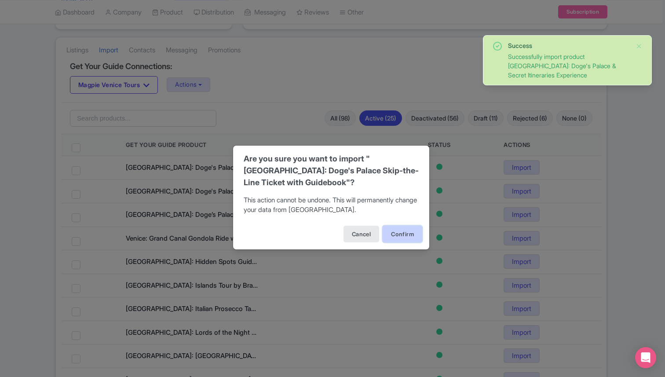
click at [399, 237] on button "Confirm" at bounding box center [403, 234] width 40 height 17
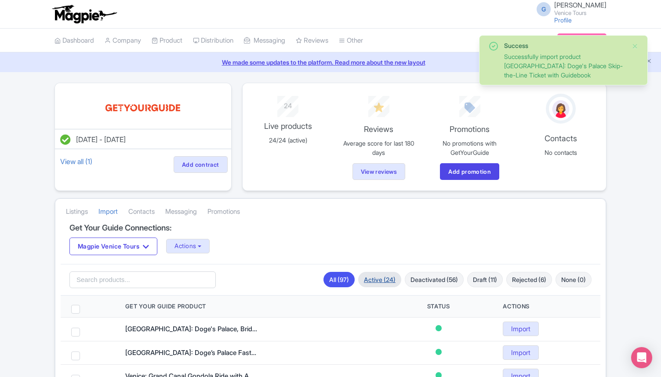
click at [379, 279] on link "Active (24)" at bounding box center [379, 279] width 43 height 15
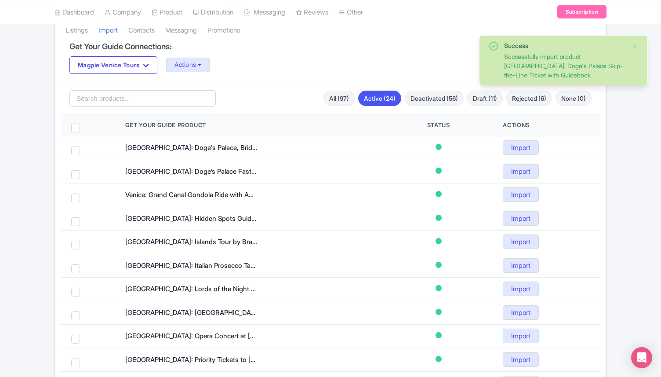
scroll to position [185, 0]
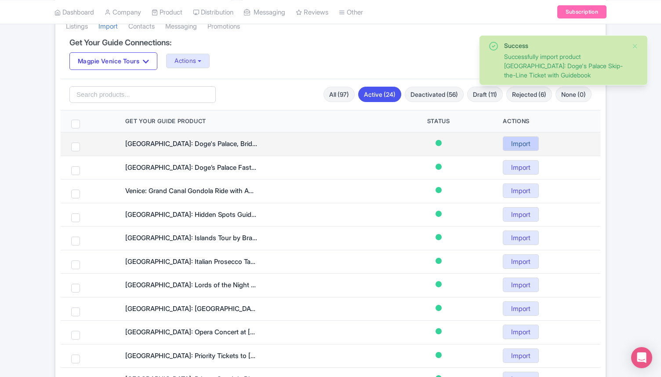
click at [528, 144] on link "Import" at bounding box center [521, 143] width 36 height 15
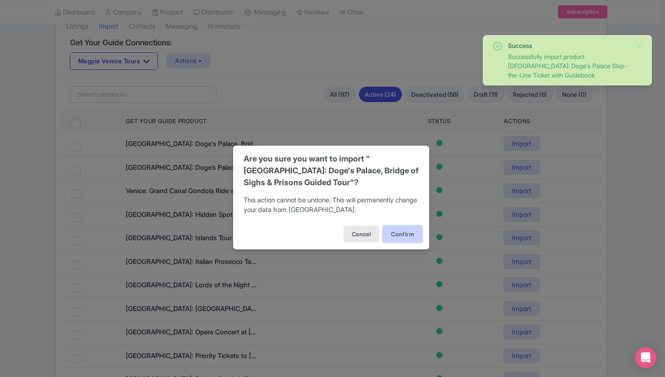
click at [406, 239] on button "Confirm" at bounding box center [403, 234] width 40 height 17
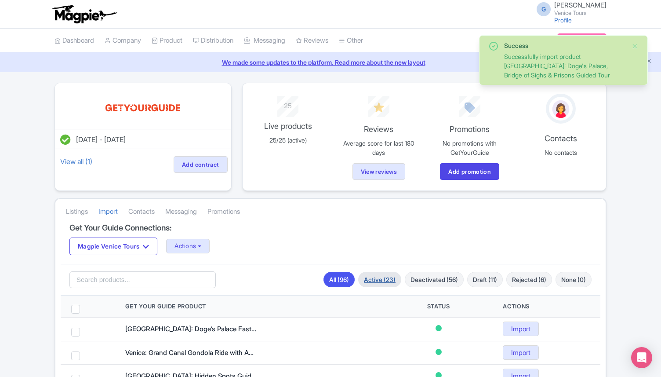
click at [375, 275] on link "Active (23)" at bounding box center [379, 279] width 43 height 15
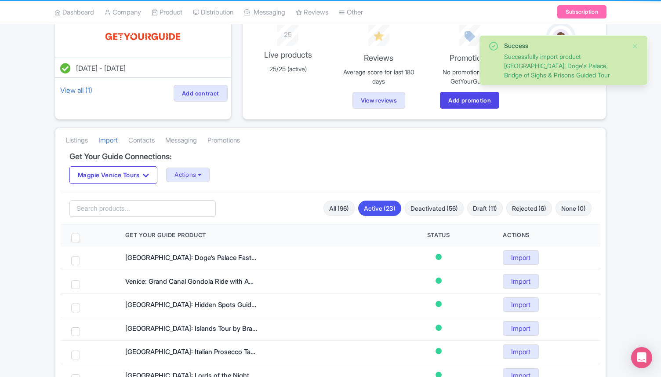
scroll to position [75, 0]
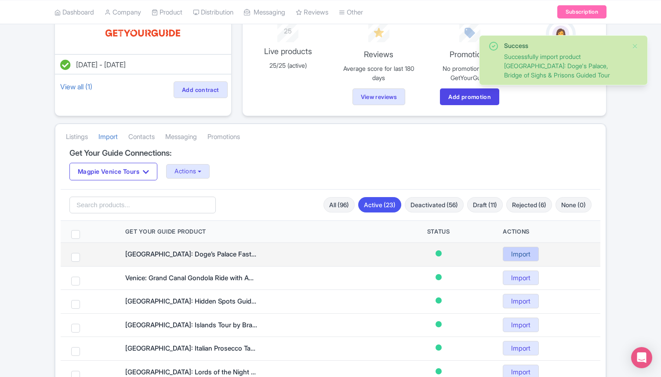
click at [530, 259] on link "Import" at bounding box center [521, 254] width 36 height 15
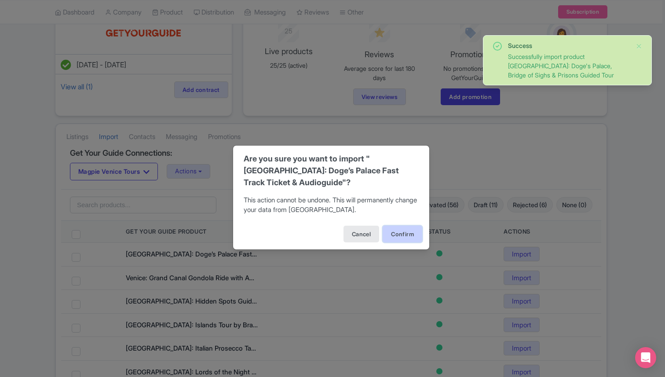
click at [413, 233] on button "Confirm" at bounding box center [403, 234] width 40 height 17
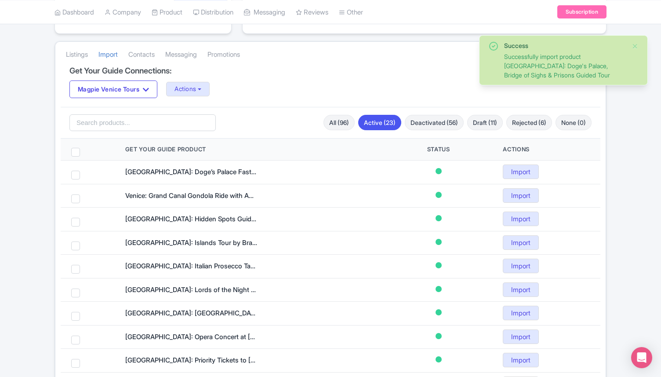
scroll to position [162, 0]
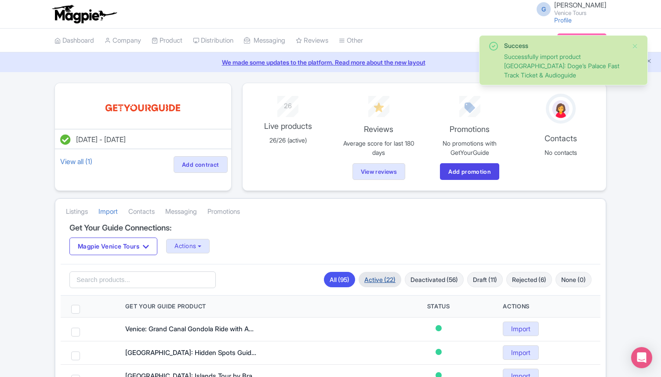
click at [375, 274] on link "Active (22)" at bounding box center [380, 279] width 43 height 15
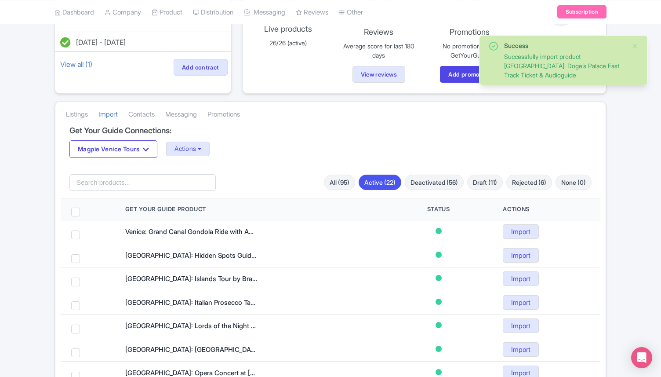
scroll to position [99, 0]
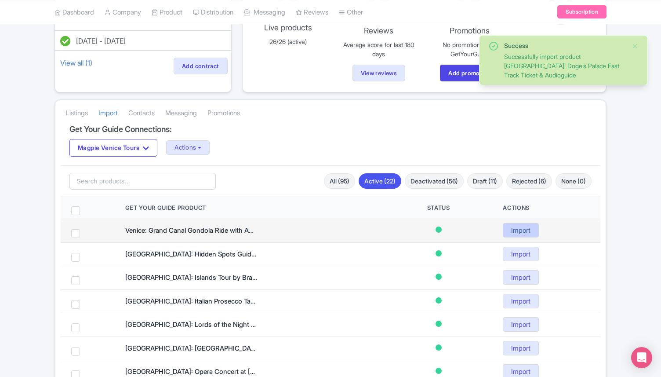
click at [519, 227] on link "Import" at bounding box center [521, 230] width 36 height 15
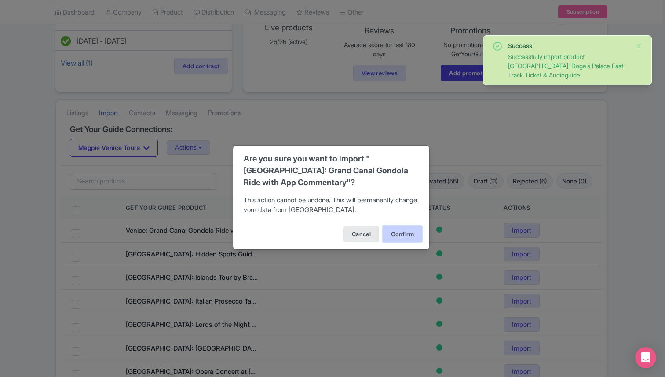
click at [397, 237] on button "Confirm" at bounding box center [403, 234] width 40 height 17
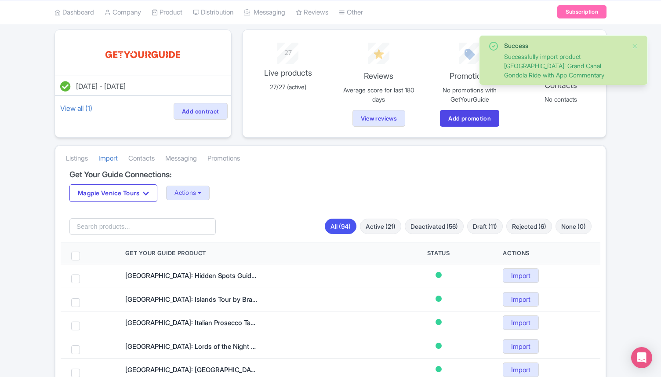
scroll to position [79, 0]
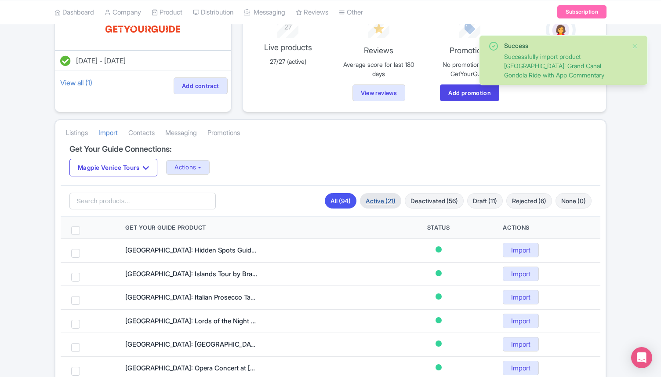
click at [374, 202] on link "Active (21)" at bounding box center [380, 200] width 41 height 15
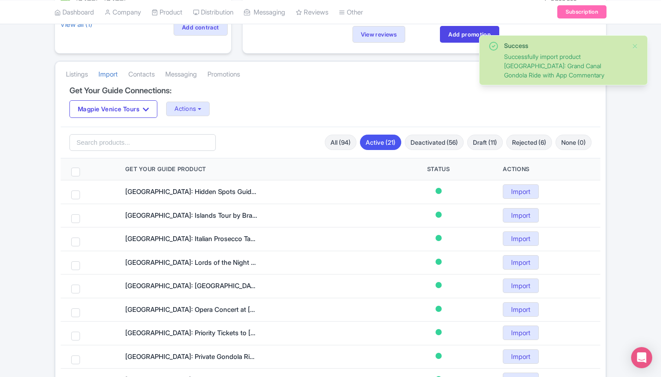
scroll to position [140, 0]
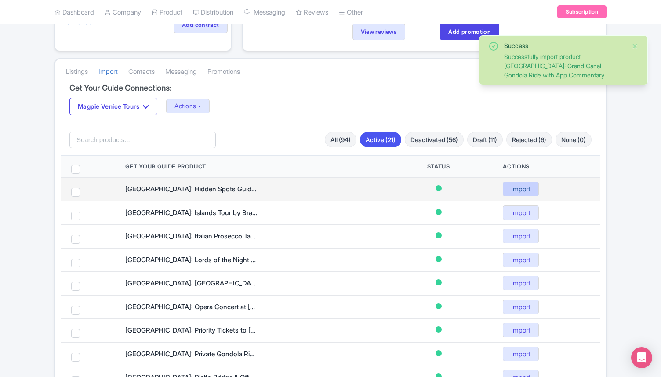
click at [518, 190] on link "Import" at bounding box center [521, 189] width 36 height 15
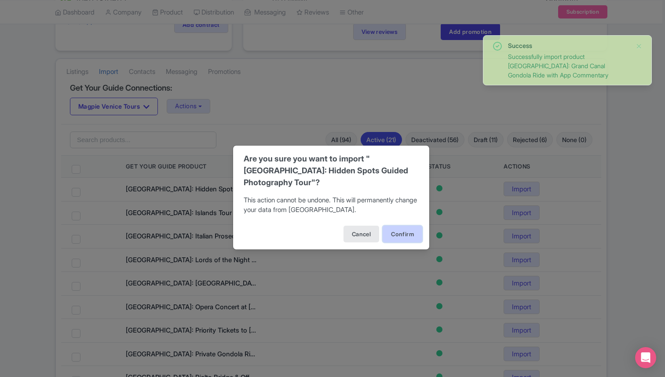
click at [411, 226] on button "Confirm" at bounding box center [403, 234] width 40 height 17
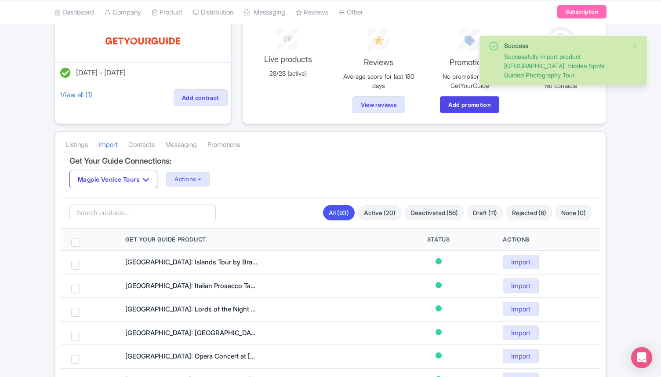
scroll to position [69, 0]
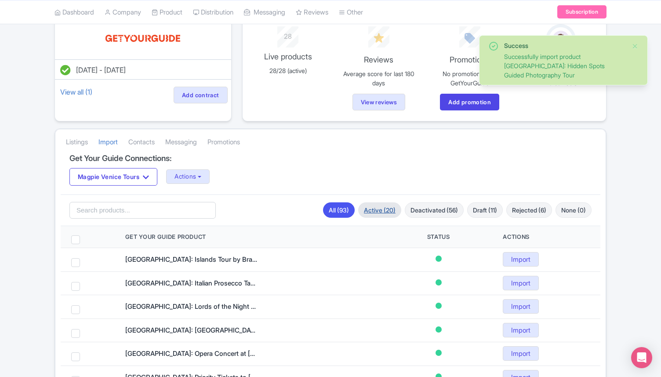
click at [376, 214] on link "Active (20)" at bounding box center [379, 209] width 43 height 15
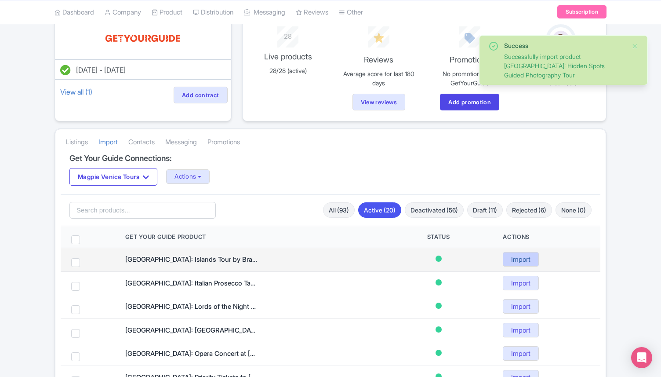
click at [521, 263] on link "Import" at bounding box center [521, 259] width 36 height 15
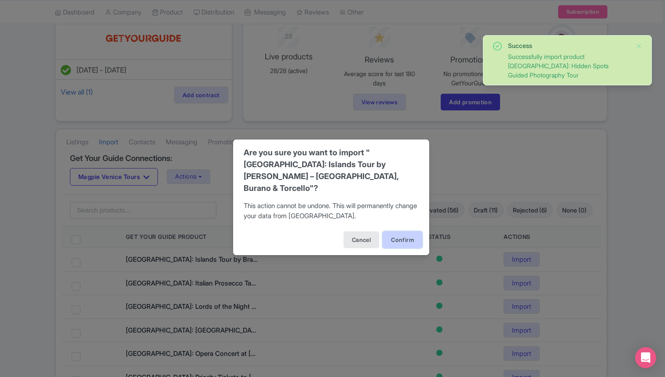
click at [406, 231] on button "Confirm" at bounding box center [403, 239] width 40 height 17
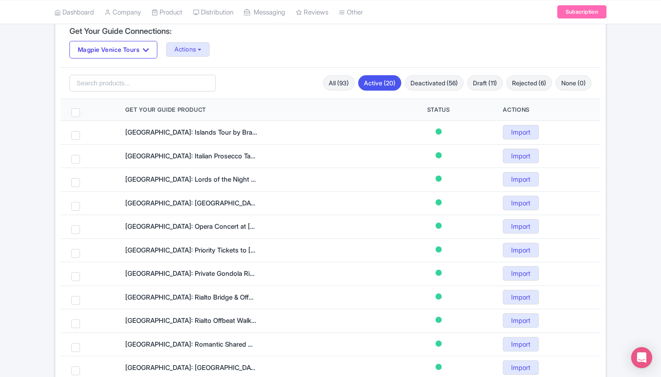
scroll to position [202, 0]
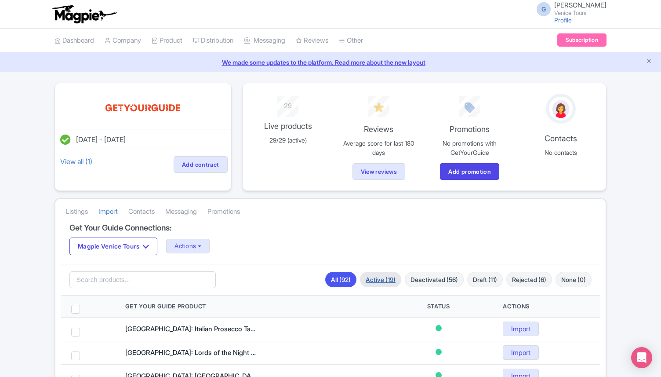
click at [378, 281] on link "Active (19)" at bounding box center [380, 279] width 41 height 15
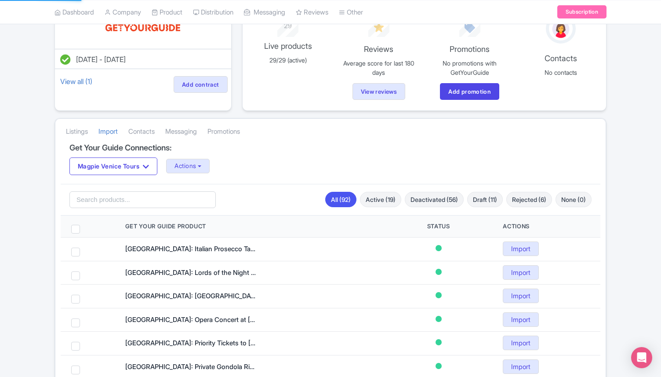
scroll to position [93, 0]
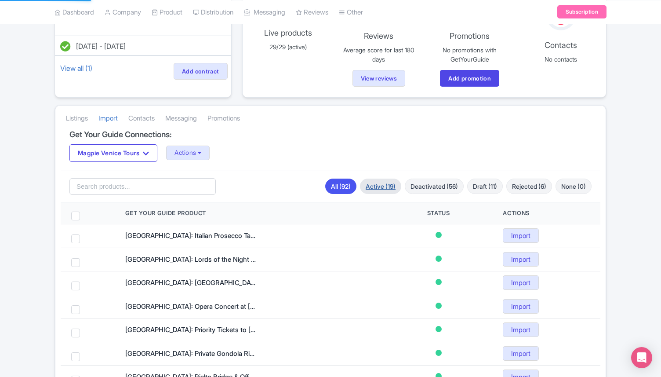
click at [376, 179] on link "Active (19)" at bounding box center [380, 186] width 41 height 15
click at [372, 190] on link "Active (19)" at bounding box center [380, 186] width 41 height 15
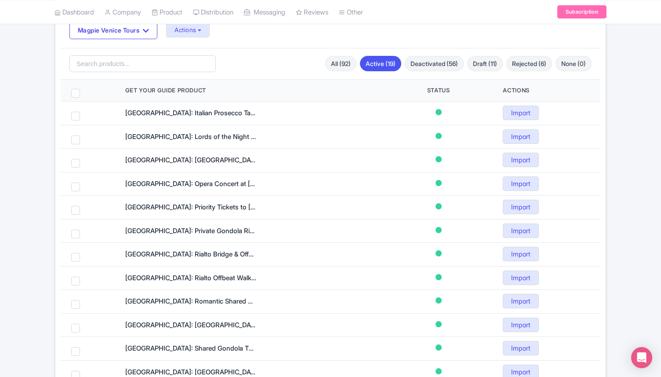
scroll to position [234, 0]
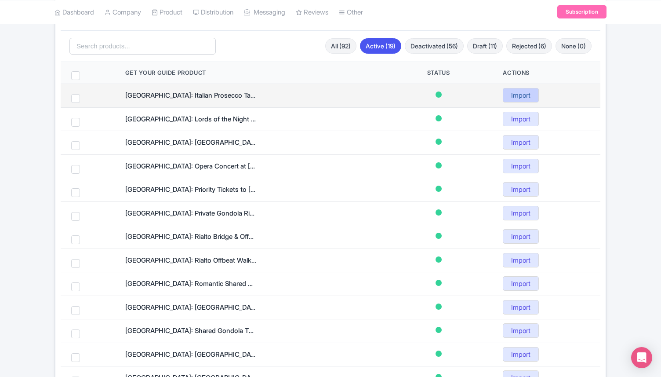
click at [525, 94] on link "Import" at bounding box center [521, 95] width 36 height 15
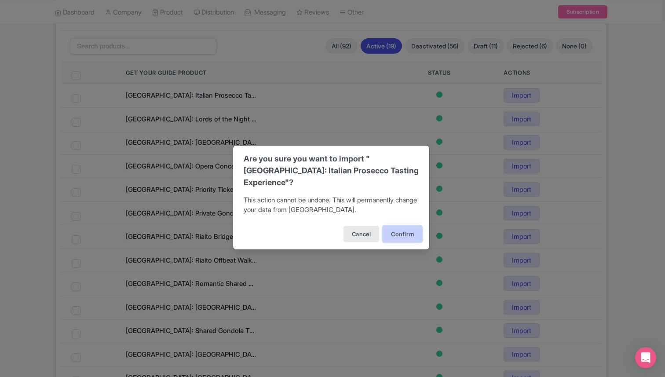
click at [404, 226] on button "Confirm" at bounding box center [403, 234] width 40 height 17
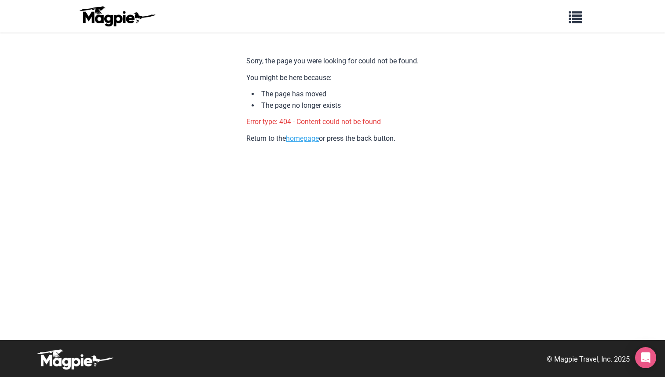
click at [299, 137] on link "homepage" at bounding box center [302, 138] width 33 height 8
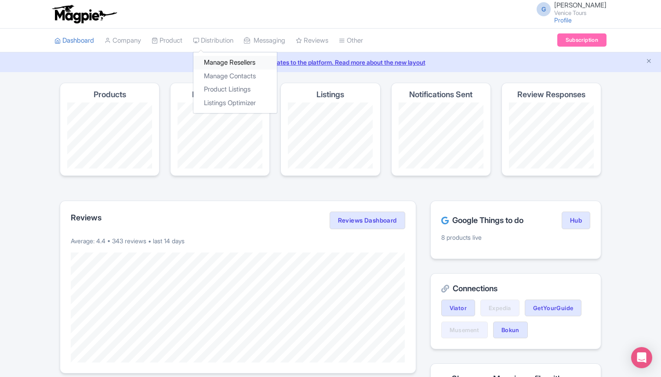
click at [221, 63] on link "Manage Resellers" at bounding box center [235, 63] width 84 height 14
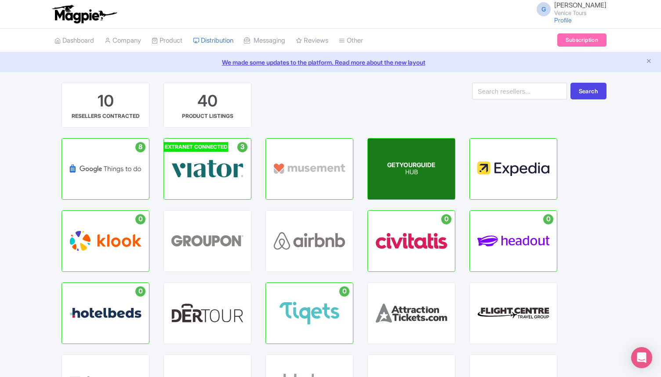
click at [378, 156] on div "GETYOURGUIDE HUB" at bounding box center [411, 169] width 87 height 61
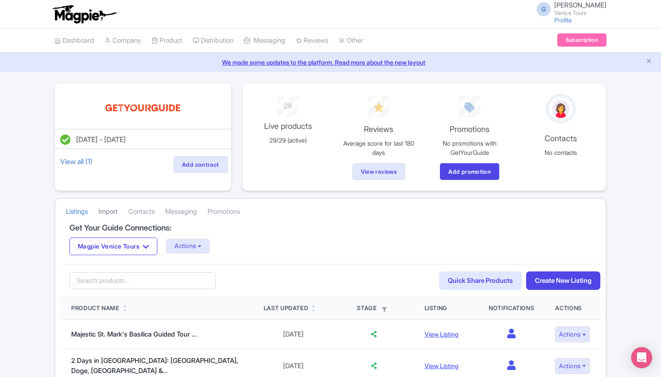
click at [106, 210] on link "Import" at bounding box center [108, 212] width 19 height 24
